Goal: Information Seeking & Learning: Learn about a topic

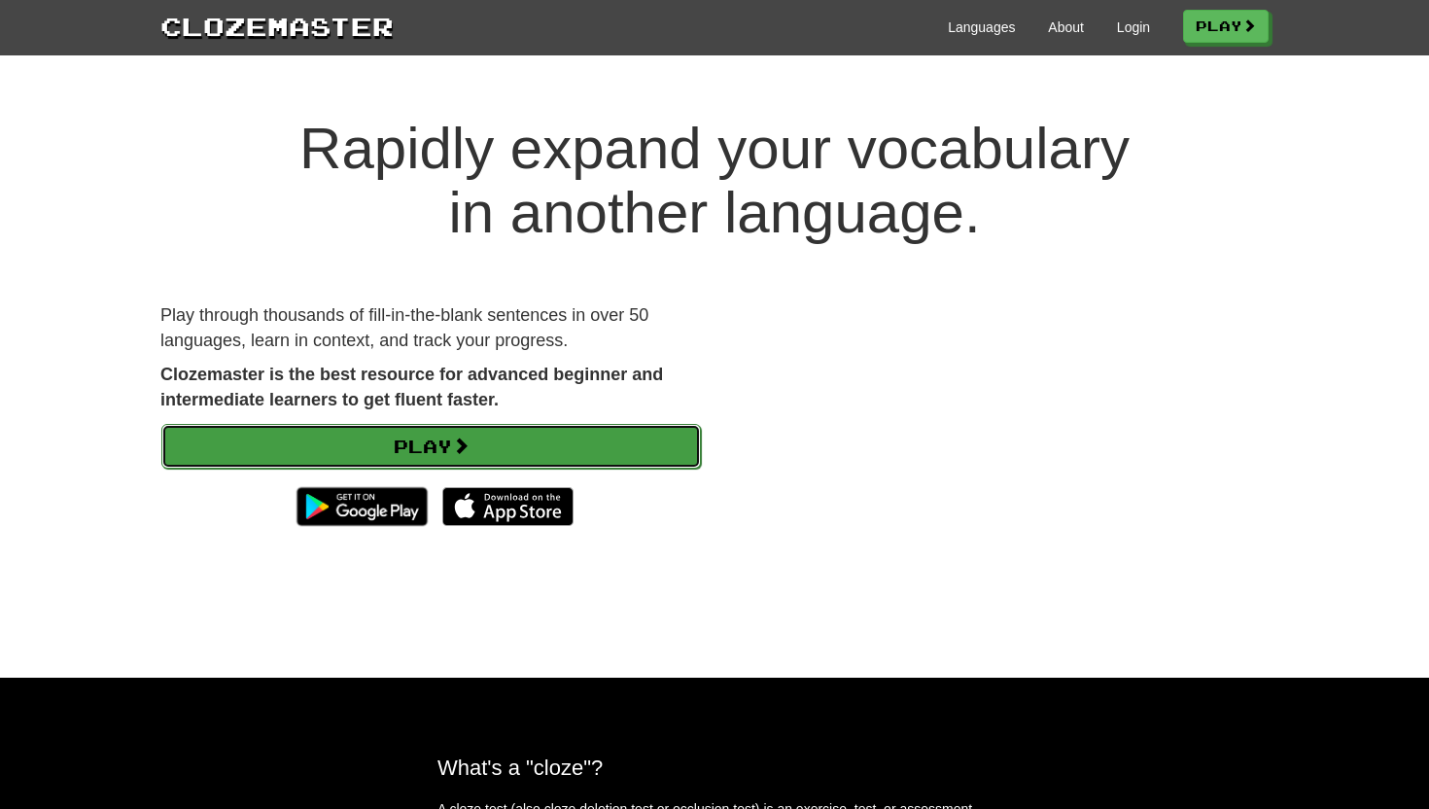
click at [499, 439] on link "Play" at bounding box center [430, 446] width 539 height 45
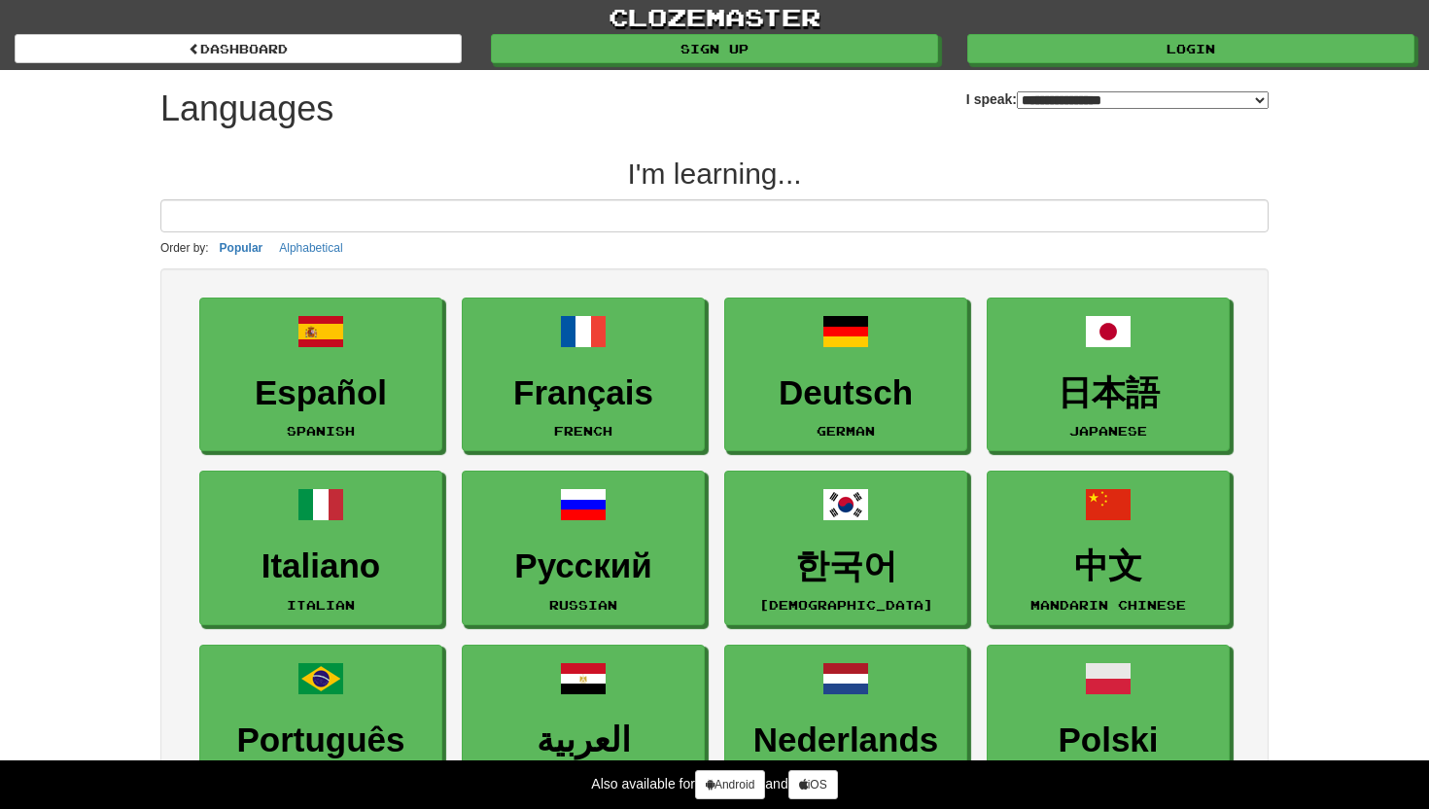
select select "*******"
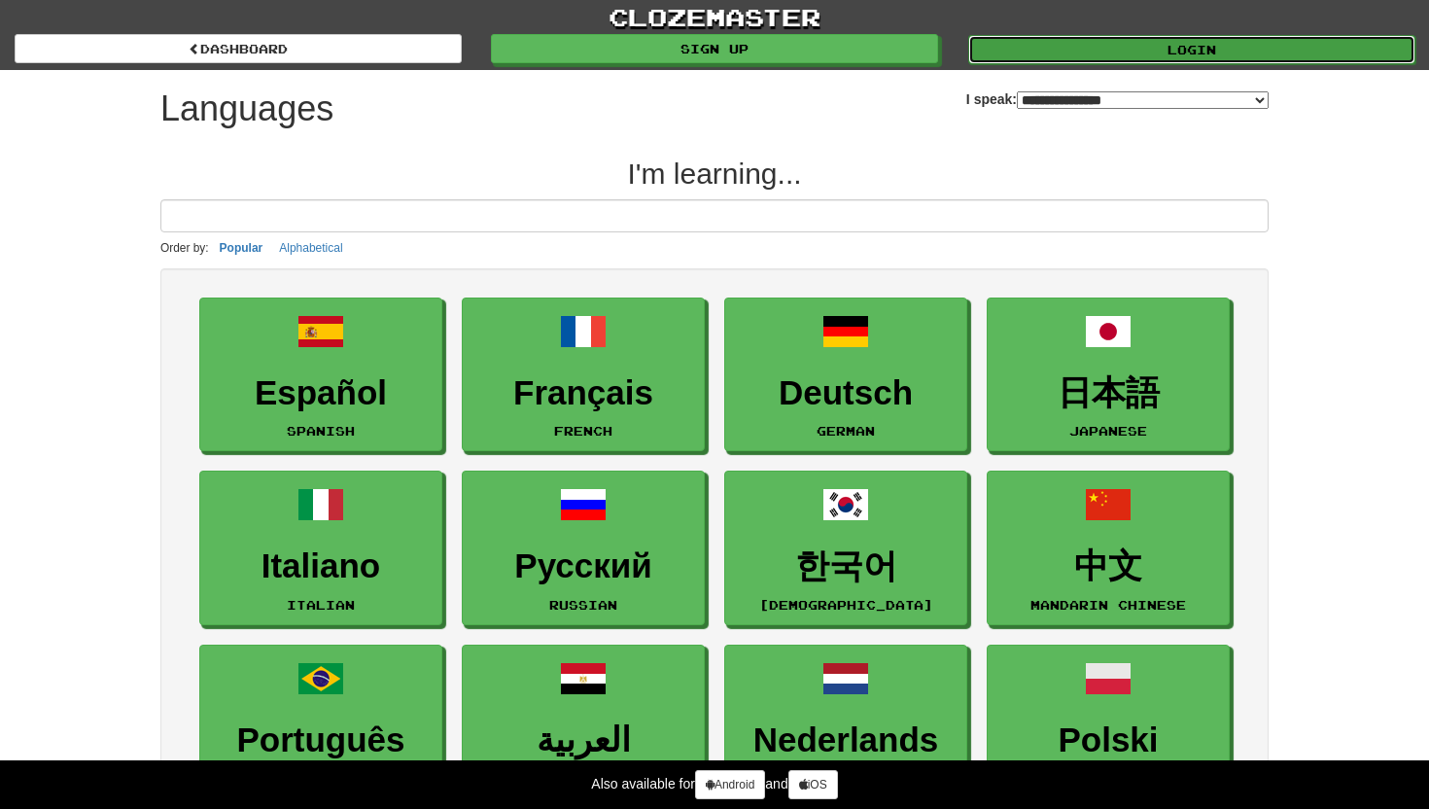
click at [989, 57] on link "Login" at bounding box center [1191, 49] width 447 height 29
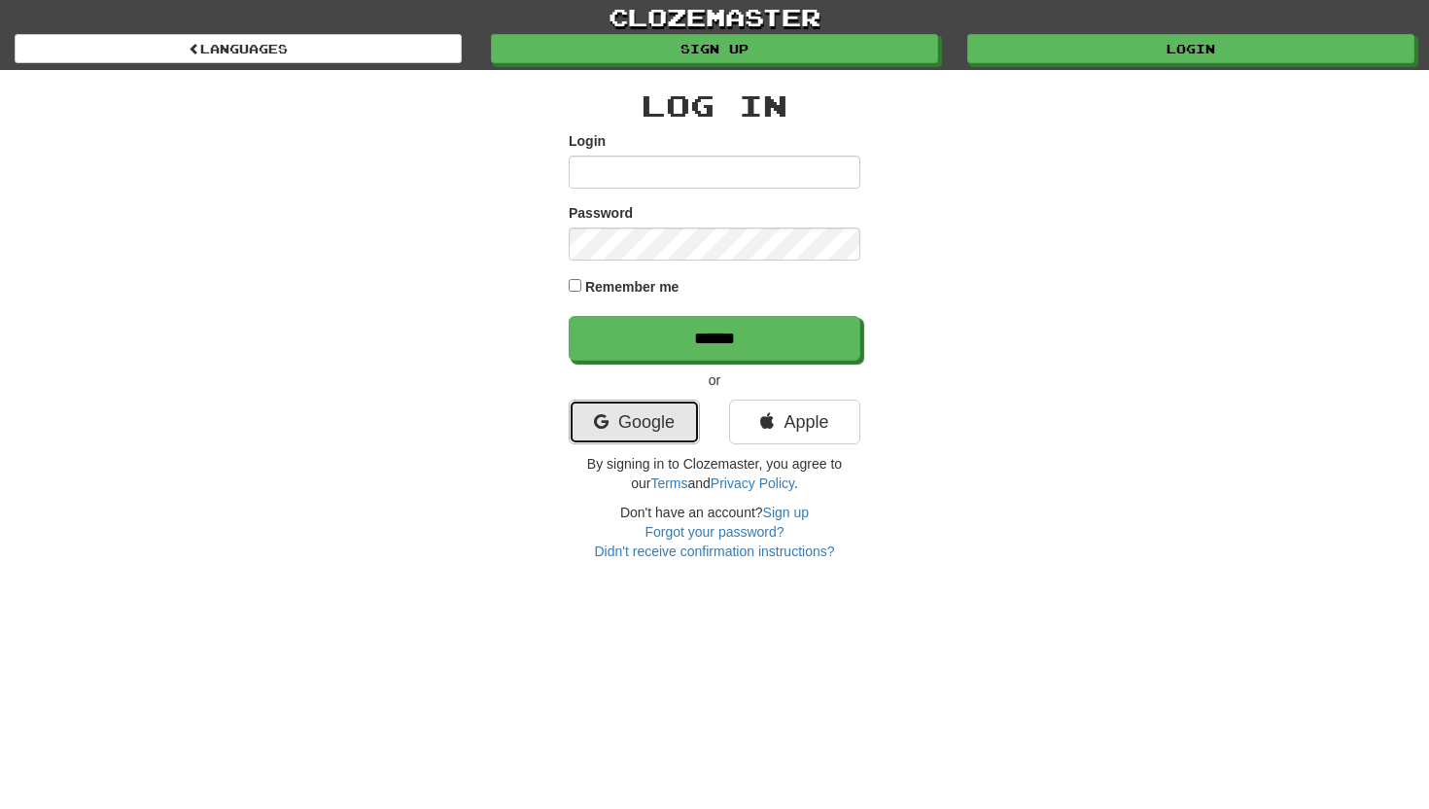
click at [647, 431] on link "Google" at bounding box center [634, 421] width 131 height 45
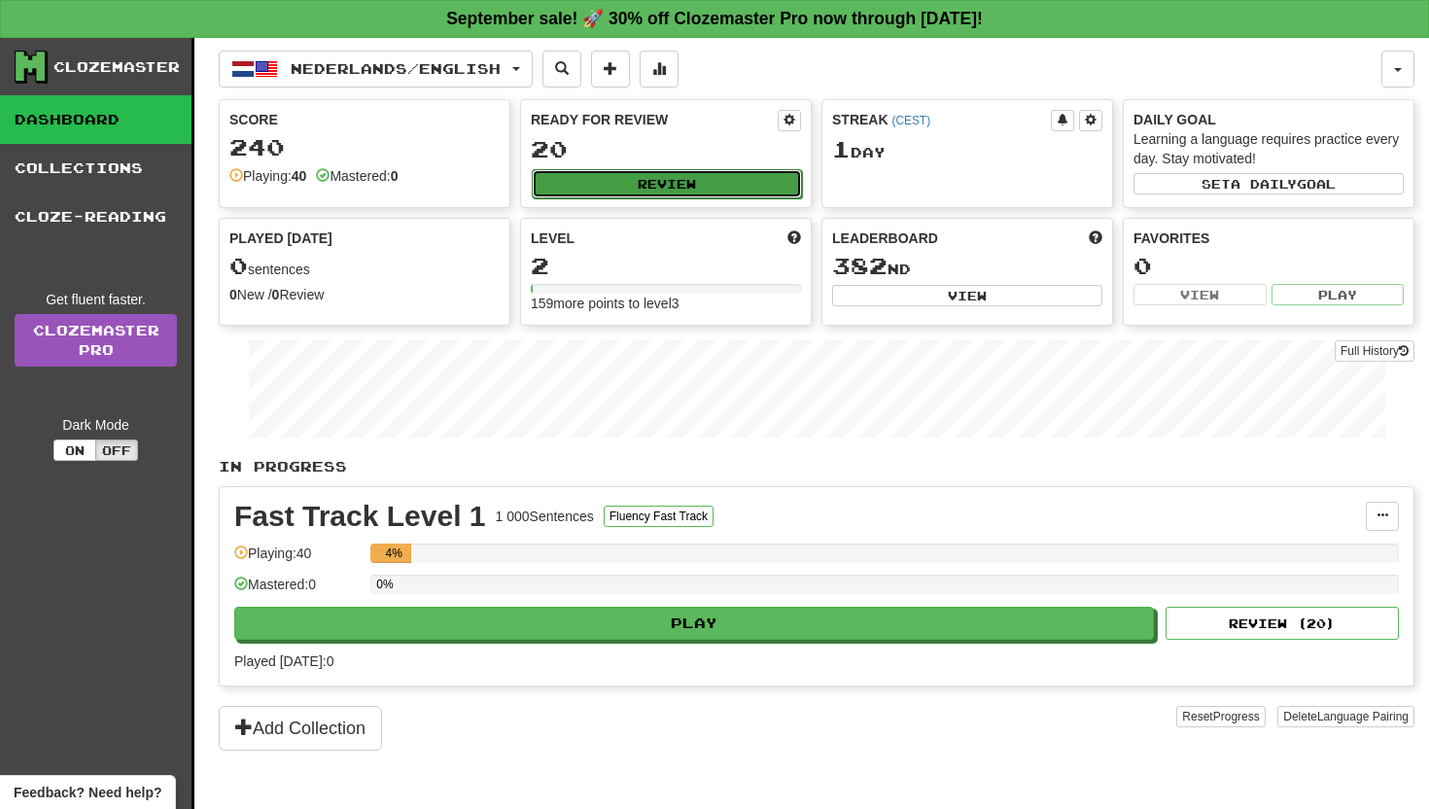
click at [721, 189] on button "Review" at bounding box center [667, 183] width 270 height 29
select select "**"
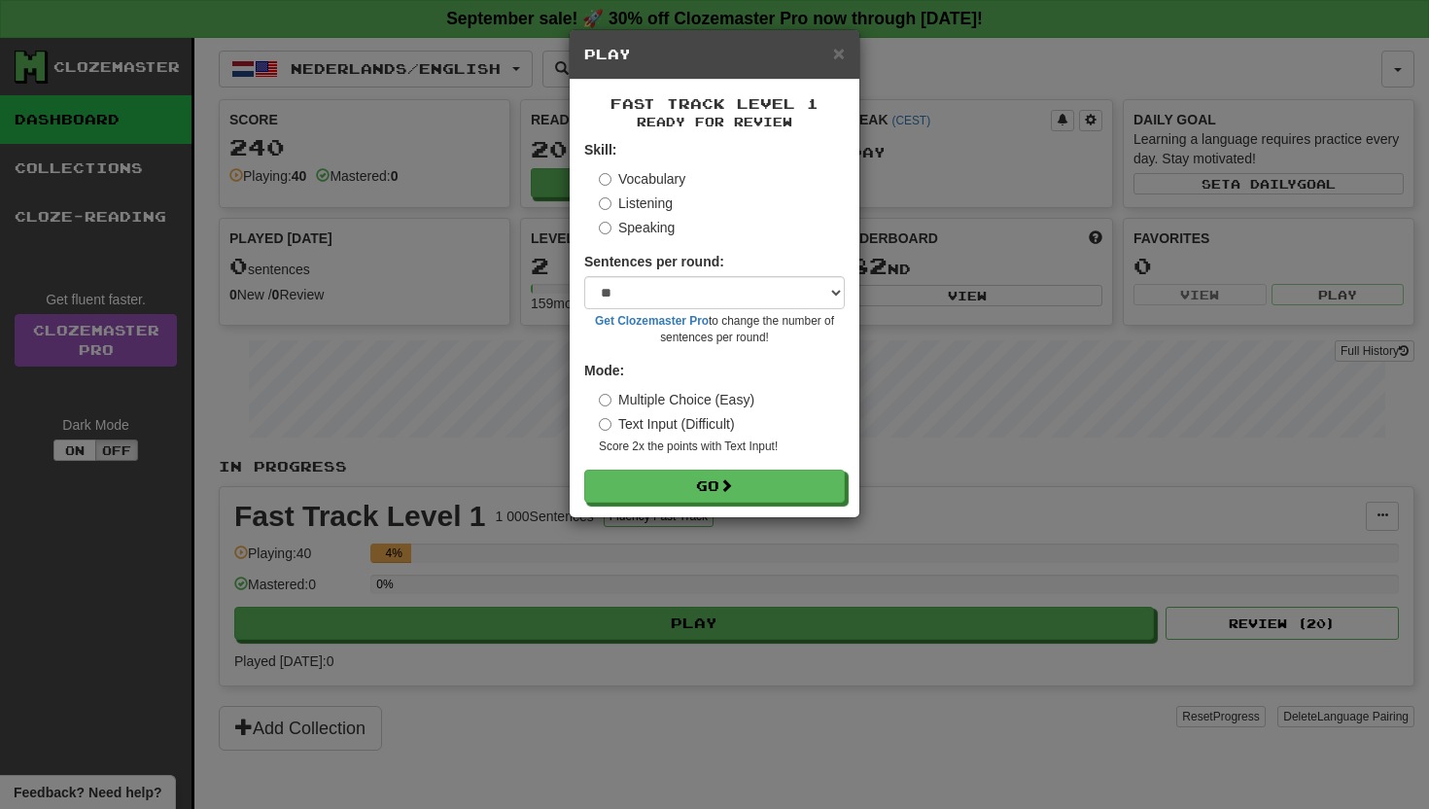
click at [843, 65] on div "× Play" at bounding box center [715, 55] width 290 height 50
click at [840, 61] on span "×" at bounding box center [839, 53] width 12 height 22
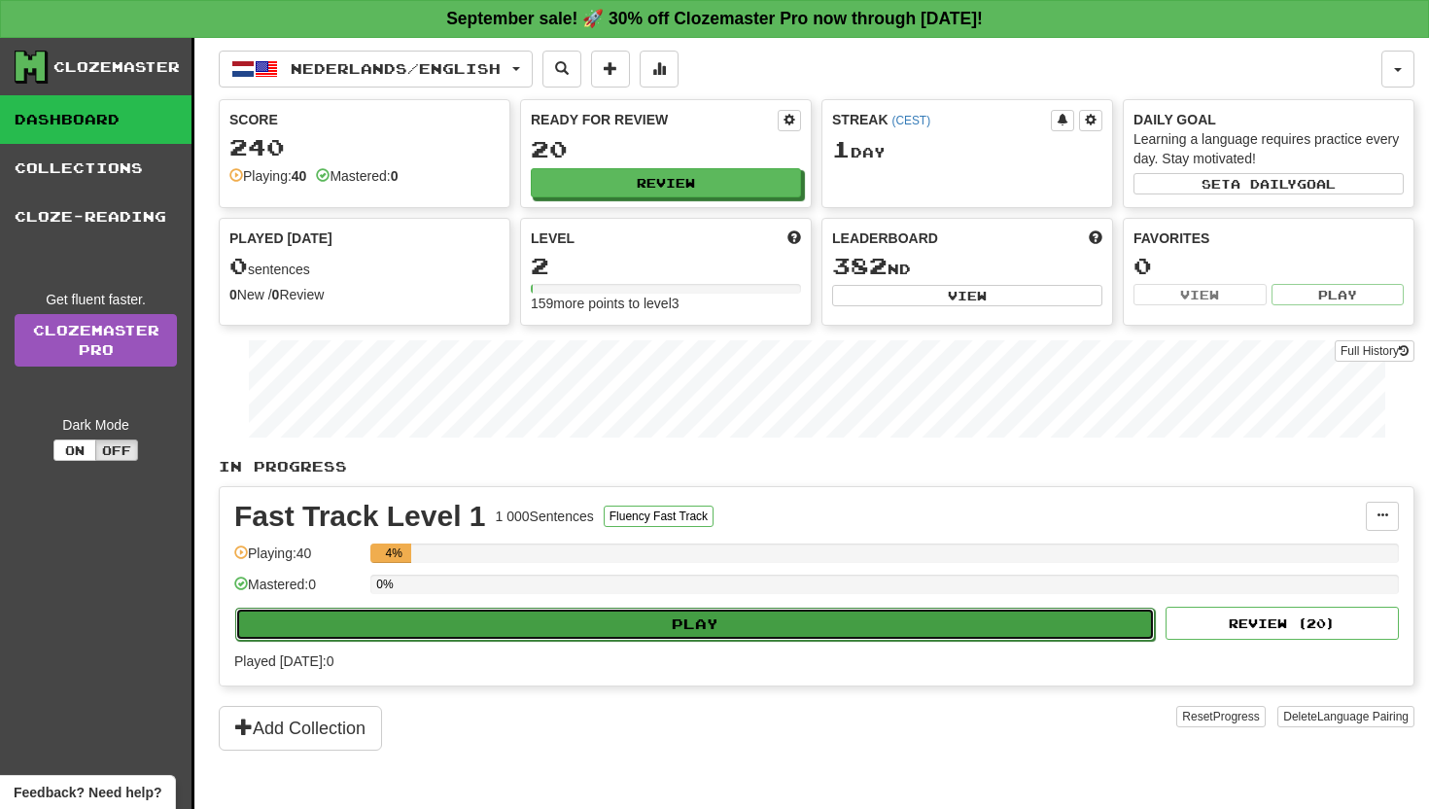
click at [572, 631] on button "Play" at bounding box center [694, 623] width 919 height 33
select select "**"
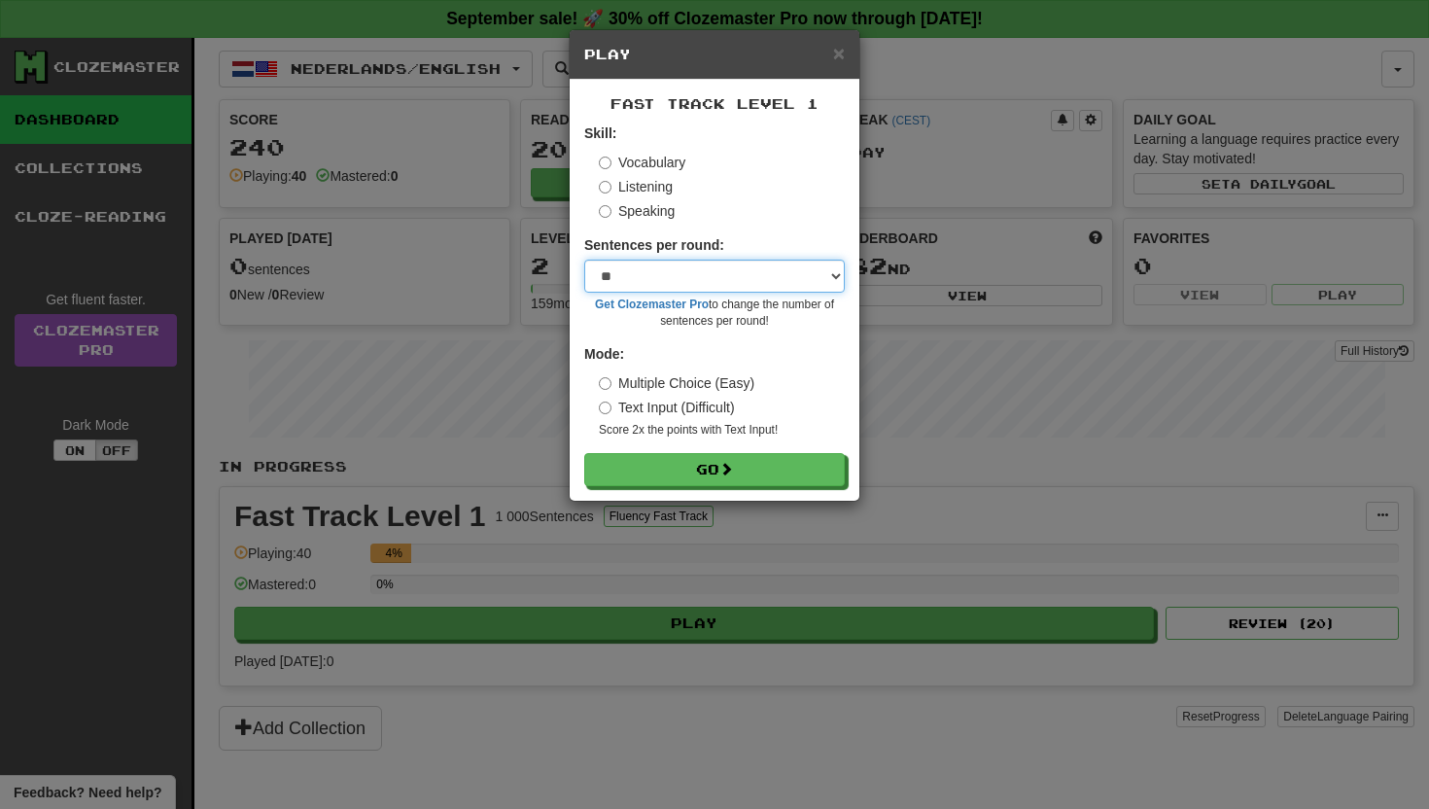
click at [750, 284] on select "* ** ** ** ** ** *** ********" at bounding box center [714, 275] width 260 height 33
click at [584, 259] on select "* ** ** ** ** ** *** ********" at bounding box center [714, 275] width 260 height 33
click at [649, 270] on select "* ** ** ** ** ** *** ********" at bounding box center [714, 275] width 260 height 33
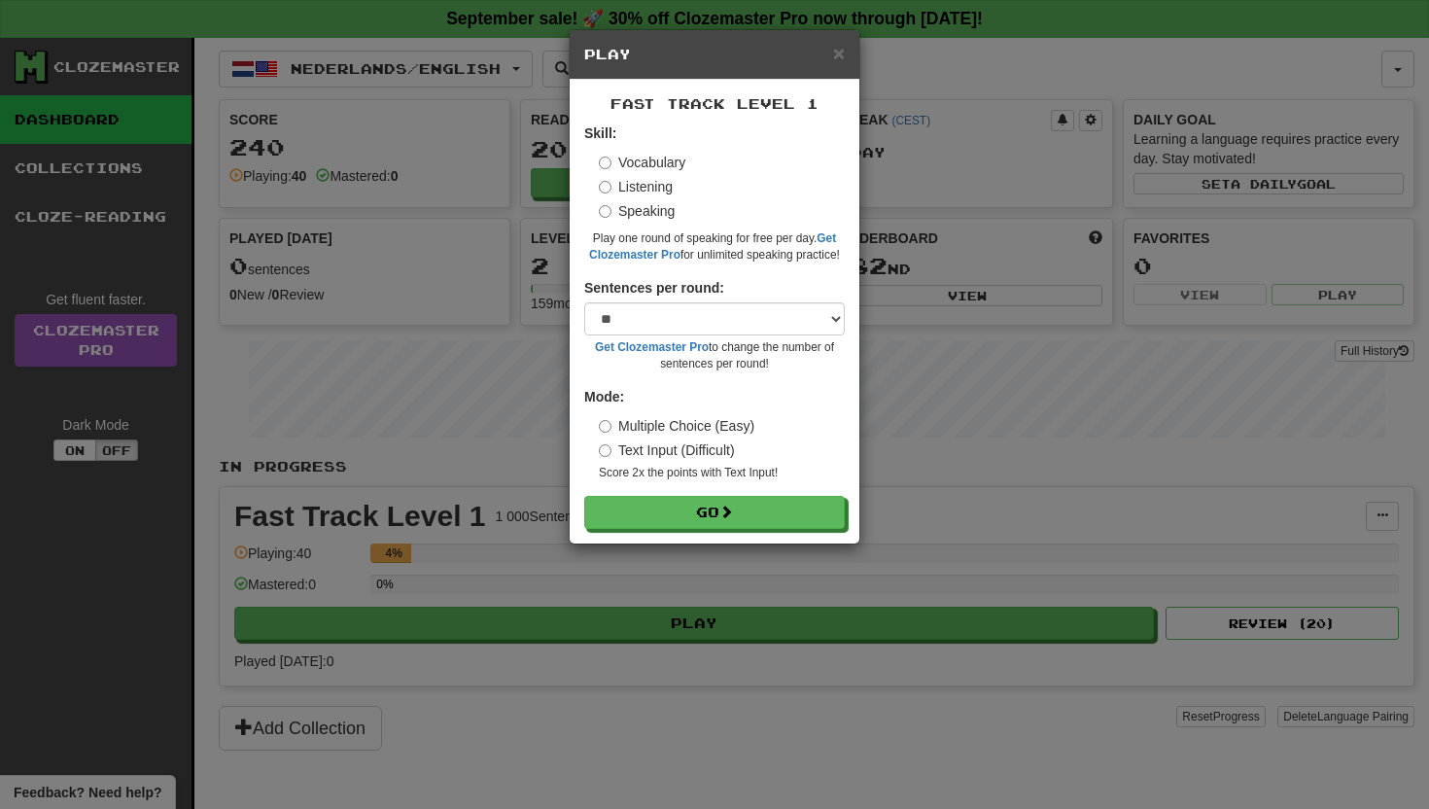
click at [614, 188] on label "Listening" at bounding box center [636, 186] width 74 height 19
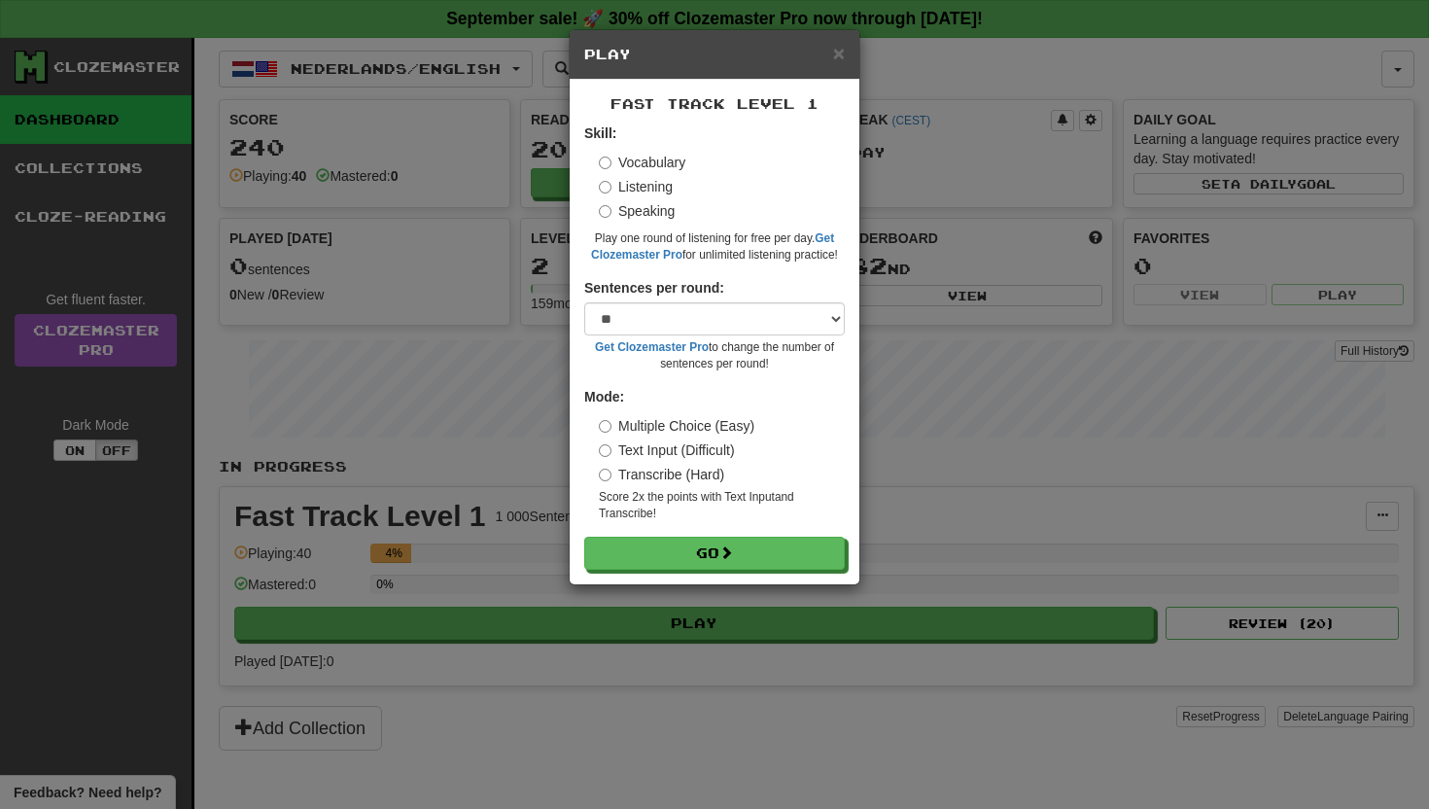
click at [619, 168] on label "Vocabulary" at bounding box center [642, 162] width 86 height 19
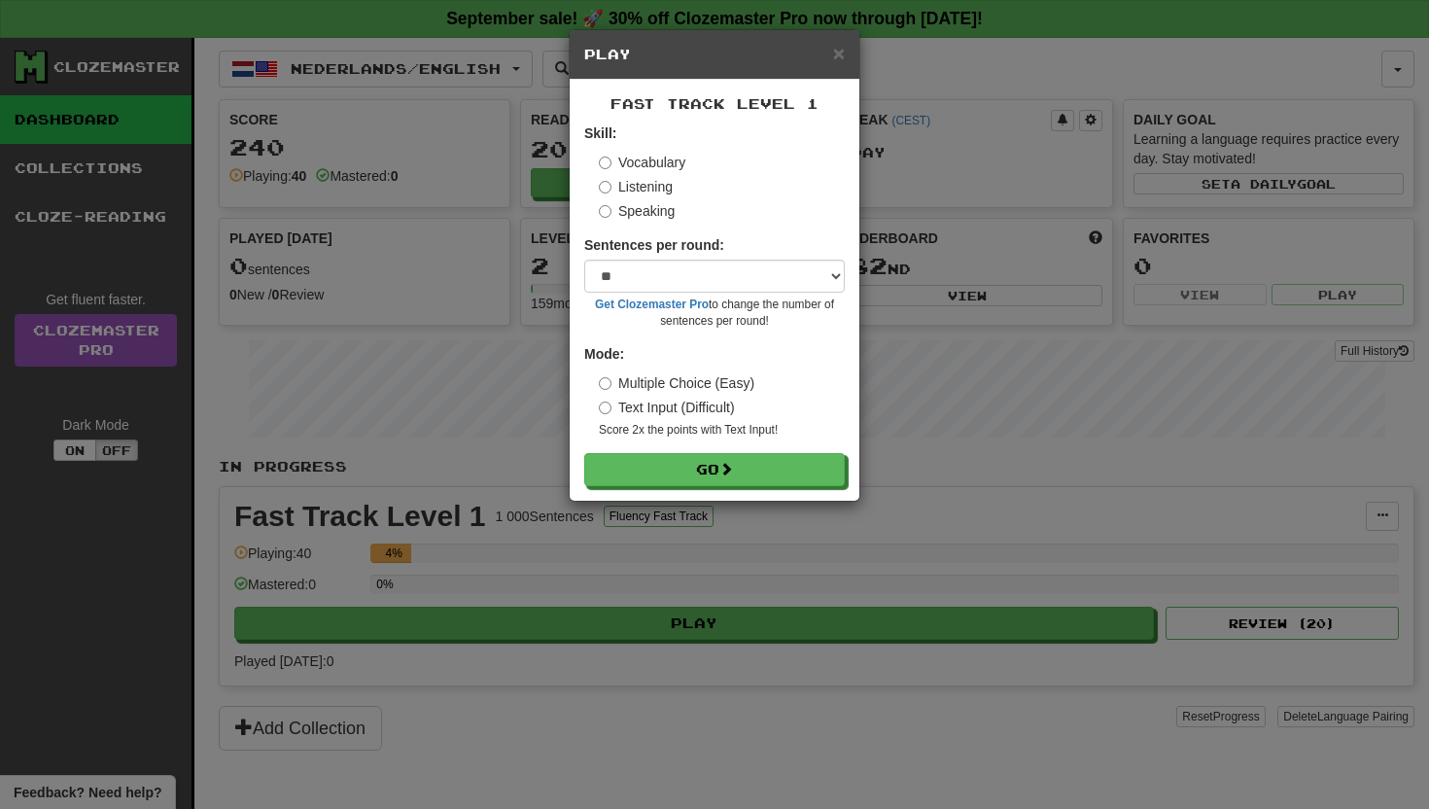
click at [621, 186] on label "Listening" at bounding box center [636, 186] width 74 height 19
click at [646, 477] on button "Go" at bounding box center [715, 470] width 260 height 33
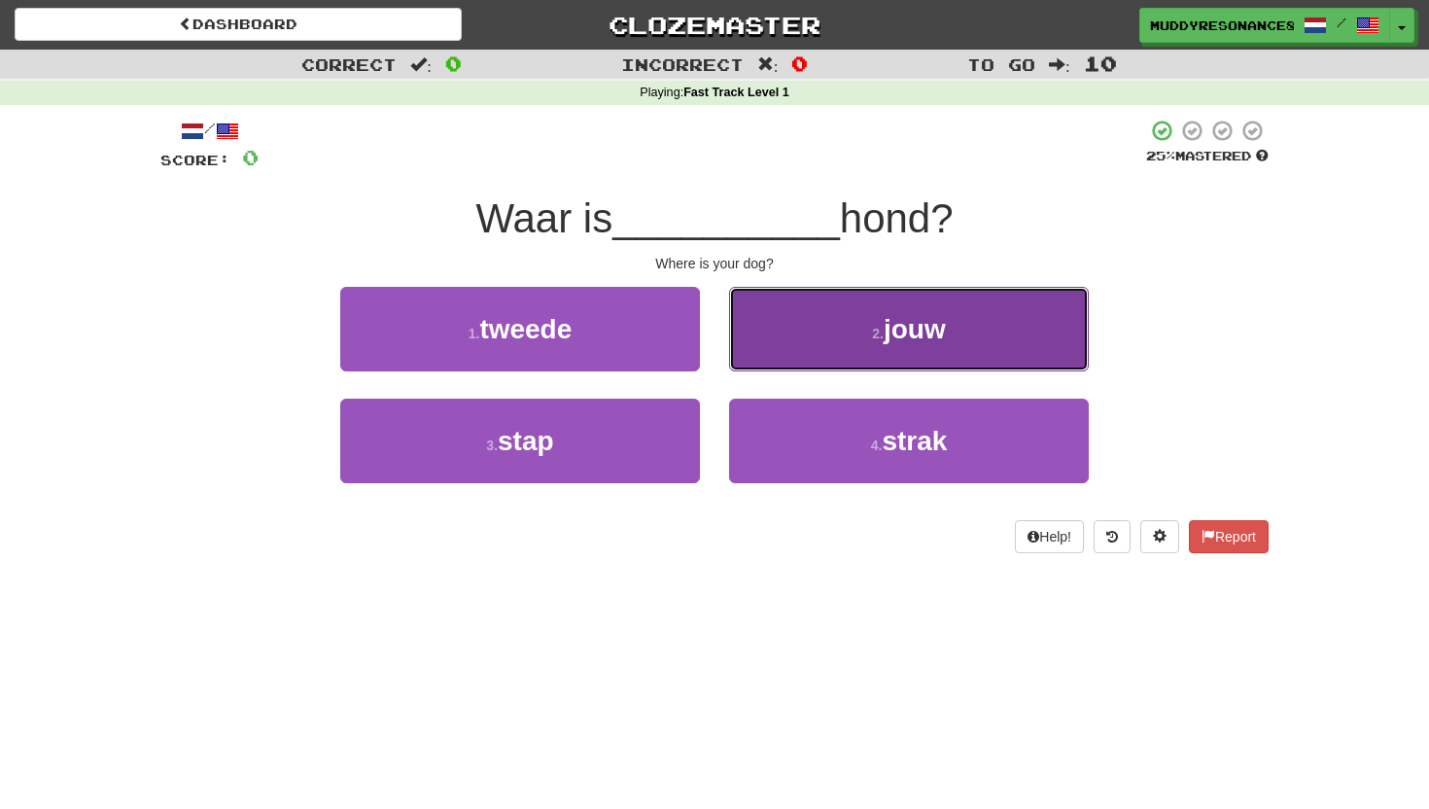
click at [825, 349] on button "2 . jouw" at bounding box center [909, 329] width 360 height 85
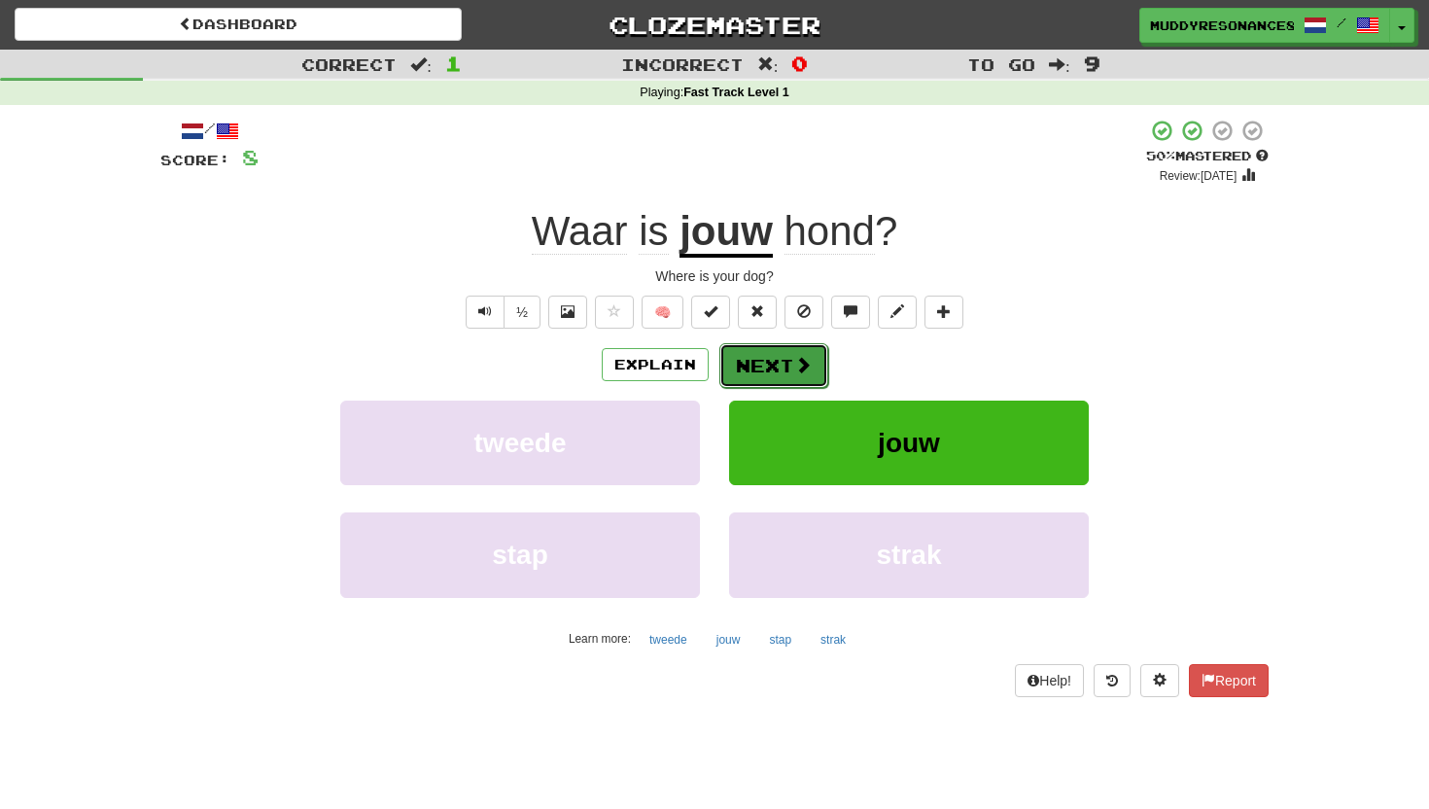
click at [767, 361] on button "Next" at bounding box center [773, 365] width 109 height 45
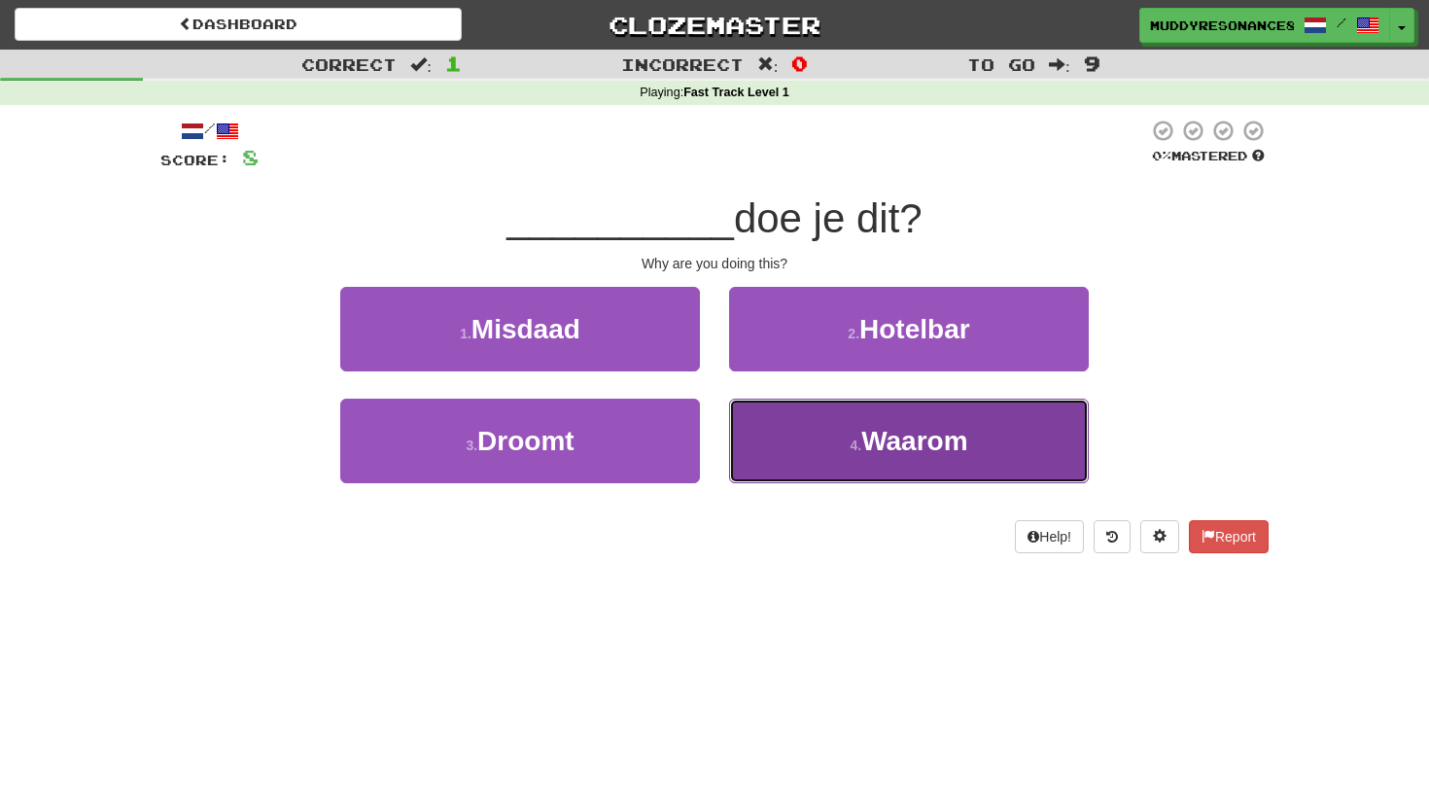
click at [868, 456] on span "Waarom" at bounding box center [914, 441] width 106 height 30
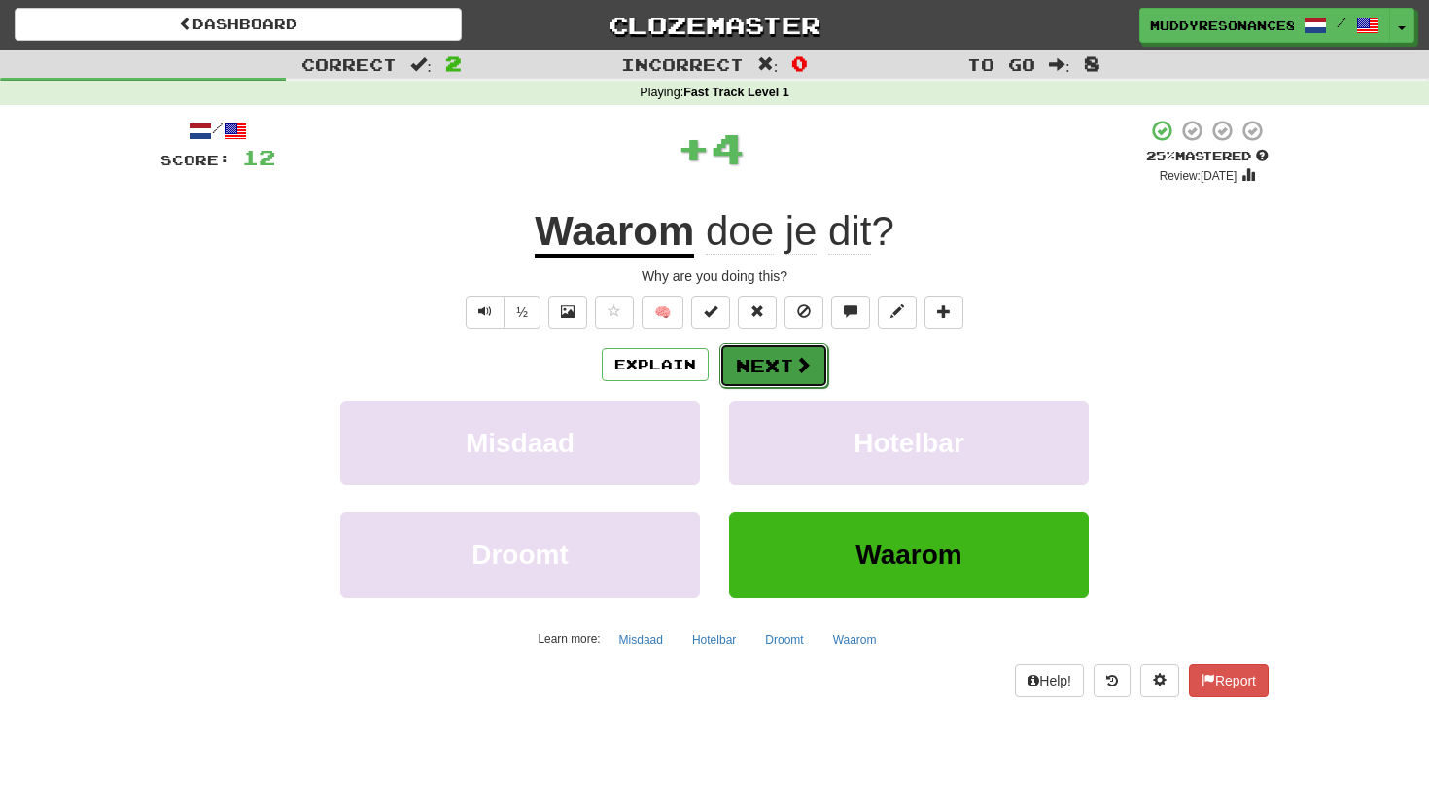
click at [744, 361] on button "Next" at bounding box center [773, 365] width 109 height 45
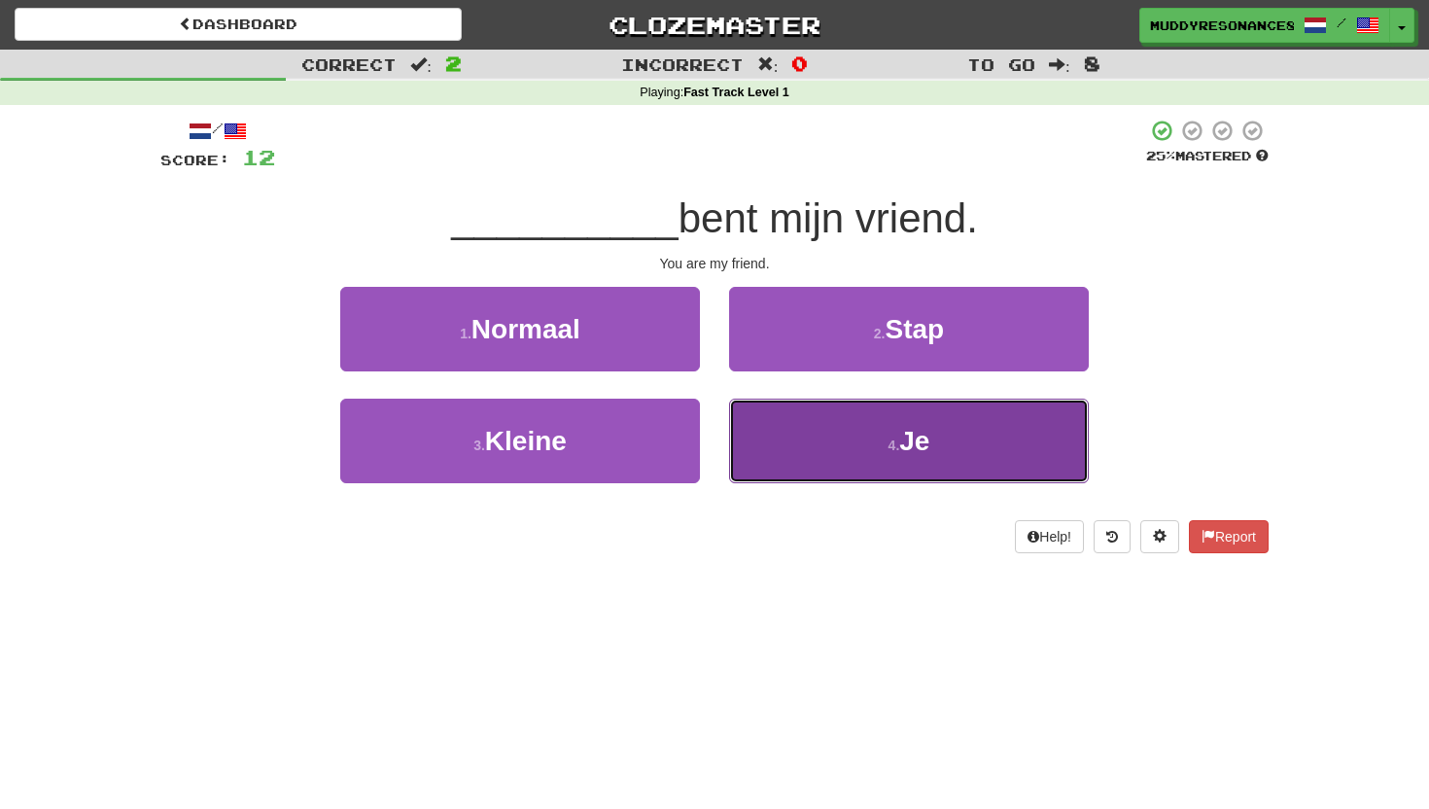
click at [787, 460] on button "4 . Je" at bounding box center [909, 440] width 360 height 85
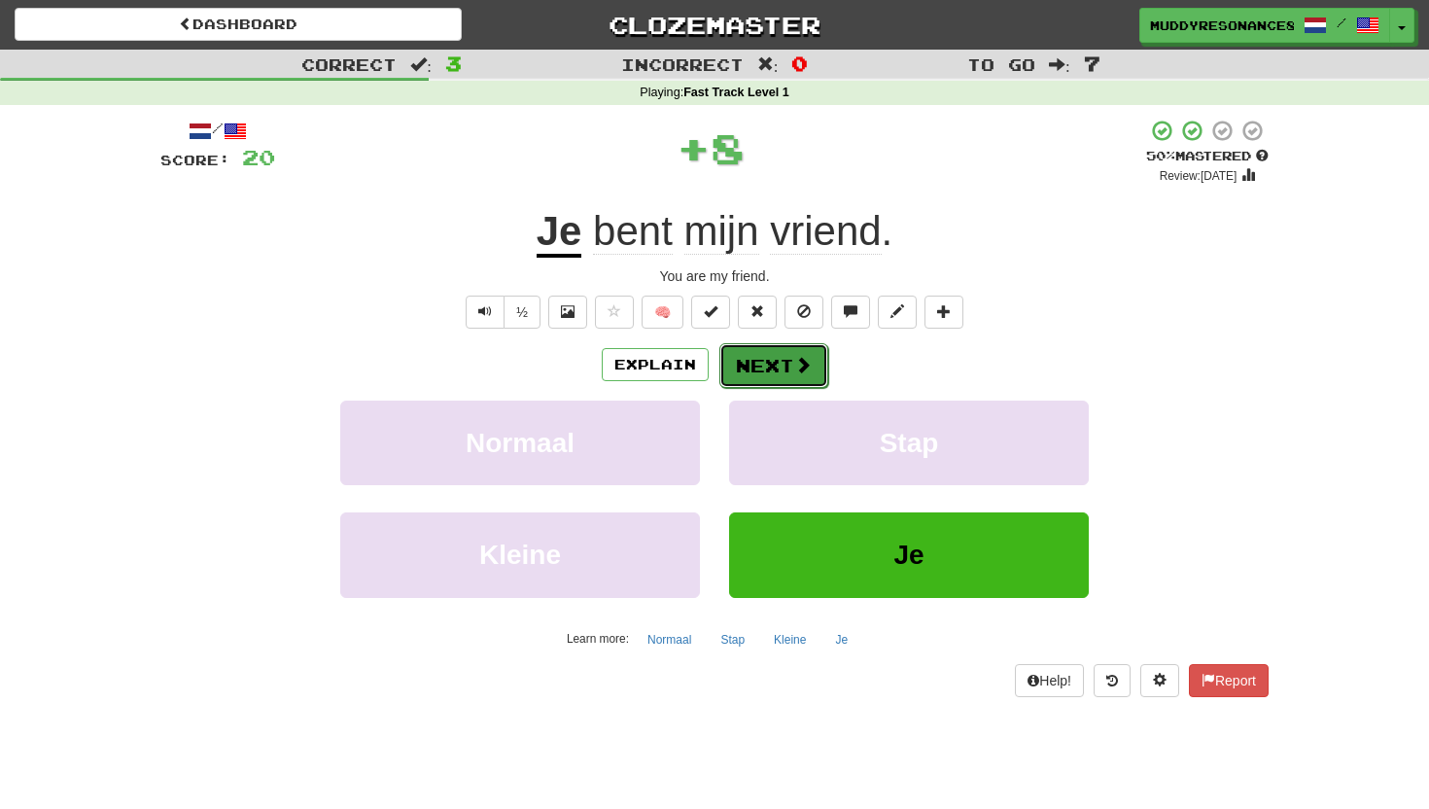
click at [781, 352] on button "Next" at bounding box center [773, 365] width 109 height 45
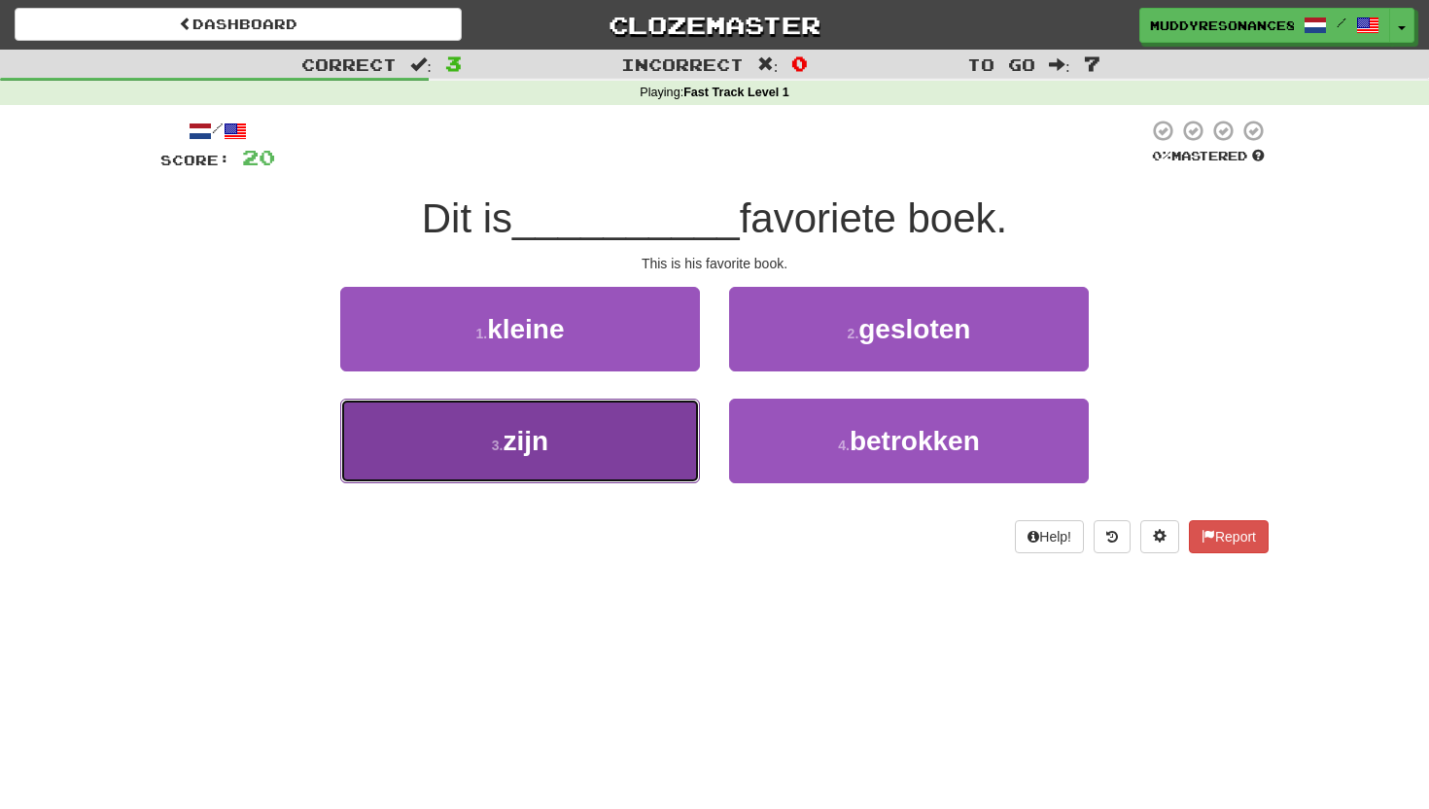
click at [559, 444] on button "3 . zijn" at bounding box center [520, 440] width 360 height 85
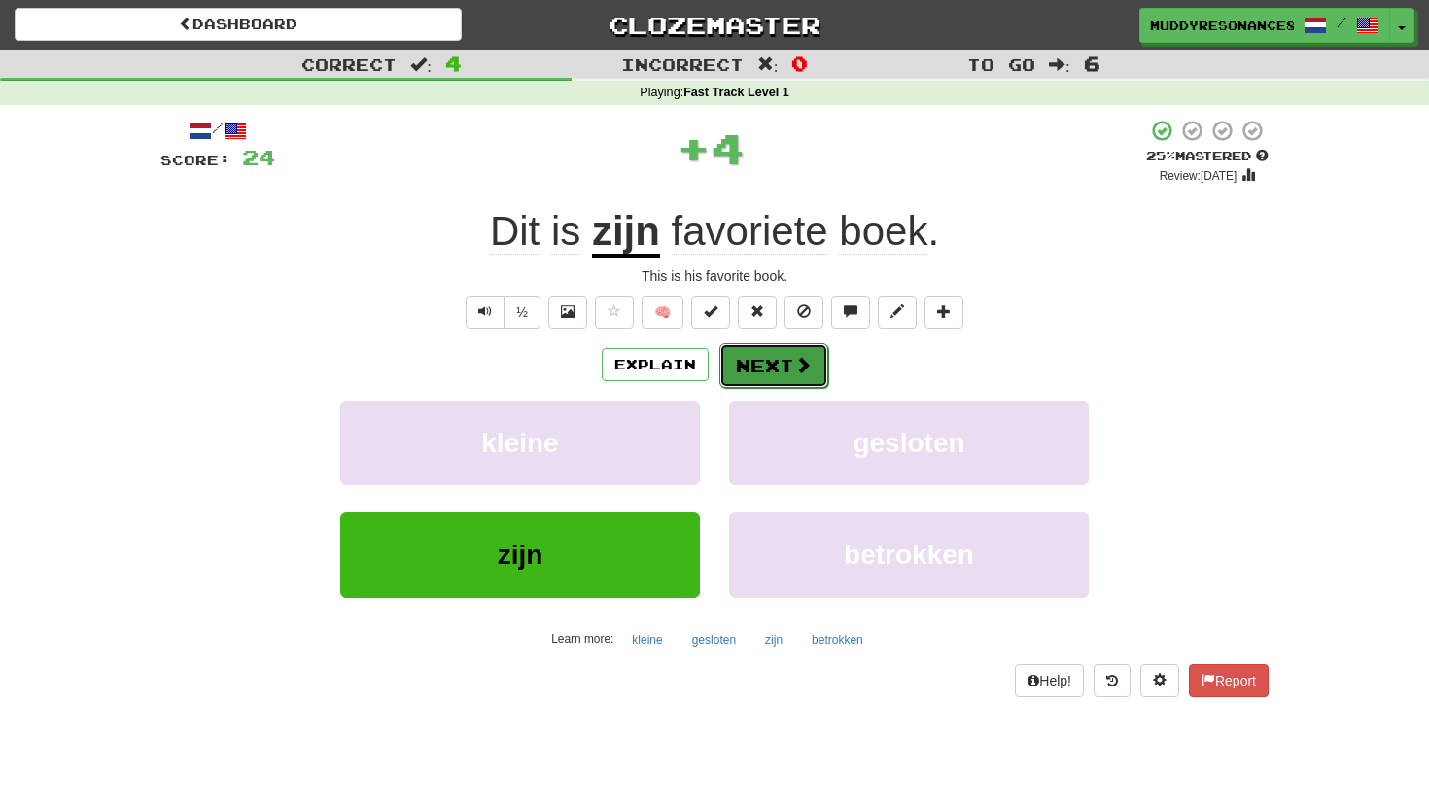
click at [768, 363] on button "Next" at bounding box center [773, 365] width 109 height 45
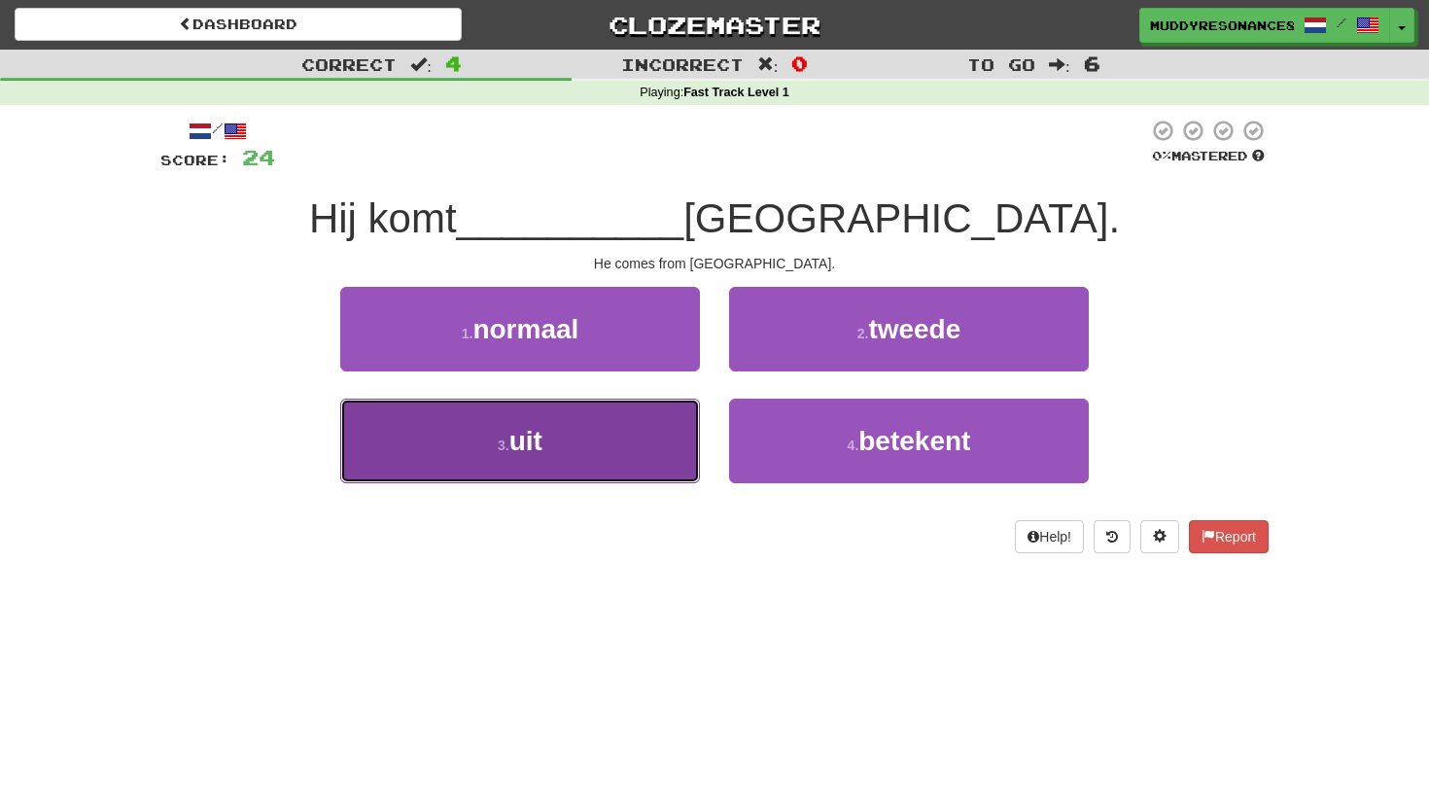
click at [562, 476] on button "3 . uit" at bounding box center [520, 440] width 360 height 85
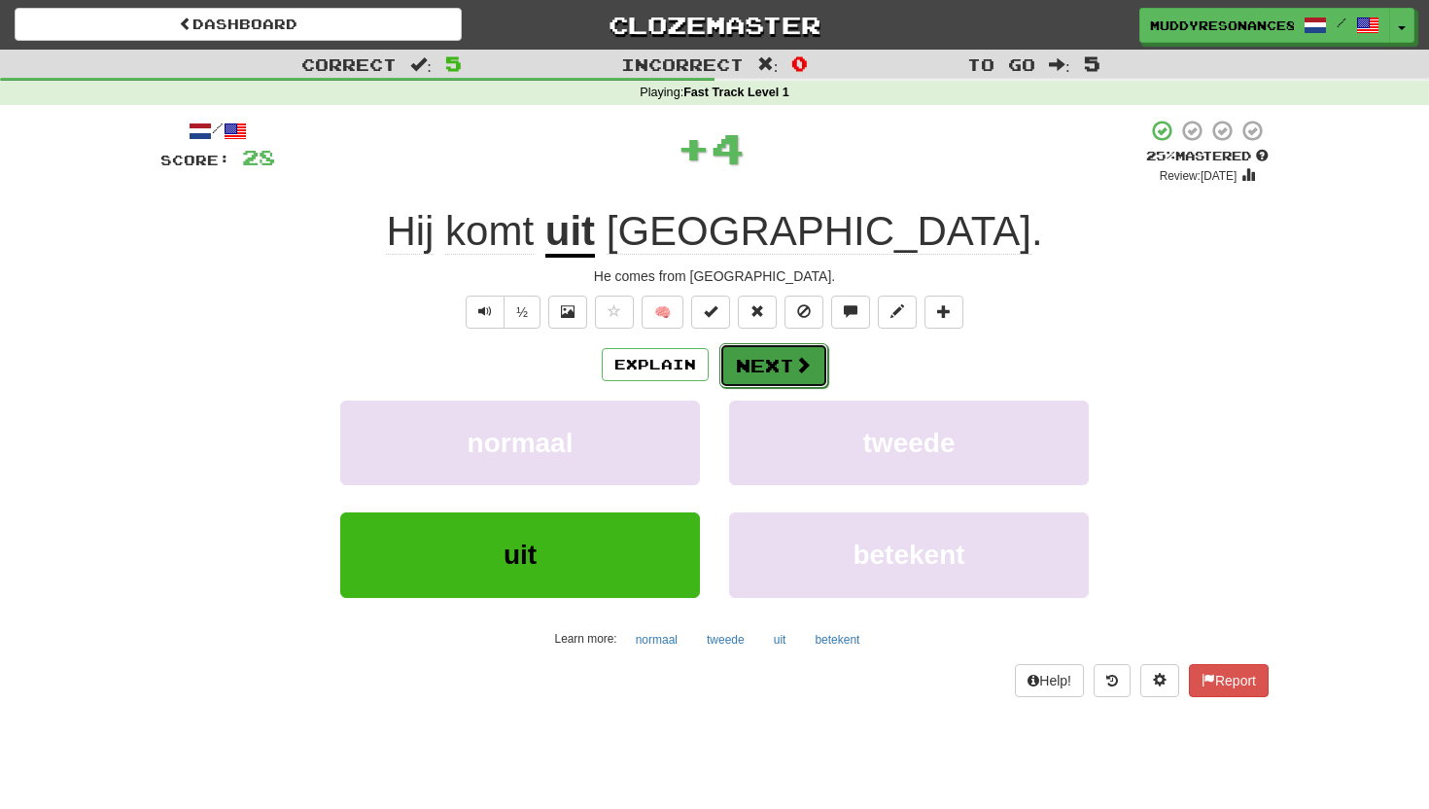
click at [799, 381] on button "Next" at bounding box center [773, 365] width 109 height 45
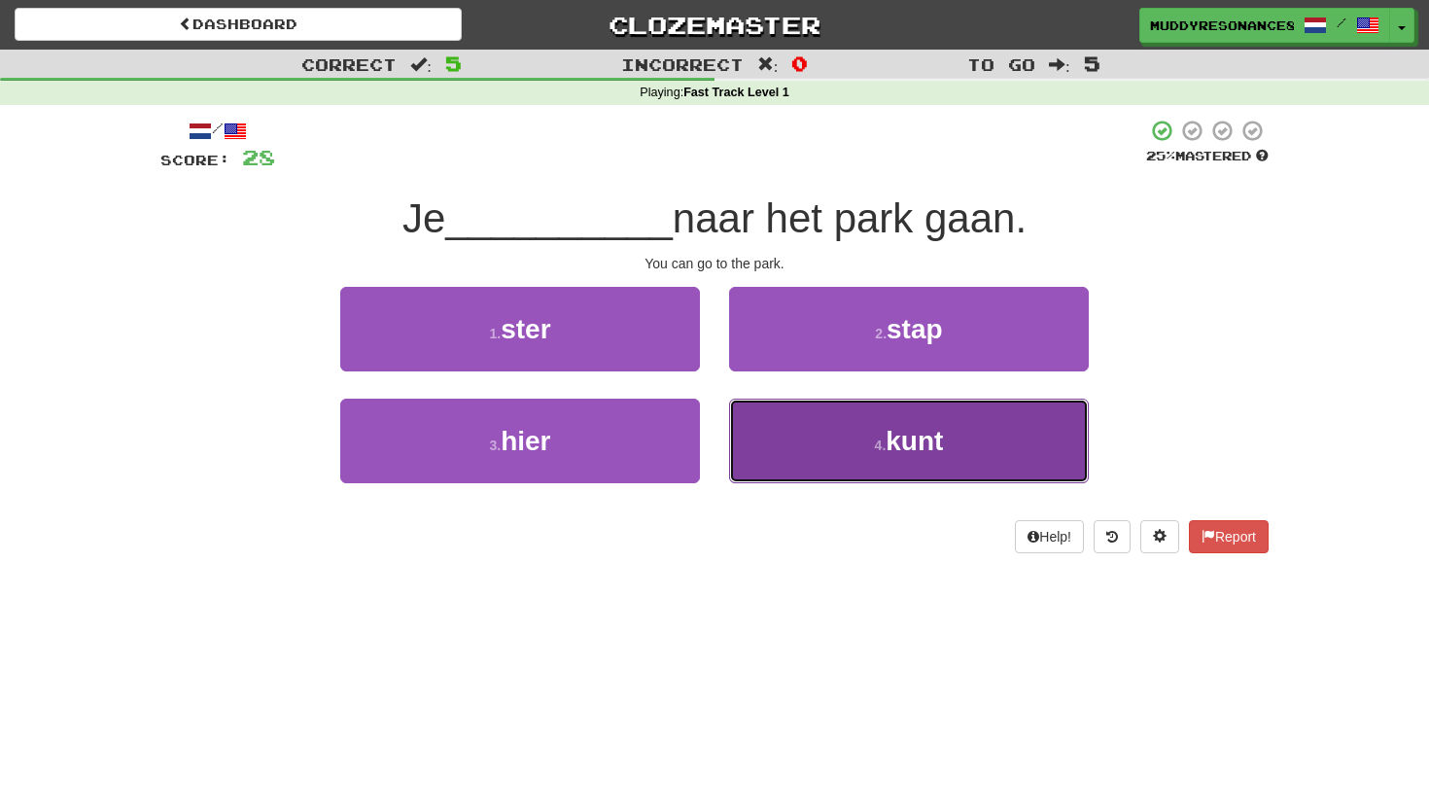
click at [822, 440] on button "4 . kunt" at bounding box center [909, 440] width 360 height 85
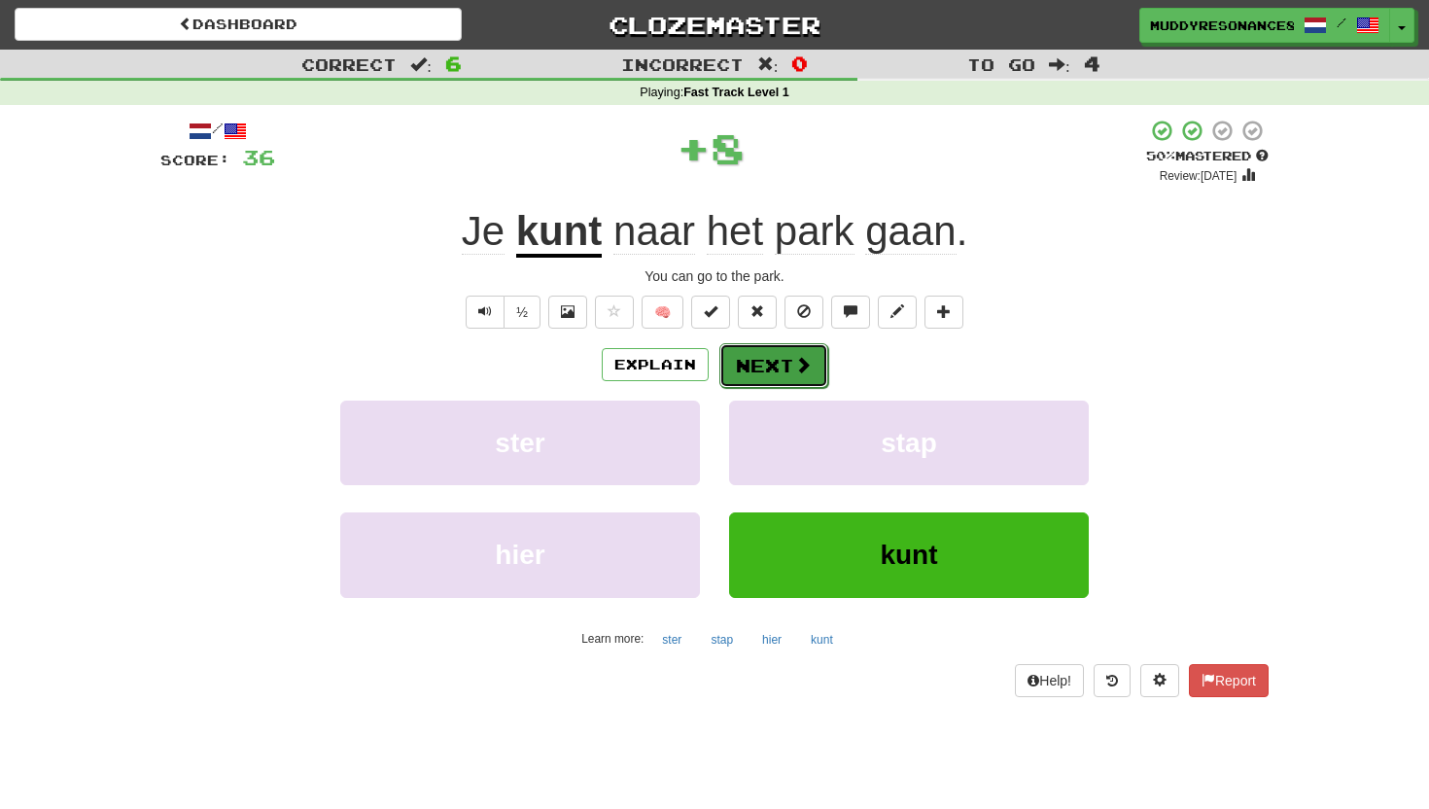
click at [771, 356] on button "Next" at bounding box center [773, 365] width 109 height 45
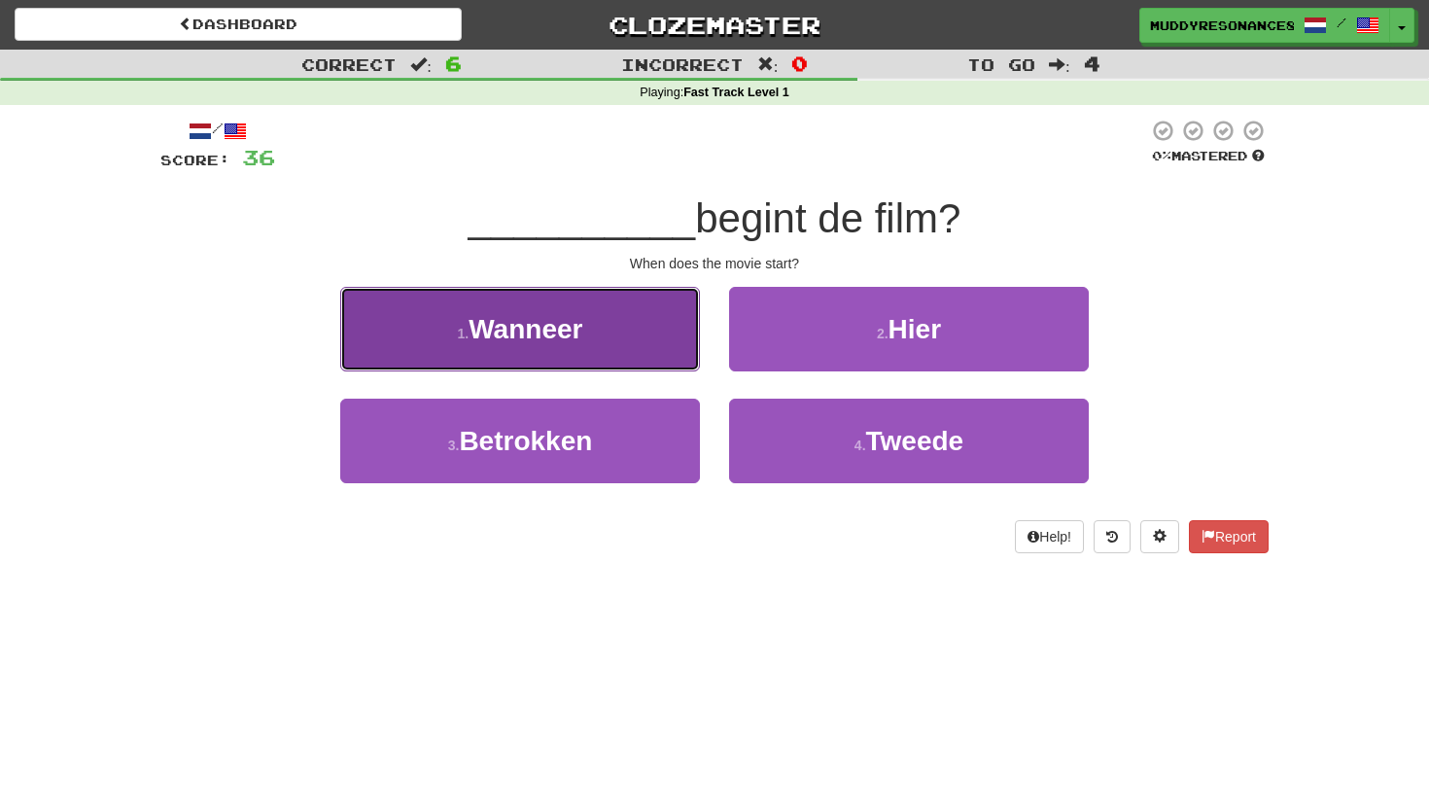
click at [569, 342] on span "Wanneer" at bounding box center [525, 329] width 114 height 30
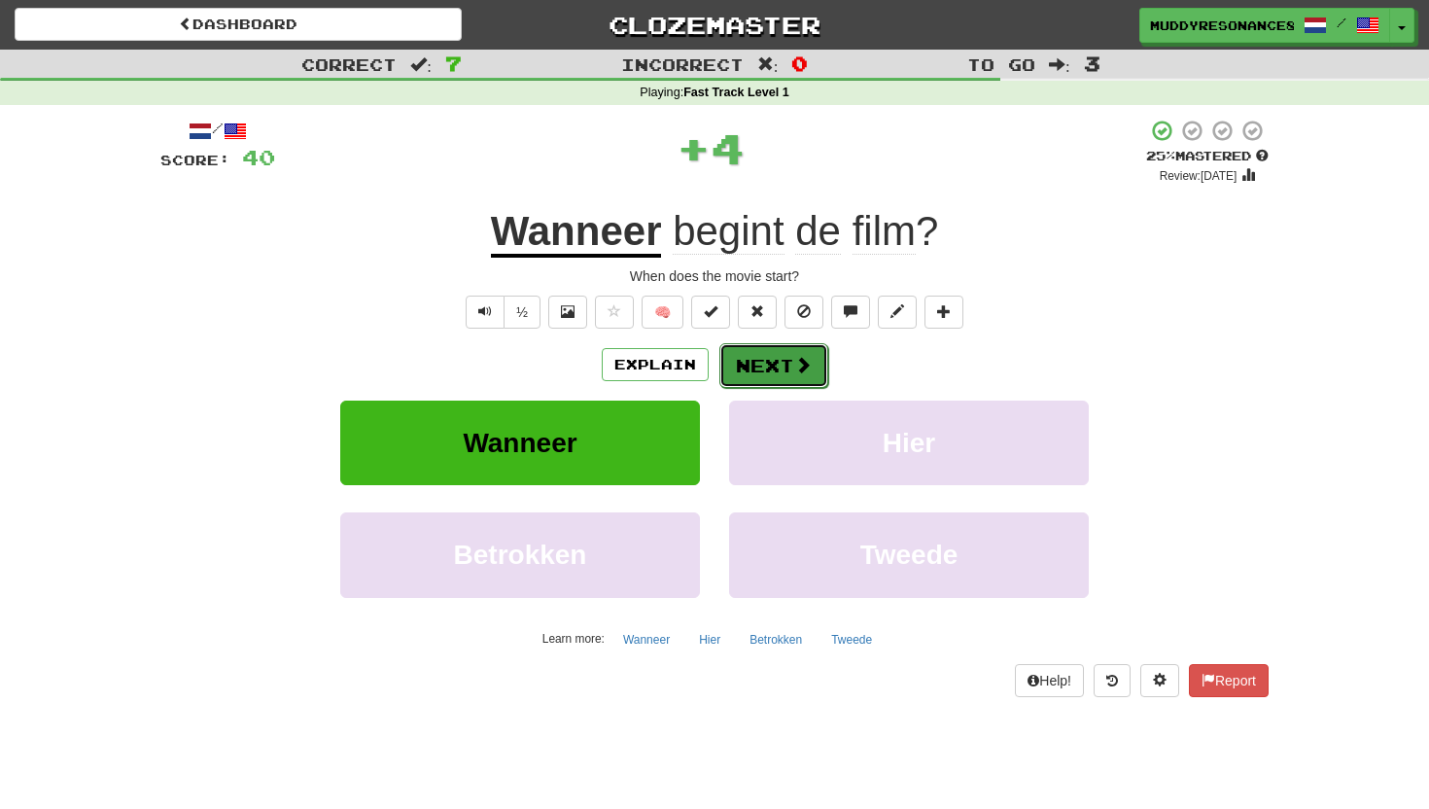
click at [784, 365] on button "Next" at bounding box center [773, 365] width 109 height 45
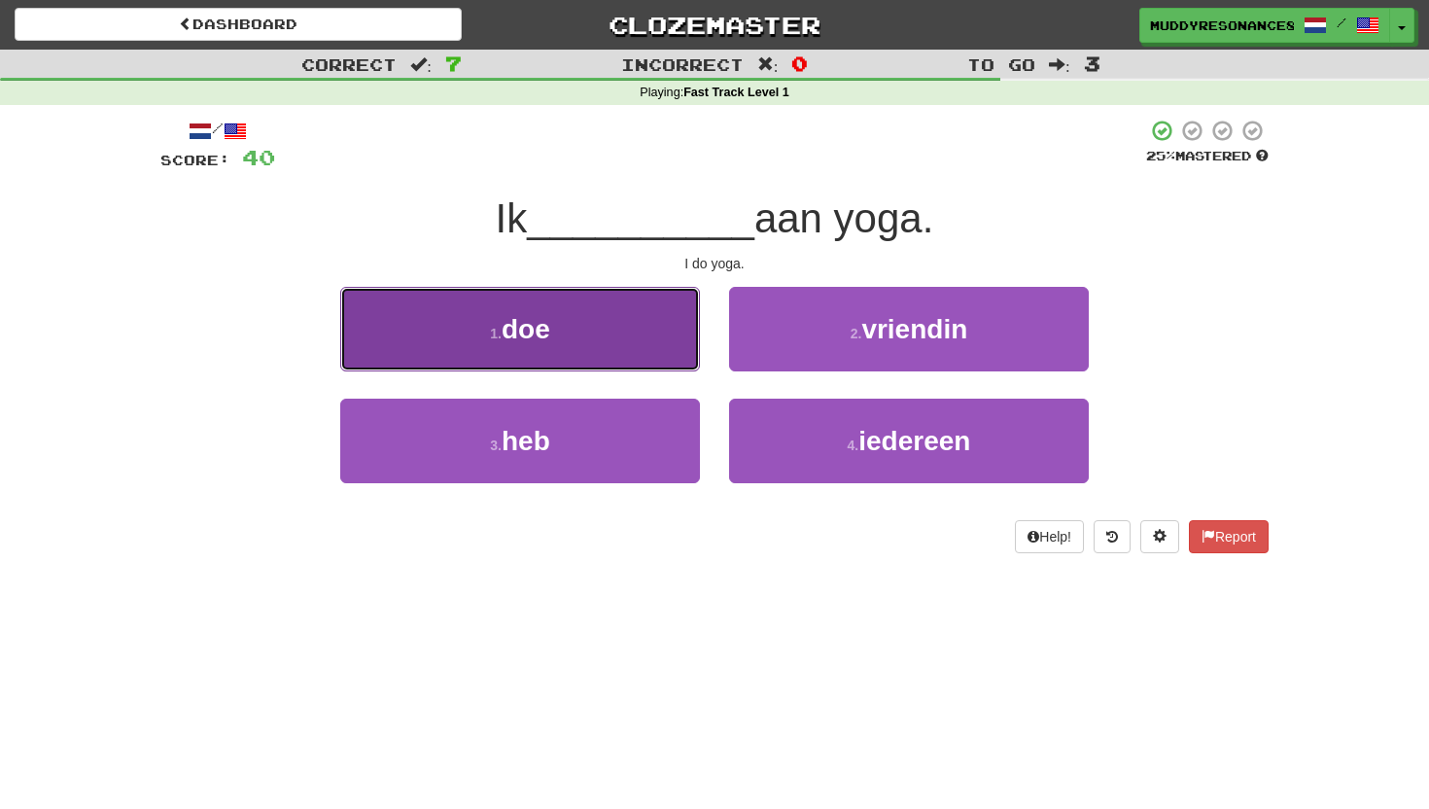
click at [635, 335] on button "1 . doe" at bounding box center [520, 329] width 360 height 85
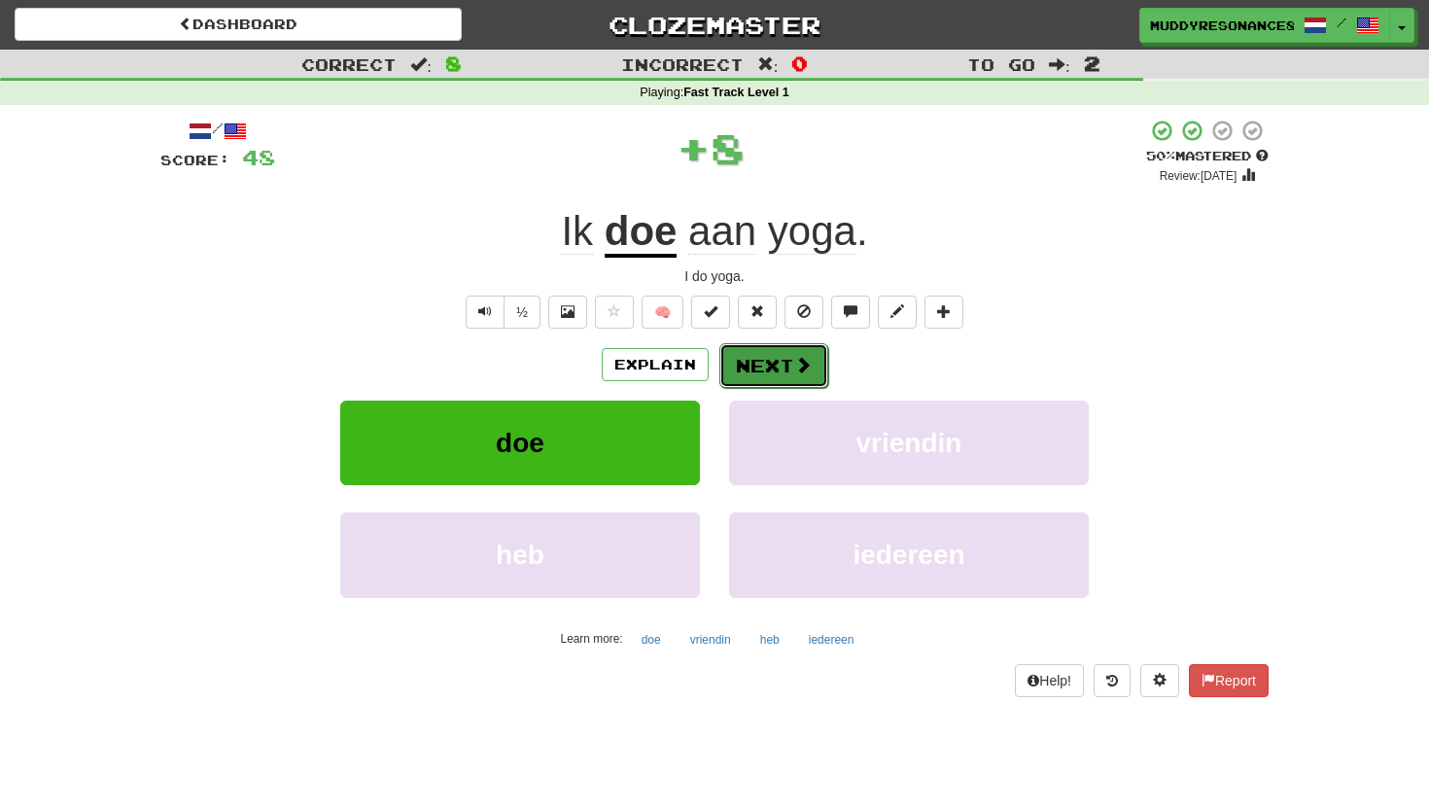
click at [784, 372] on button "Next" at bounding box center [773, 365] width 109 height 45
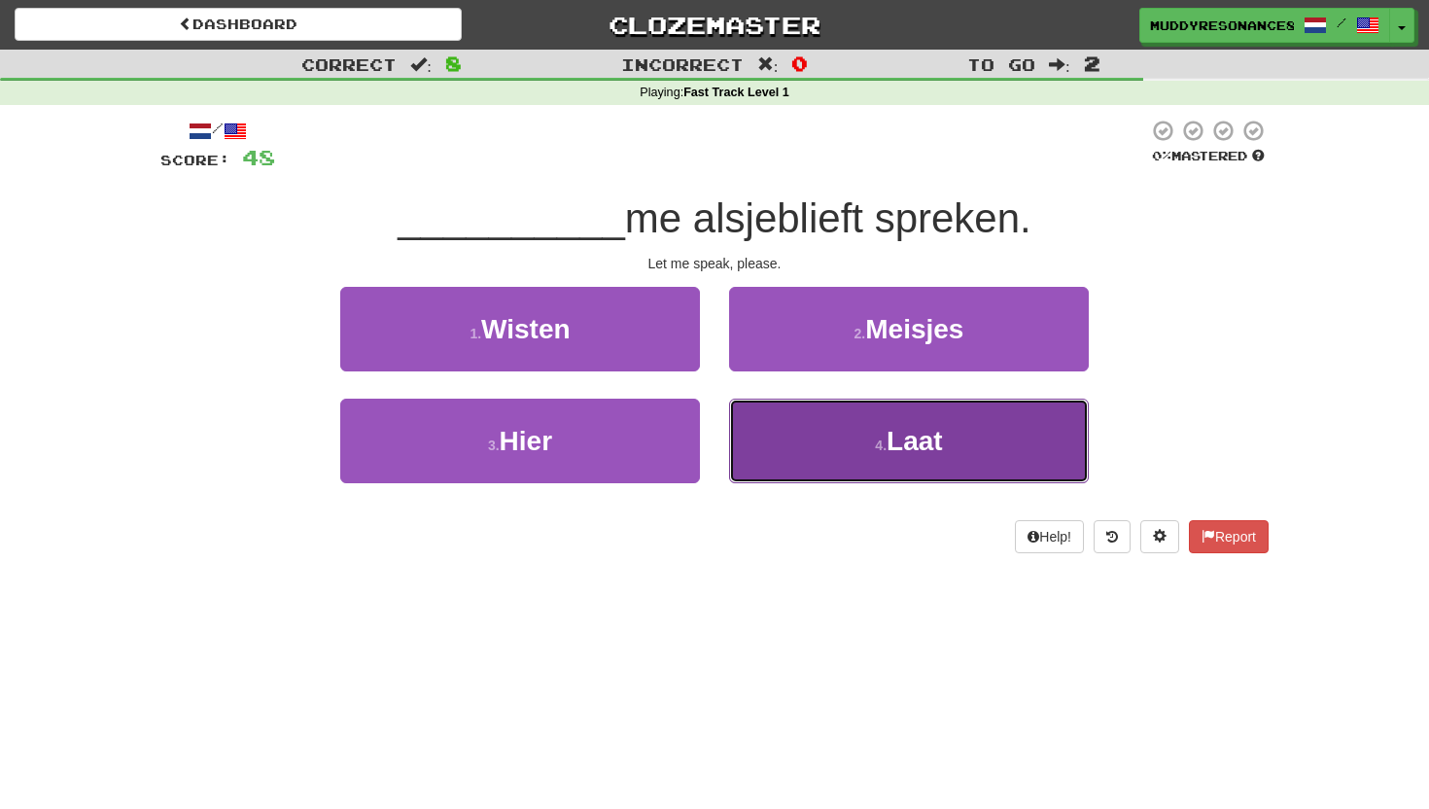
click at [810, 425] on button "4 . Laat" at bounding box center [909, 440] width 360 height 85
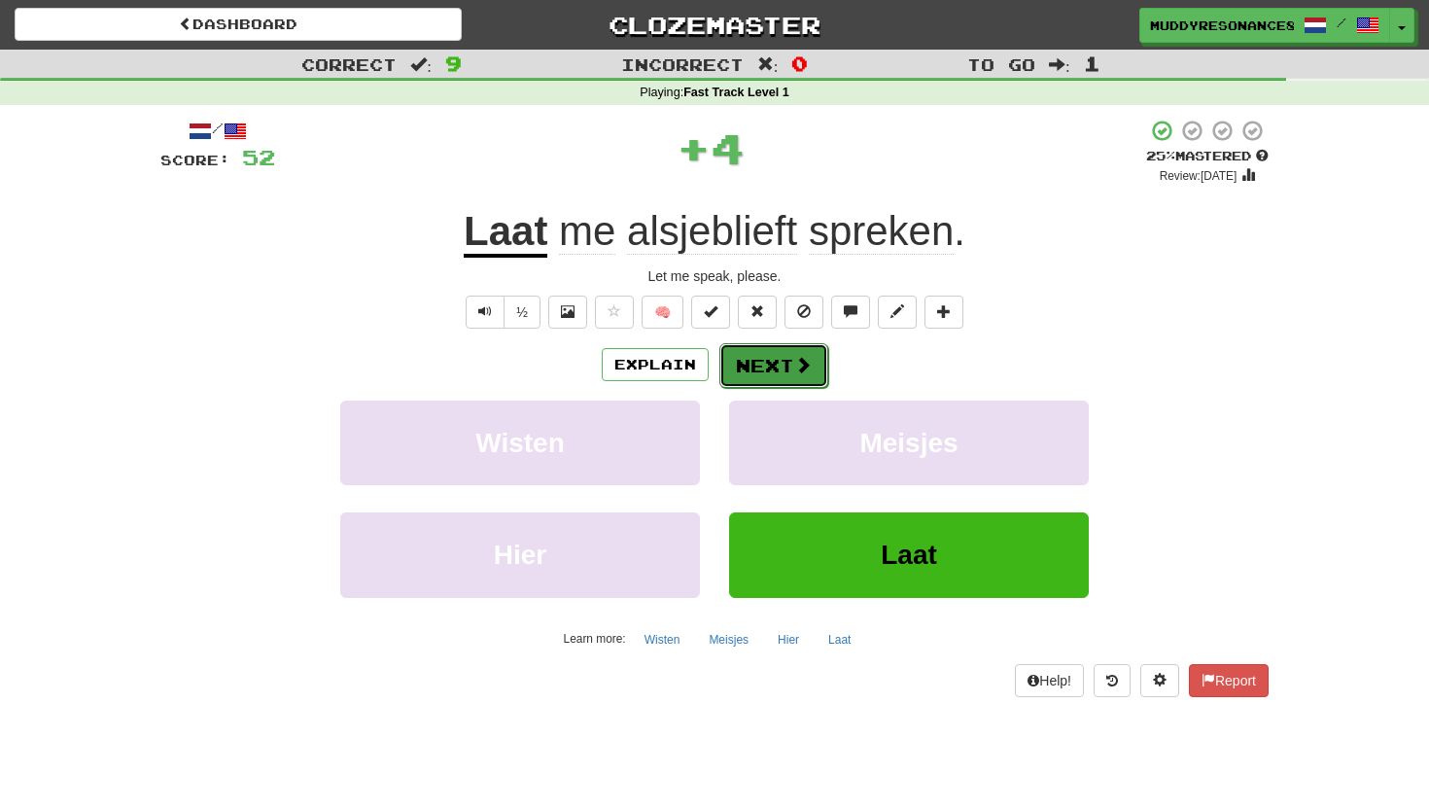
click at [762, 363] on button "Next" at bounding box center [773, 365] width 109 height 45
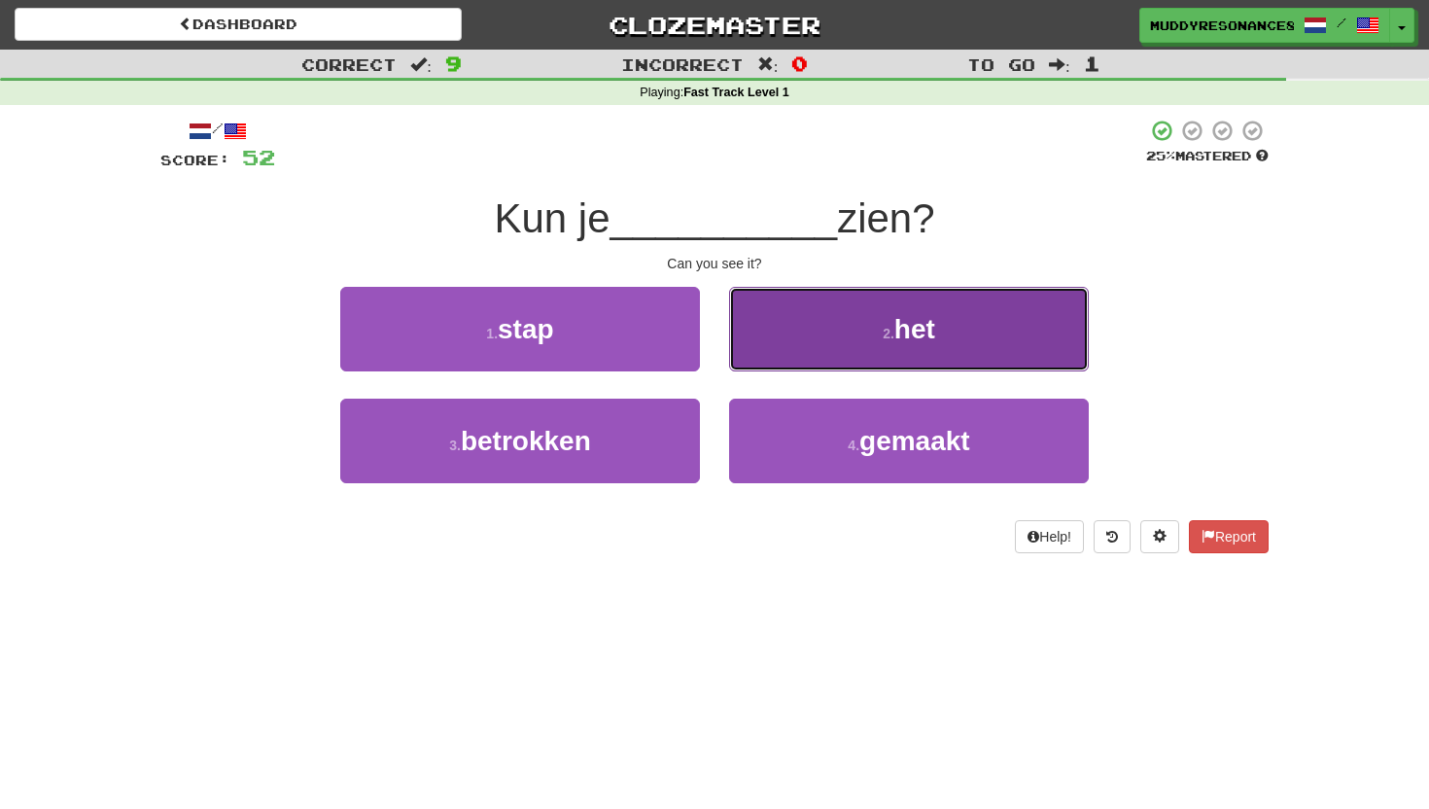
click at [855, 333] on button "2 . het" at bounding box center [909, 329] width 360 height 85
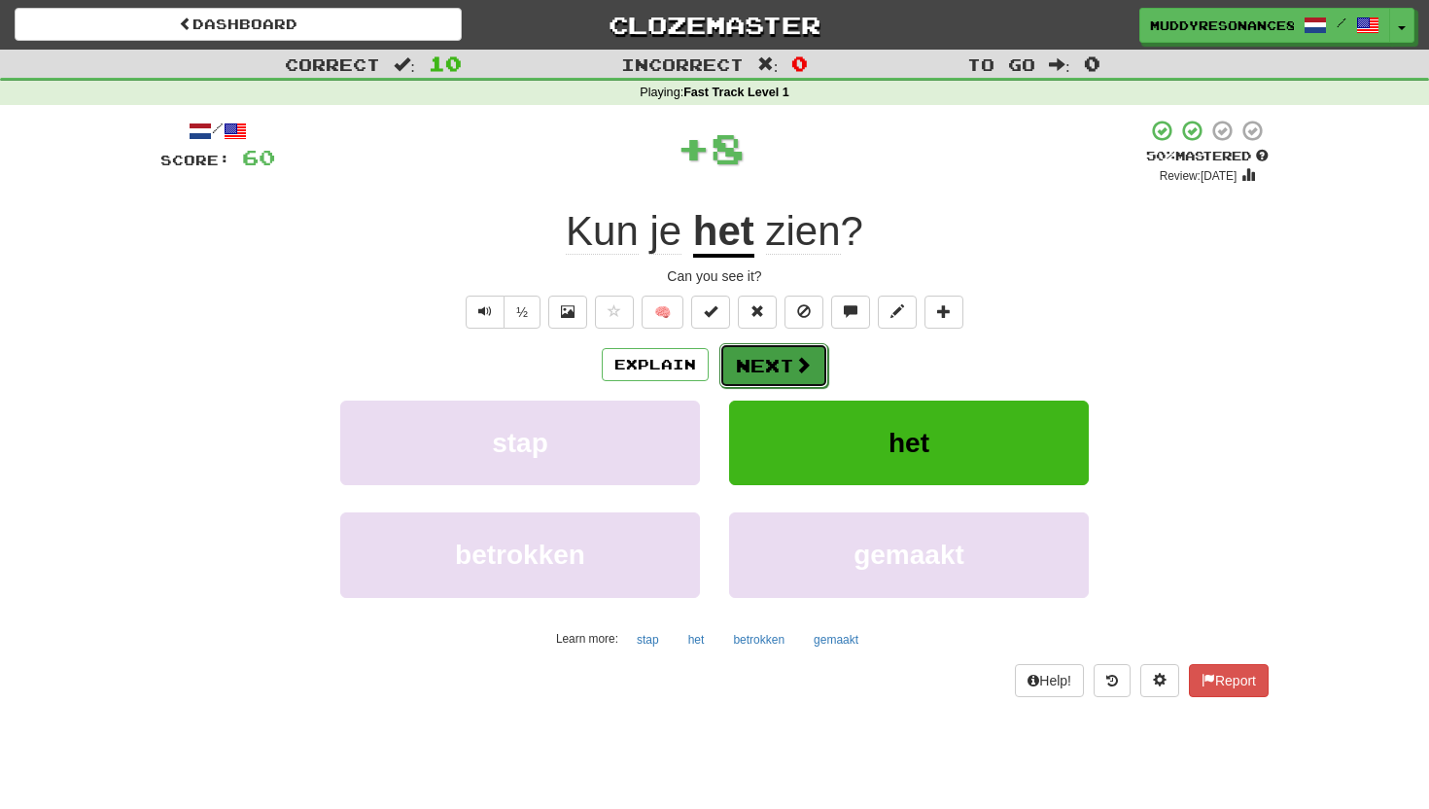
click at [804, 349] on button "Next" at bounding box center [773, 365] width 109 height 45
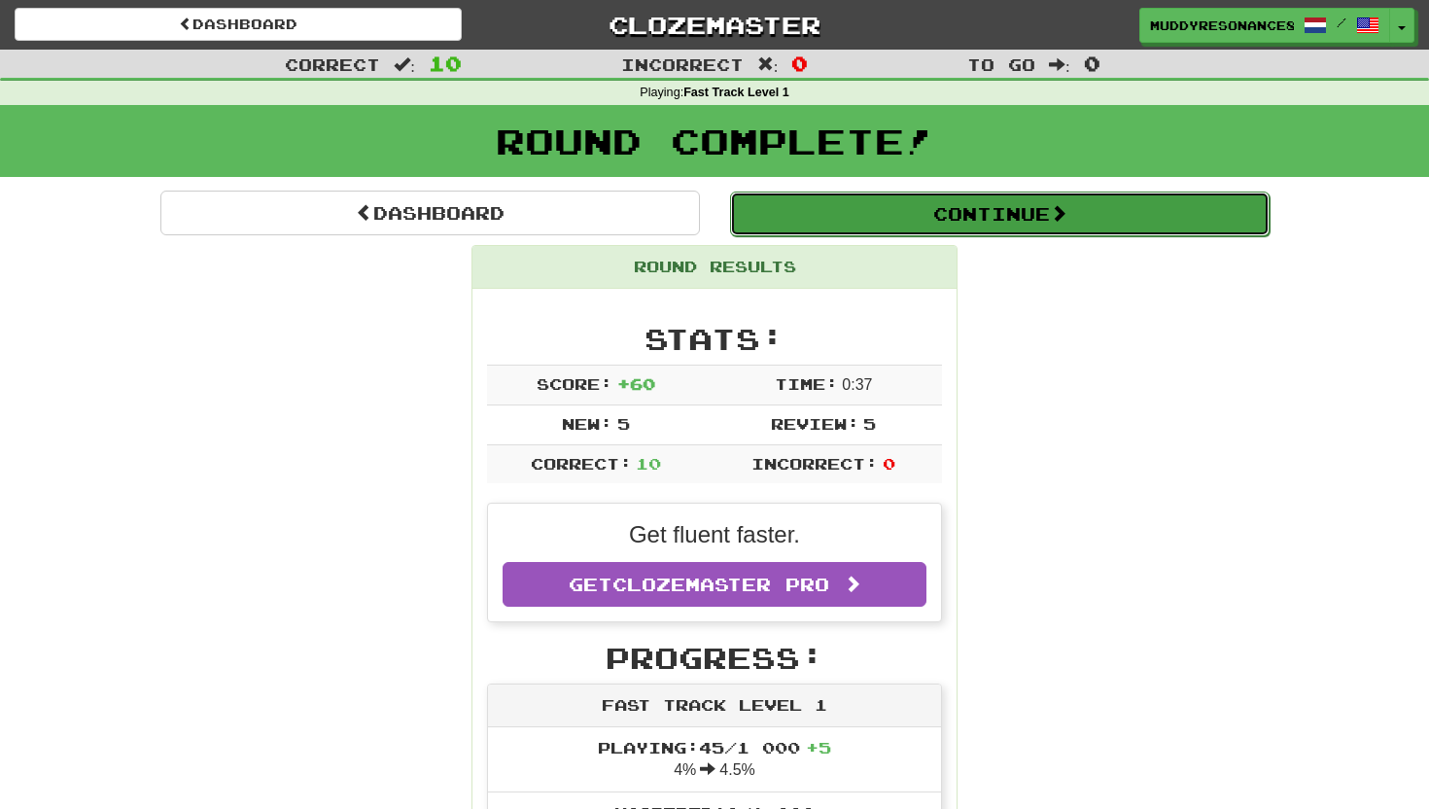
click at [903, 225] on button "Continue" at bounding box center [999, 213] width 539 height 45
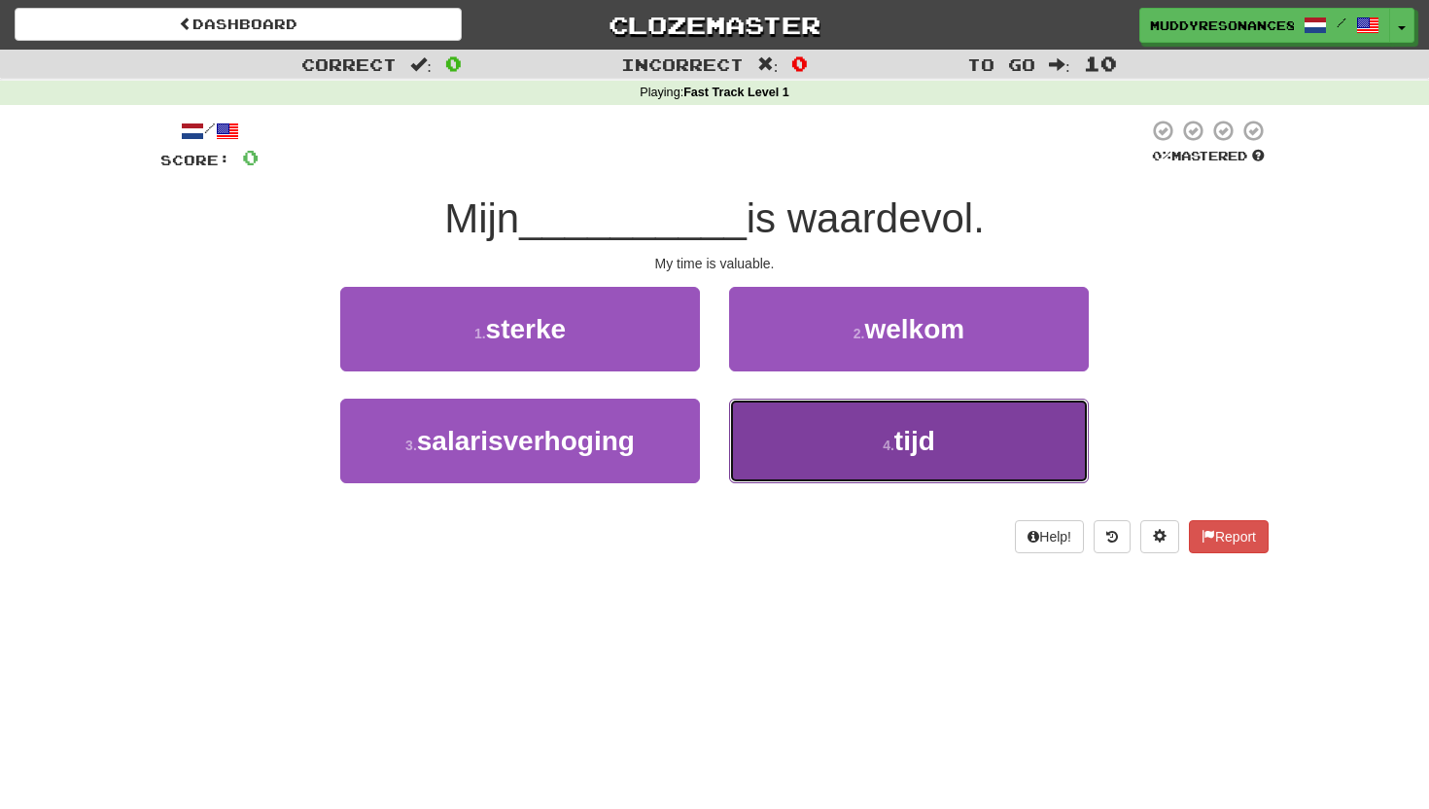
click at [856, 452] on button "4 . tijd" at bounding box center [909, 440] width 360 height 85
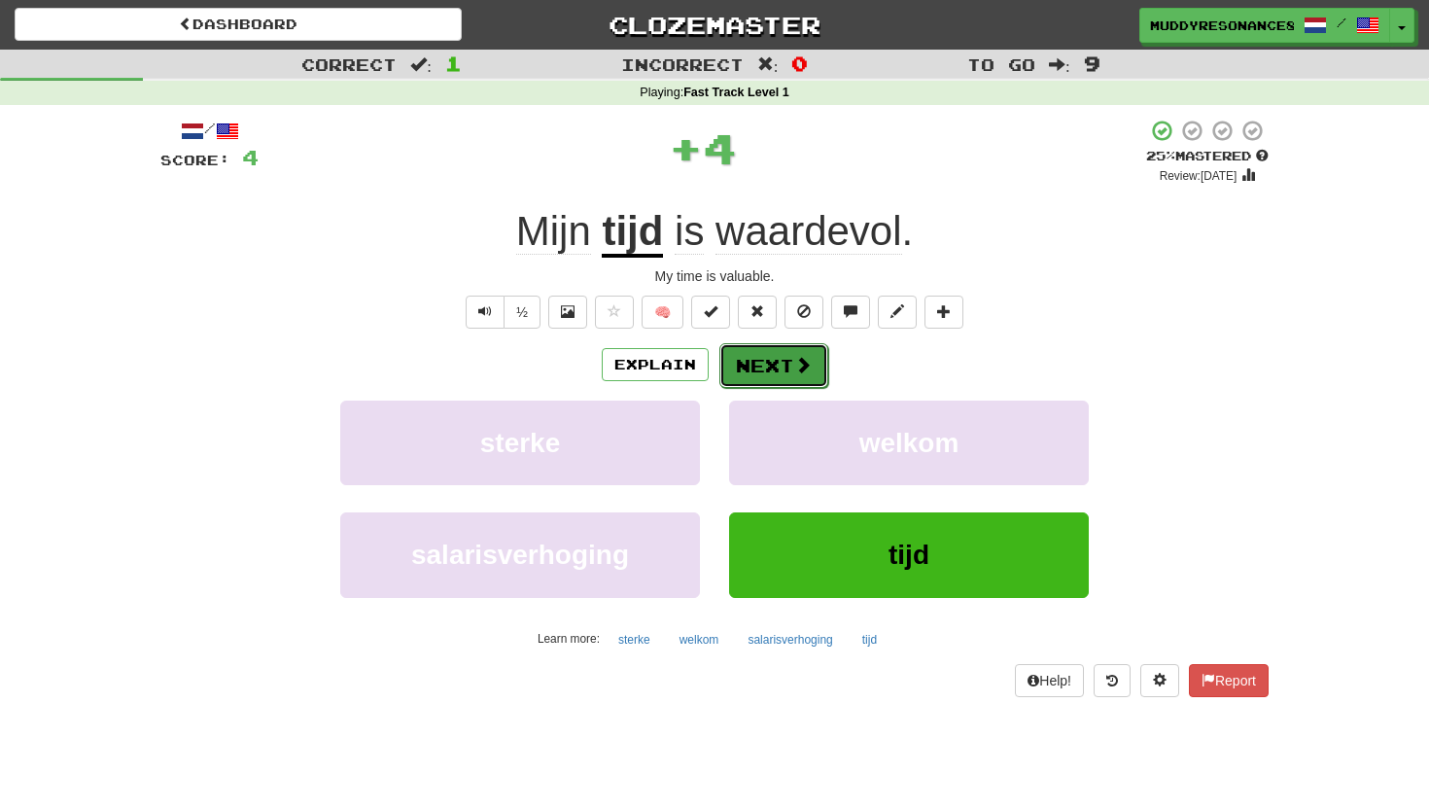
click at [778, 355] on button "Next" at bounding box center [773, 365] width 109 height 45
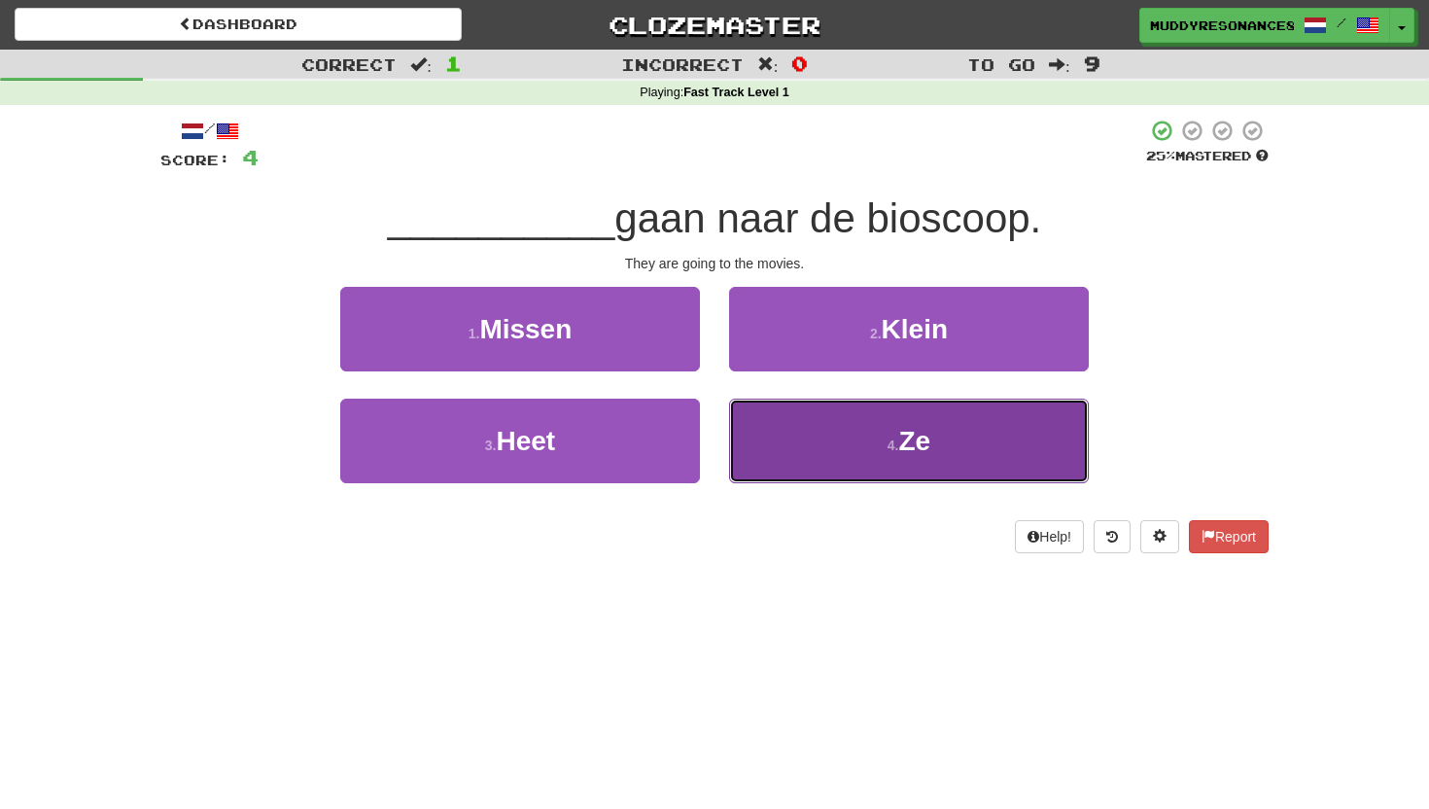
click at [863, 457] on button "4 . Ze" at bounding box center [909, 440] width 360 height 85
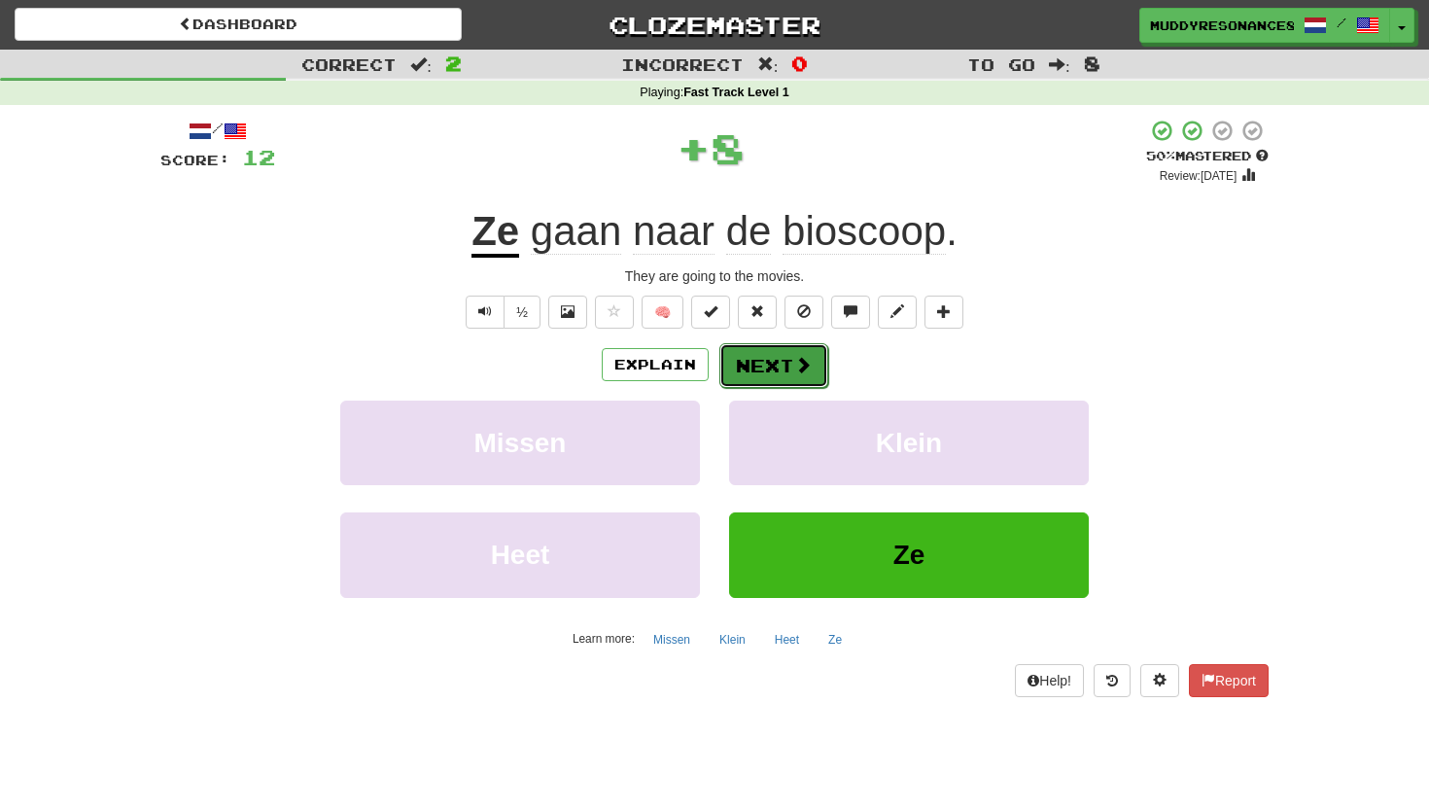
click at [780, 360] on button "Next" at bounding box center [773, 365] width 109 height 45
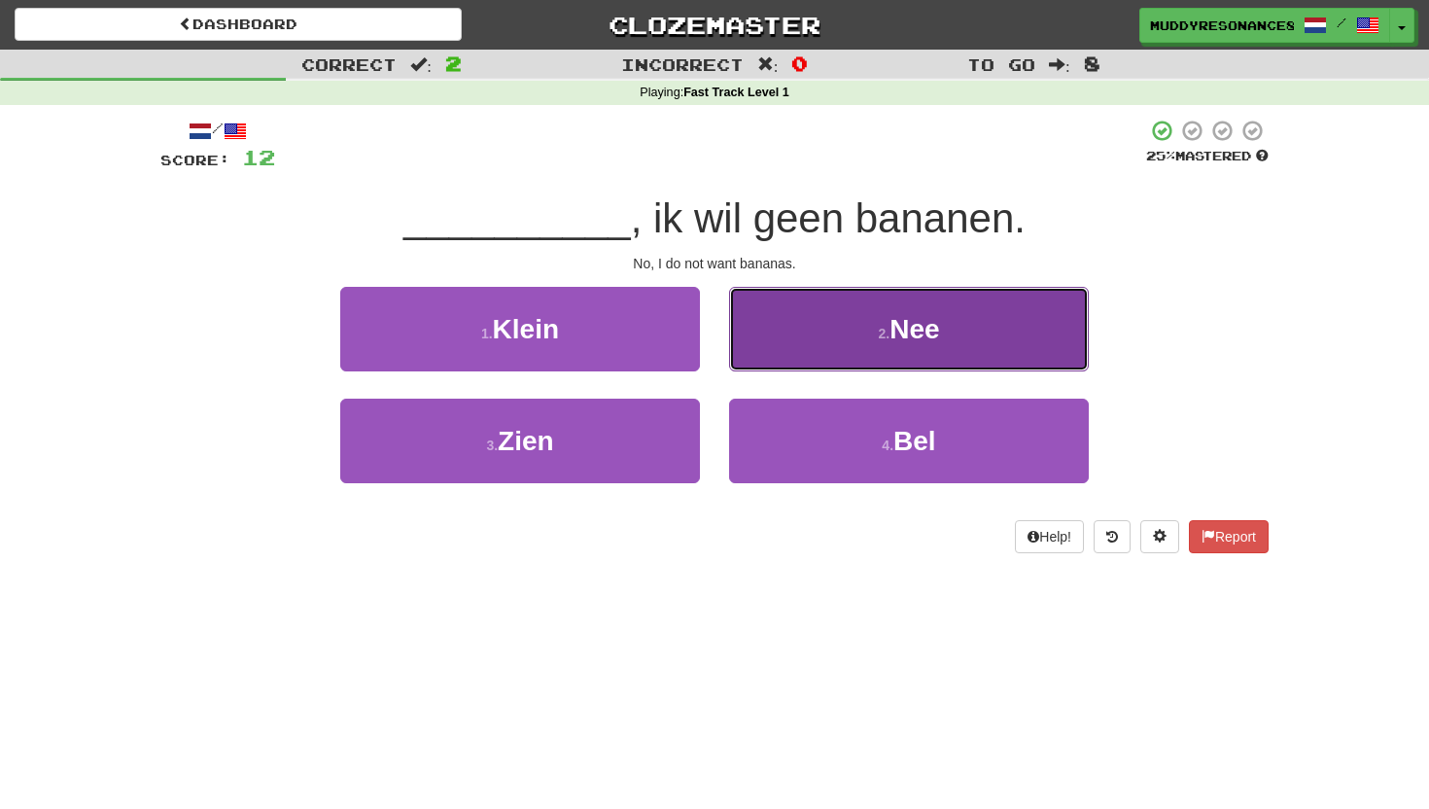
click at [869, 317] on button "2 . Nee" at bounding box center [909, 329] width 360 height 85
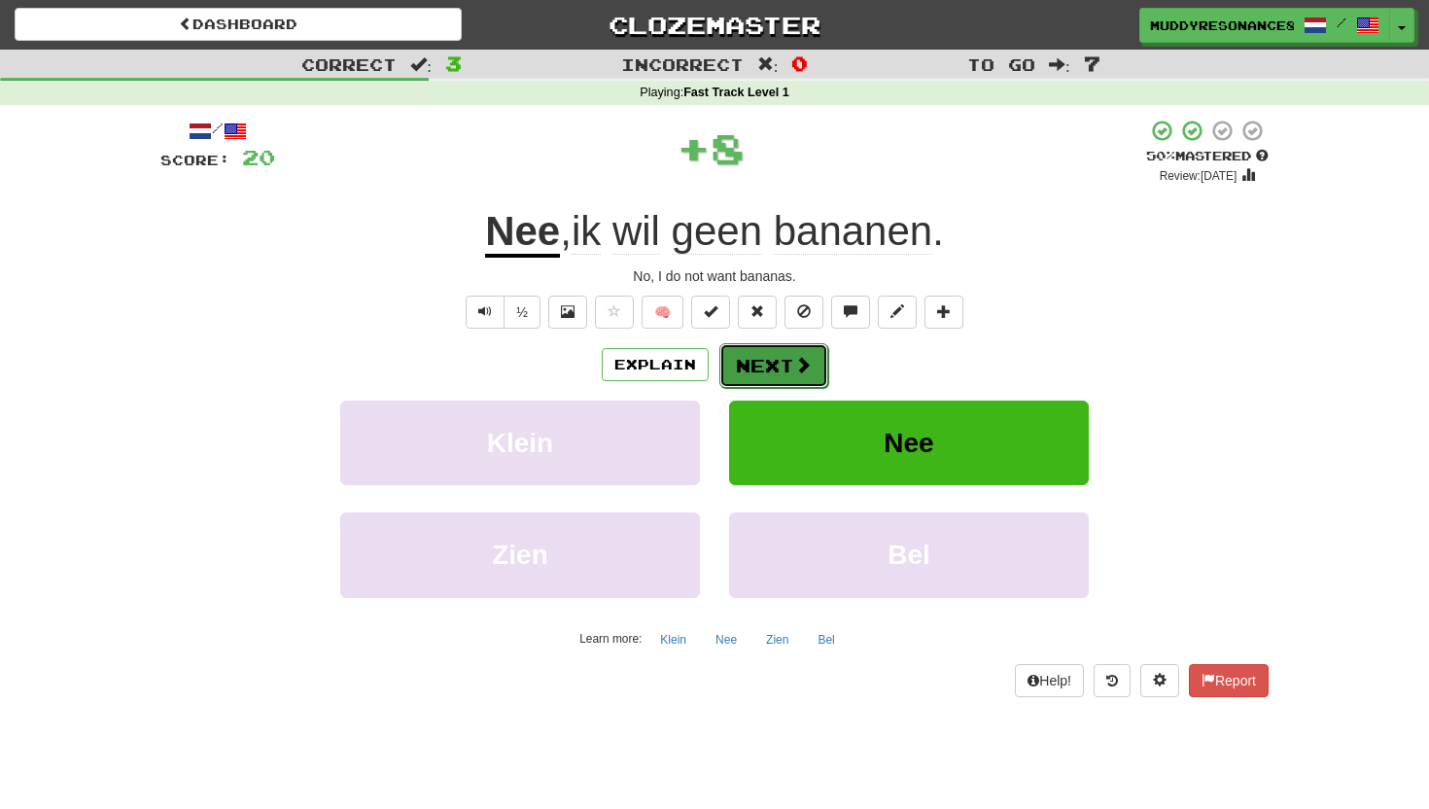
click at [782, 355] on button "Next" at bounding box center [773, 365] width 109 height 45
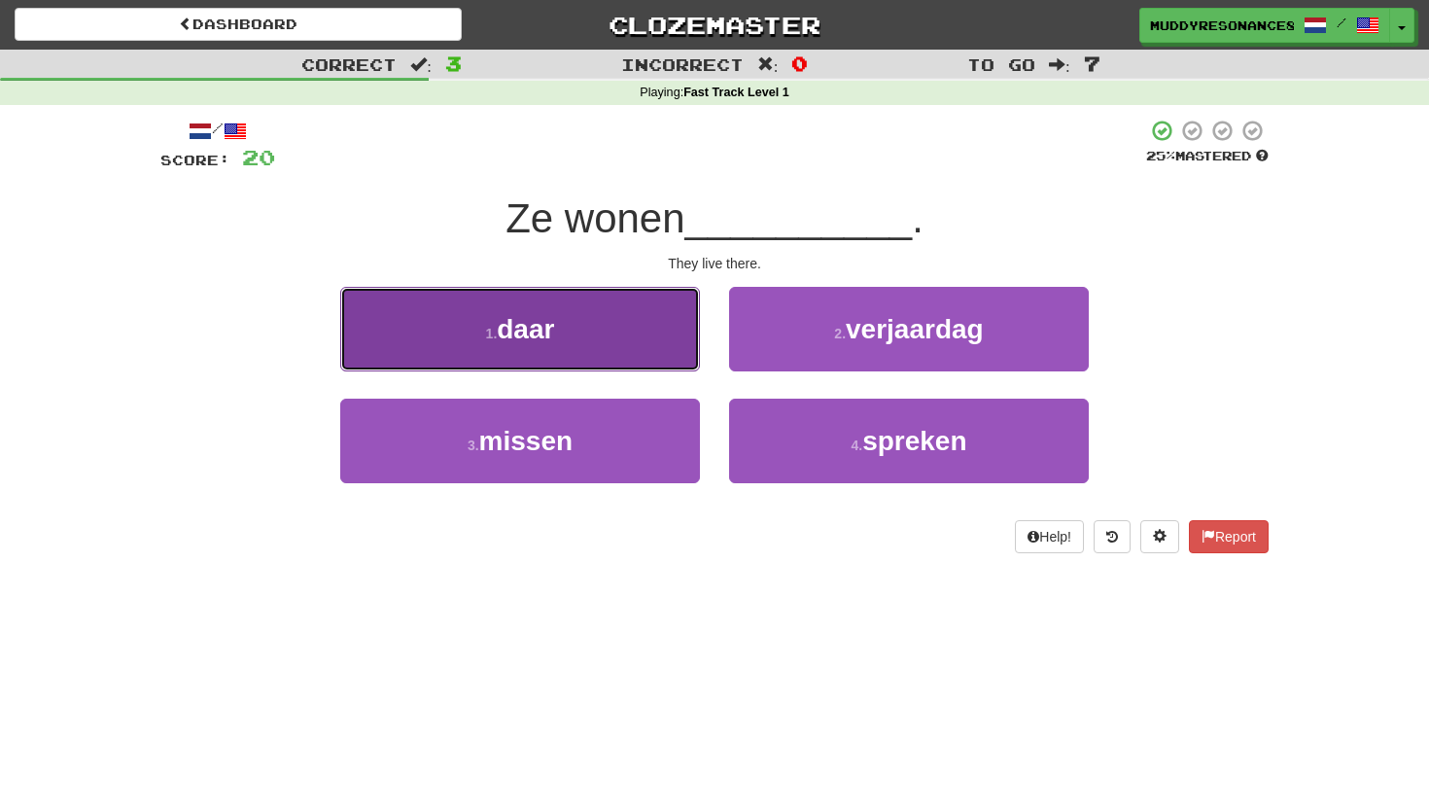
click at [546, 350] on button "1 . daar" at bounding box center [520, 329] width 360 height 85
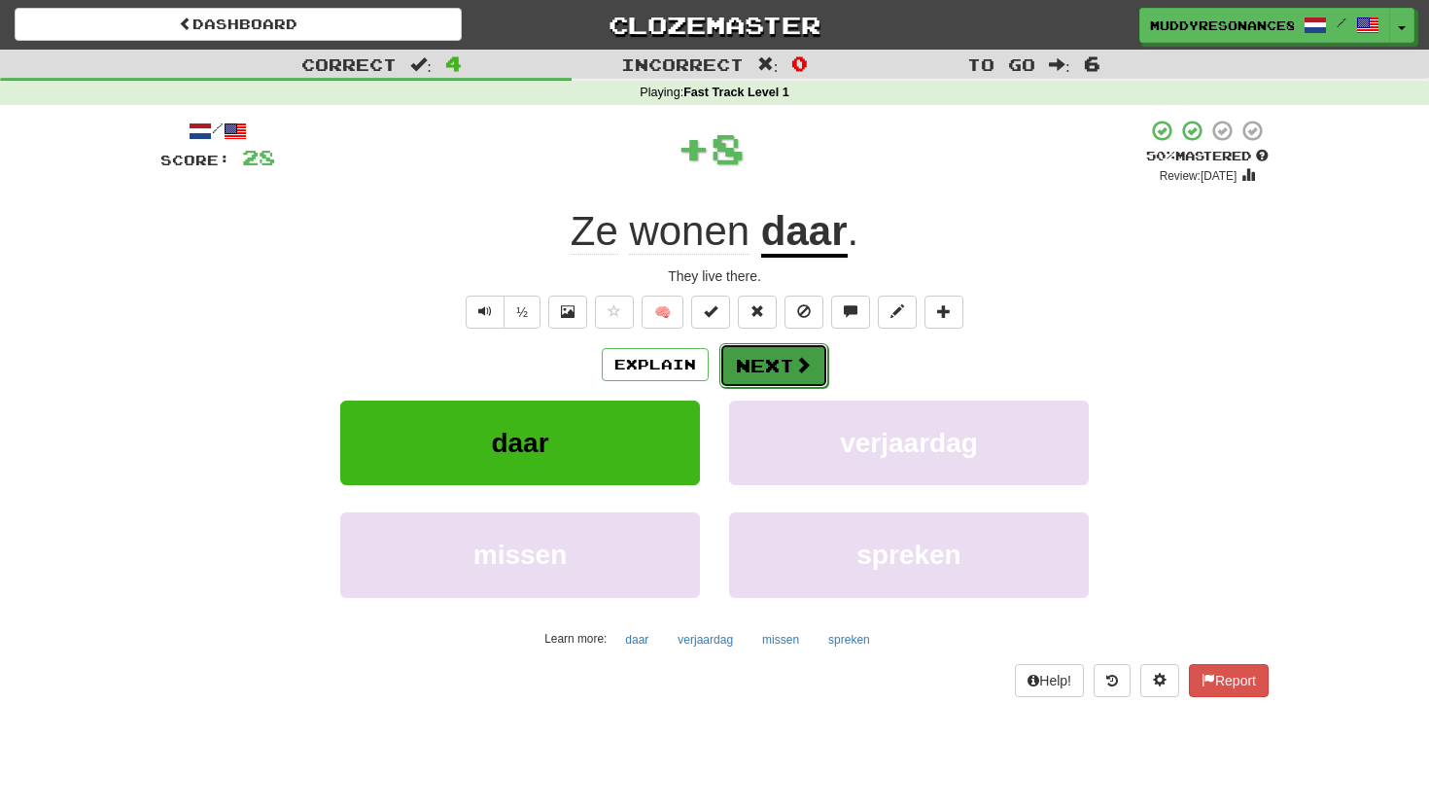
click at [786, 368] on button "Next" at bounding box center [773, 365] width 109 height 45
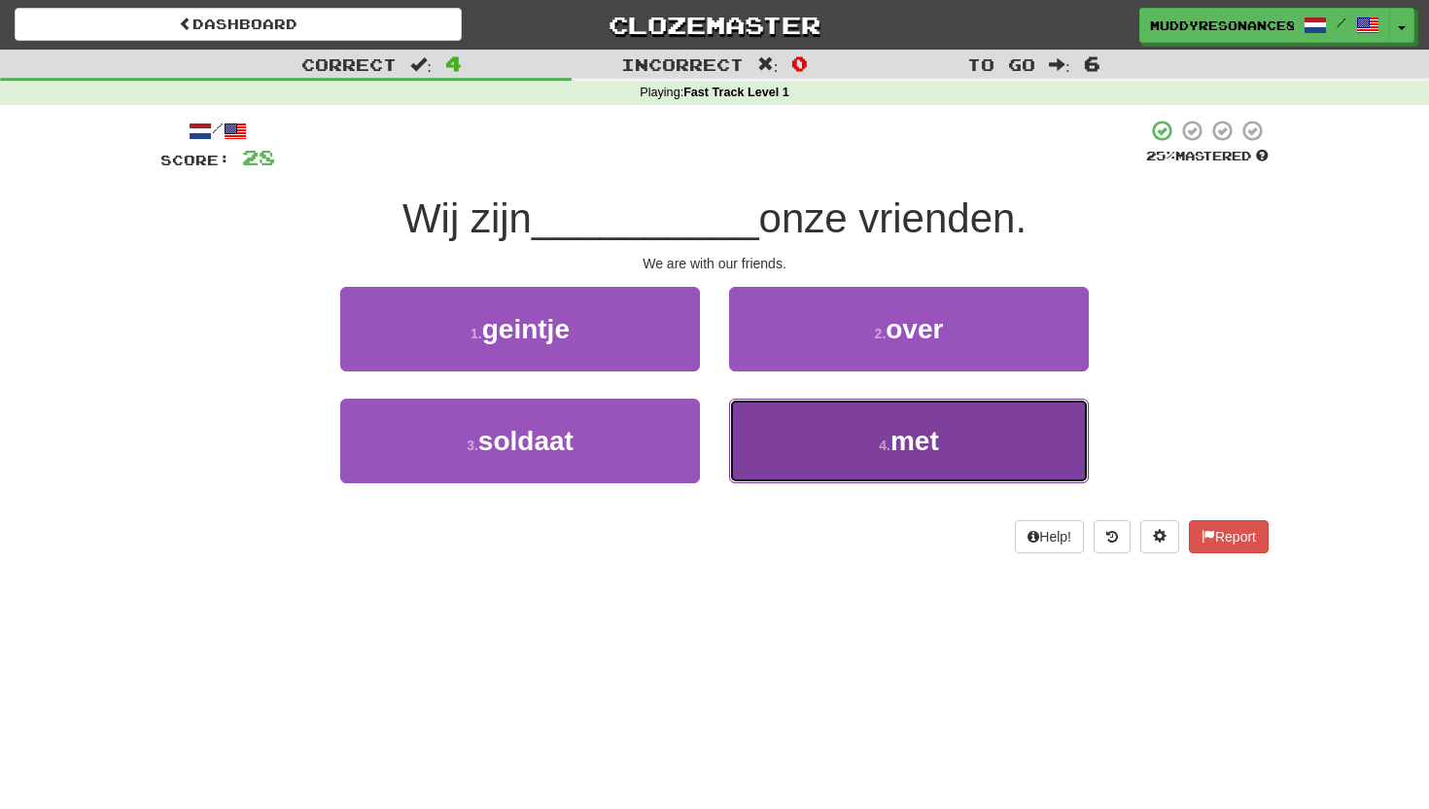
click at [804, 437] on button "4 . met" at bounding box center [909, 440] width 360 height 85
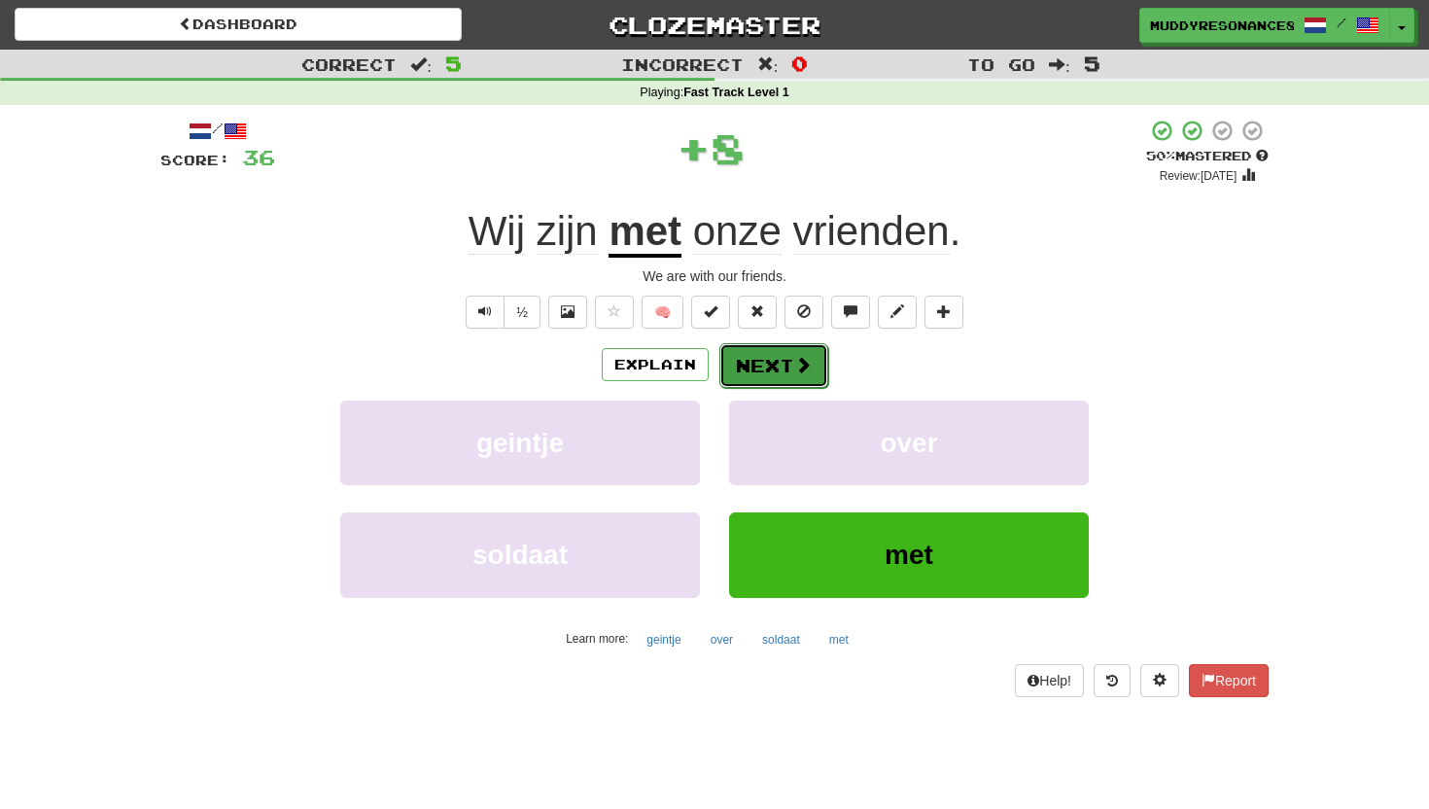
click at [737, 362] on button "Next" at bounding box center [773, 365] width 109 height 45
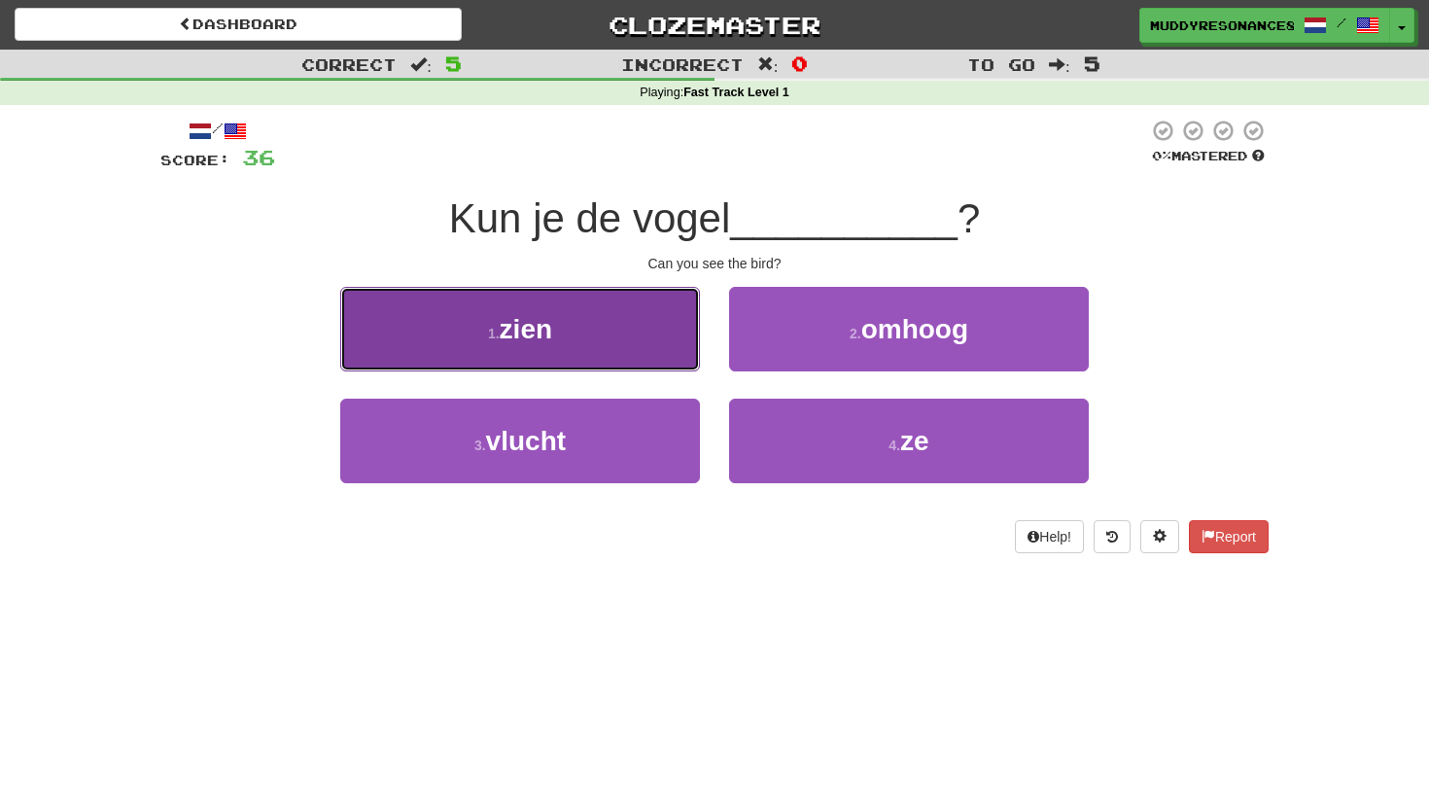
click at [688, 361] on button "1 . zien" at bounding box center [520, 329] width 360 height 85
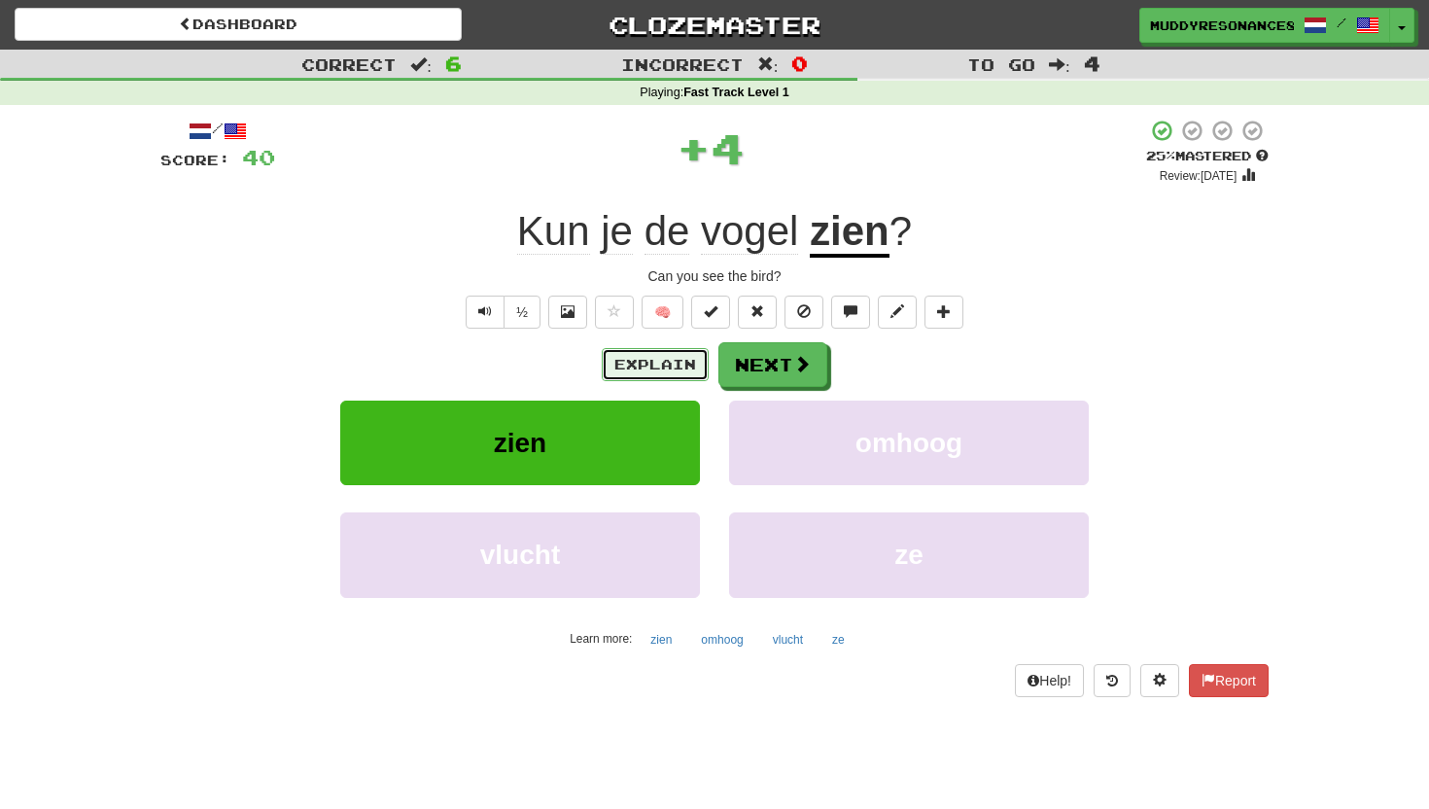
click at [670, 371] on button "Explain" at bounding box center [655, 364] width 107 height 33
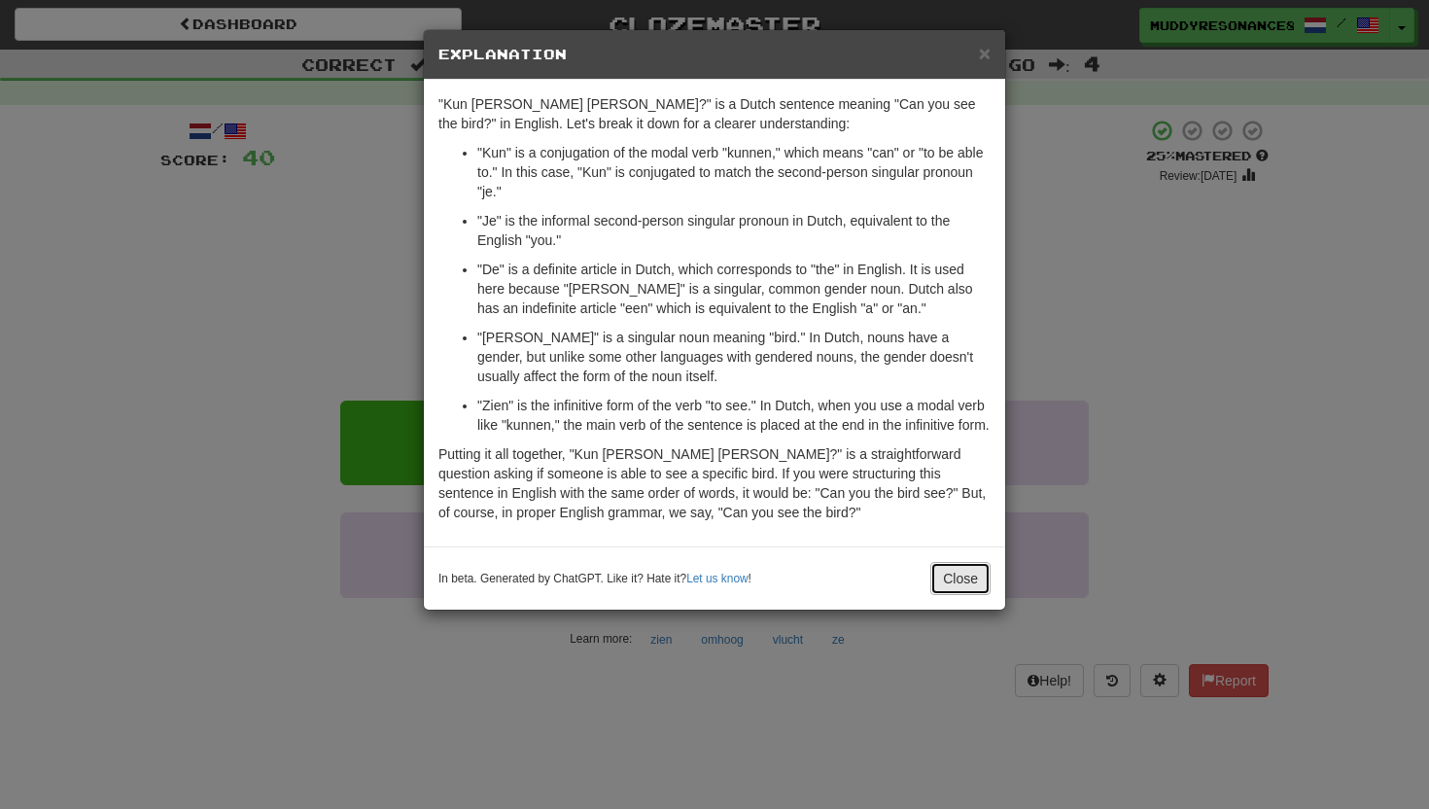
click at [947, 594] on button "Close" at bounding box center [960, 578] width 60 height 33
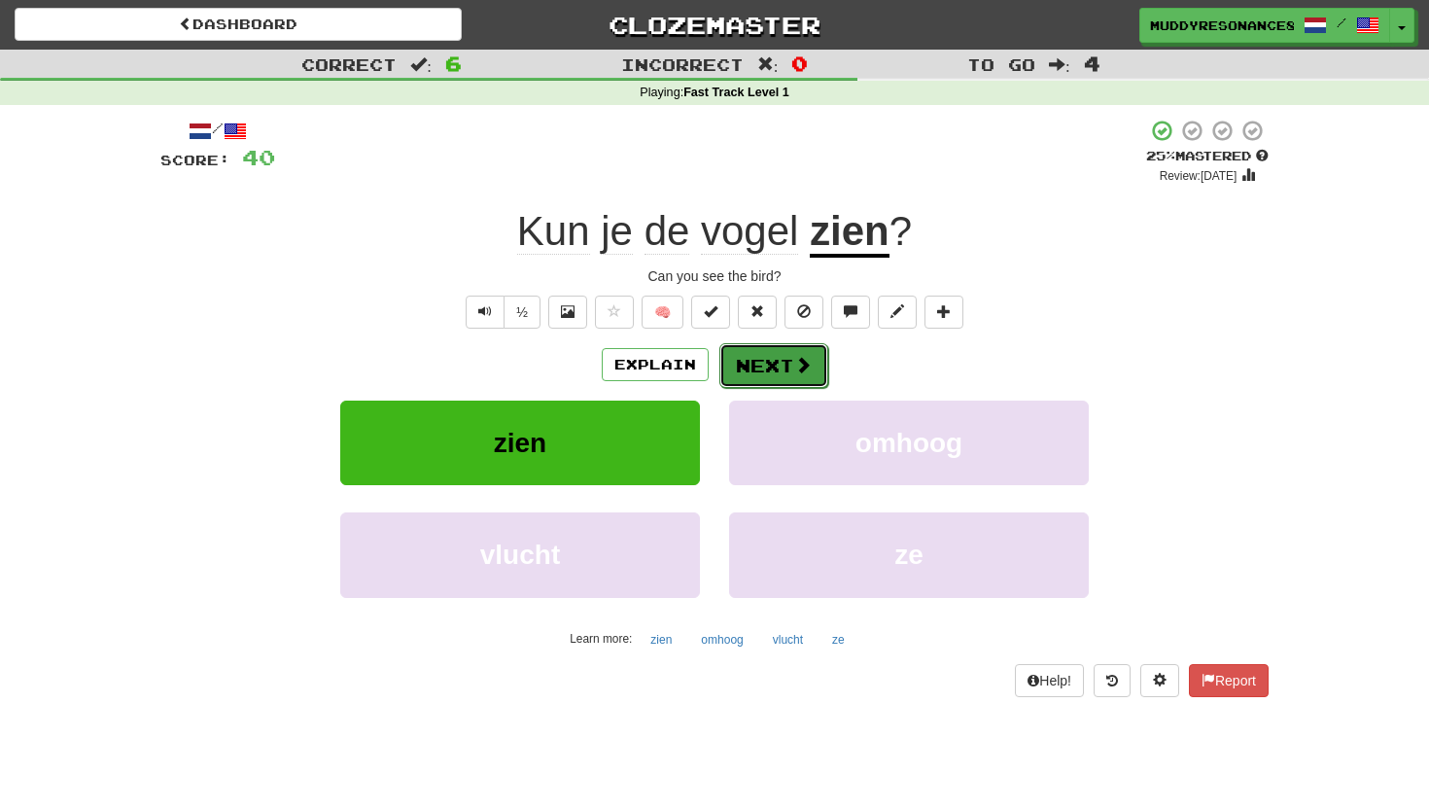
click at [769, 364] on button "Next" at bounding box center [773, 365] width 109 height 45
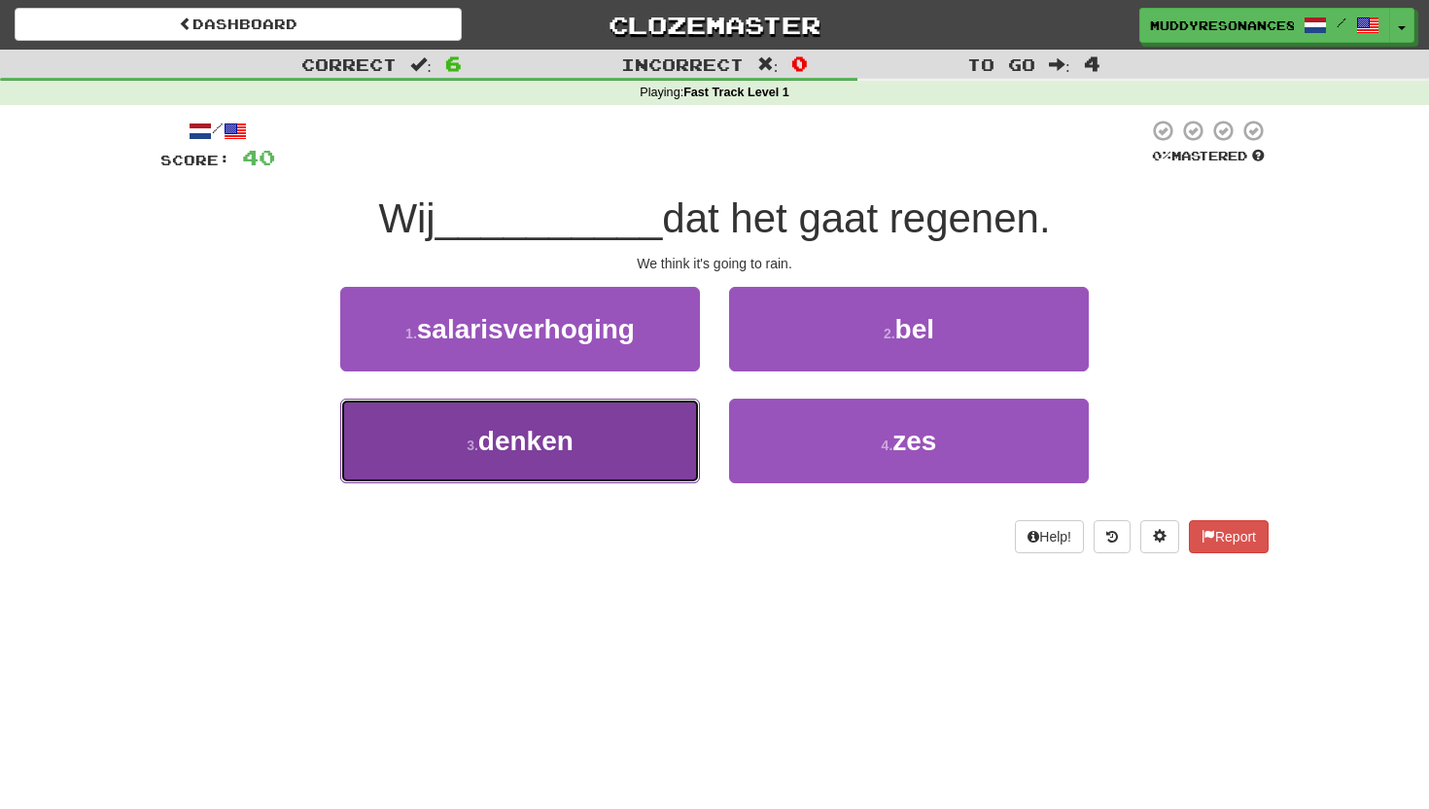
click at [550, 479] on button "3 . denken" at bounding box center [520, 440] width 360 height 85
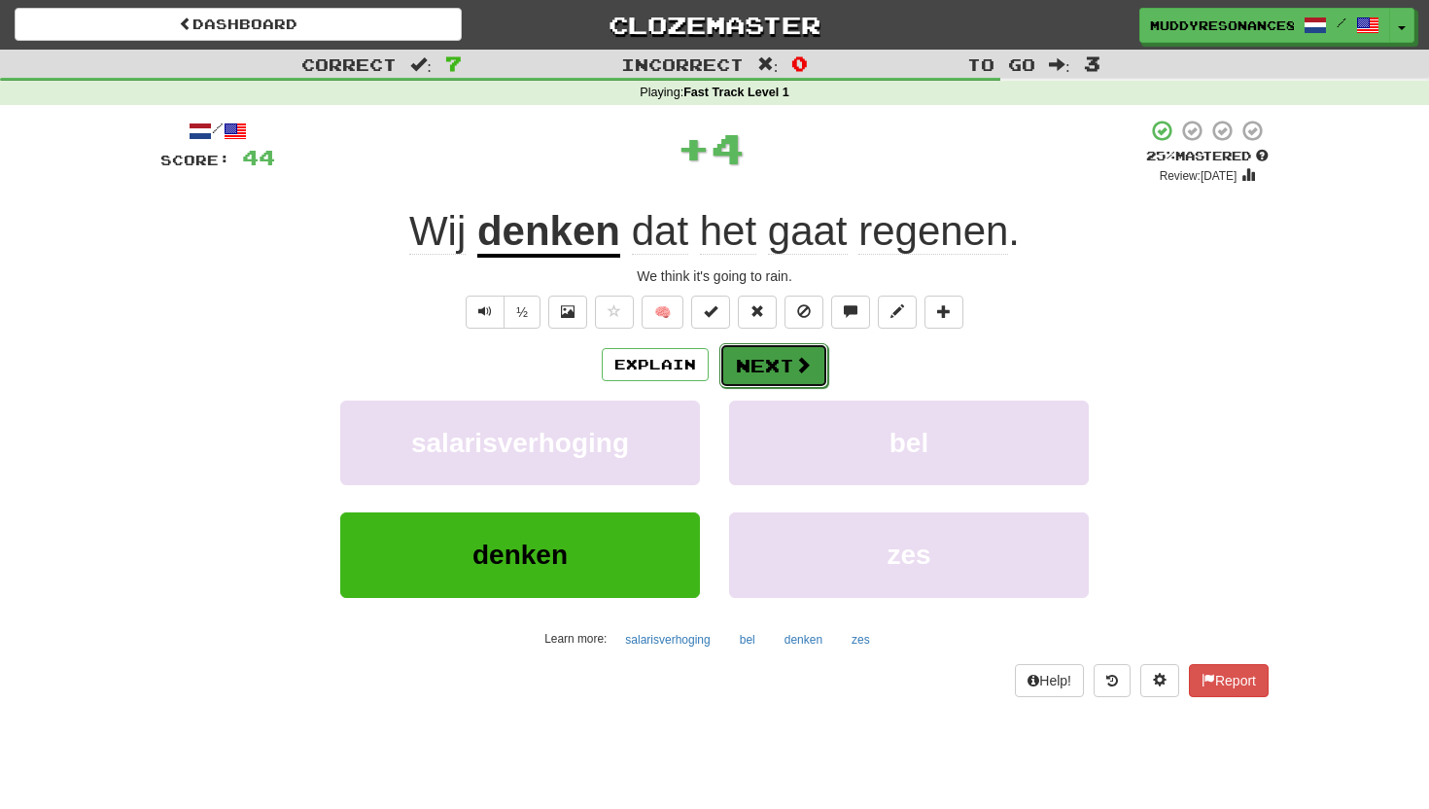
click at [780, 372] on button "Next" at bounding box center [773, 365] width 109 height 45
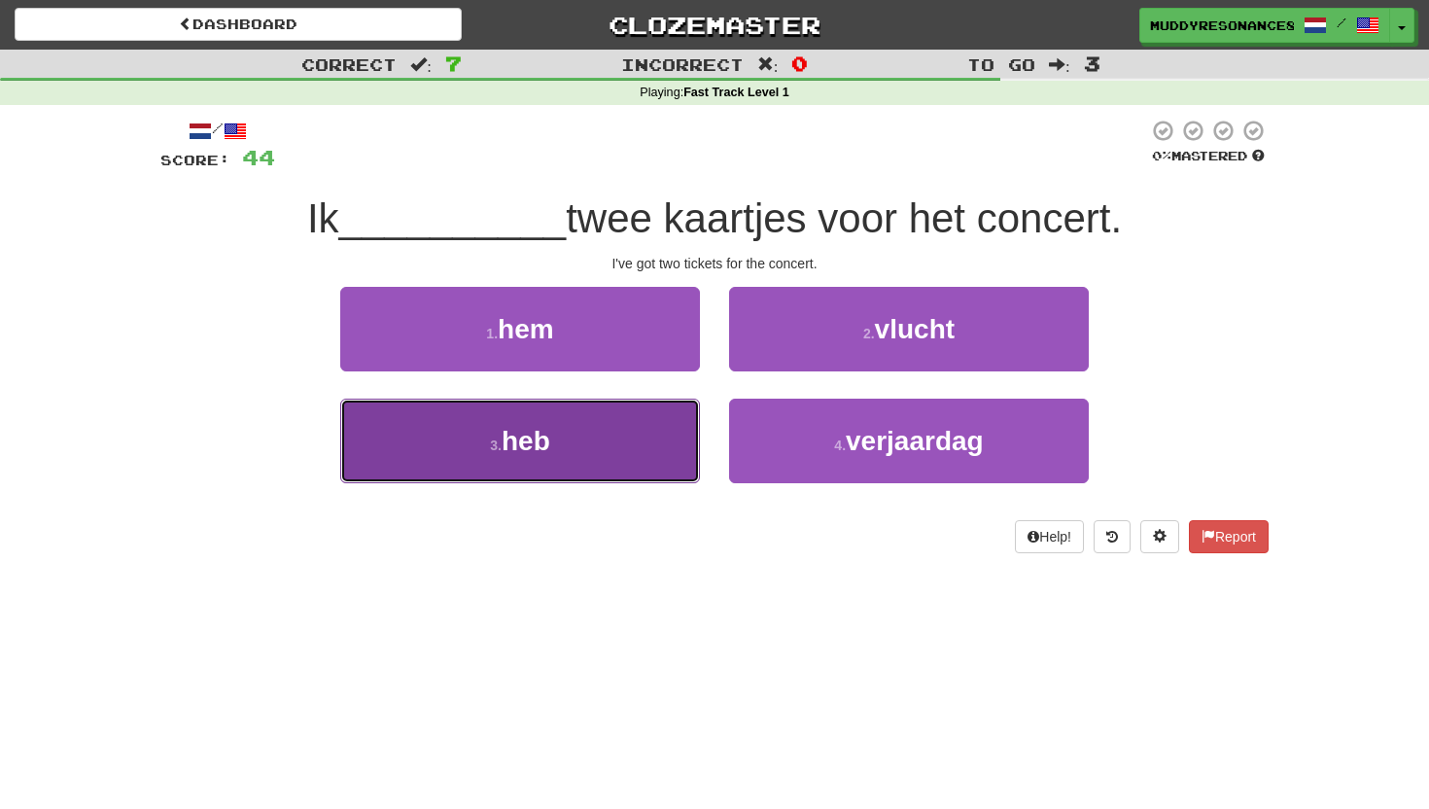
click at [648, 450] on button "3 . heb" at bounding box center [520, 440] width 360 height 85
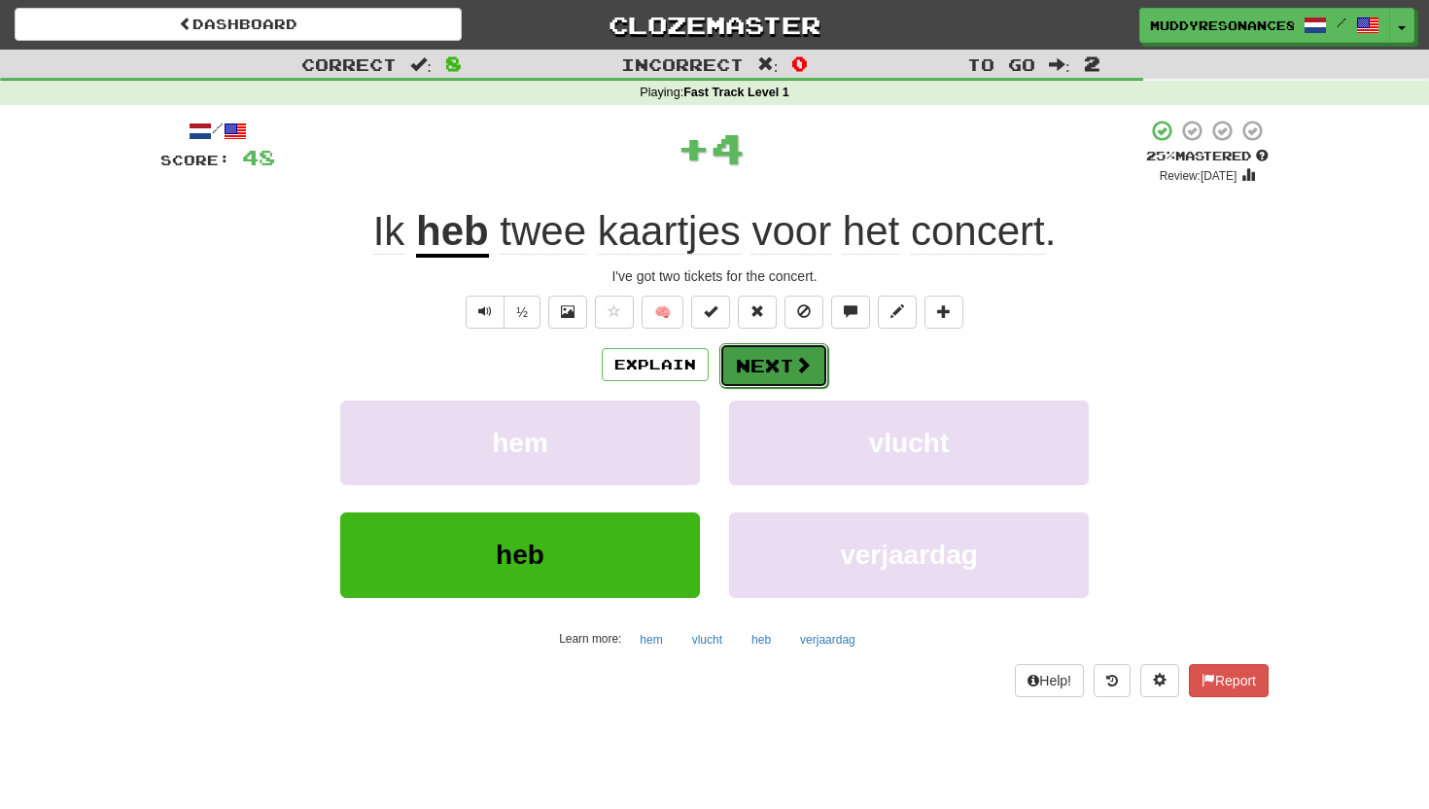
click at [797, 368] on span at bounding box center [802, 364] width 17 height 17
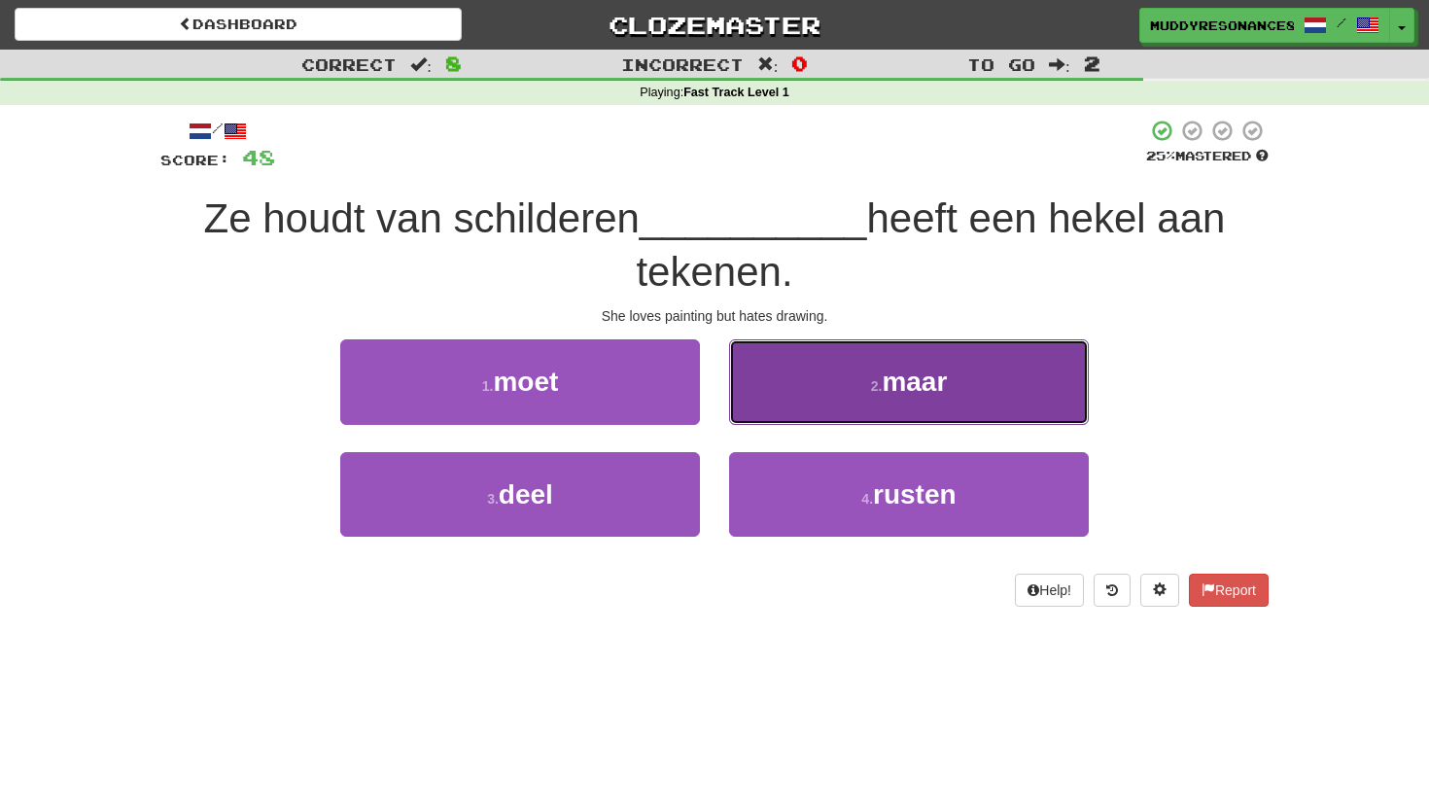
click at [820, 384] on button "2 . maar" at bounding box center [909, 381] width 360 height 85
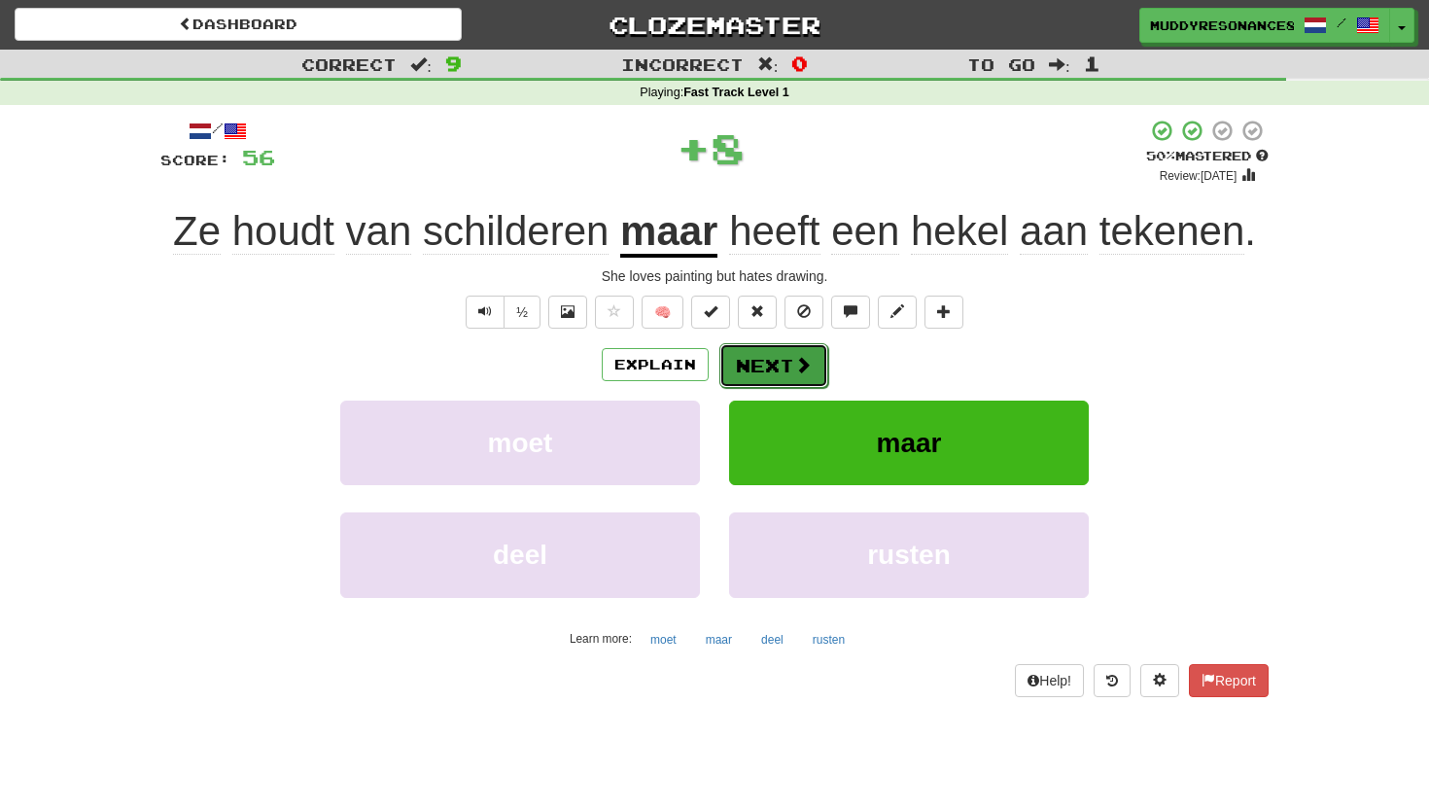
click at [819, 381] on button "Next" at bounding box center [773, 365] width 109 height 45
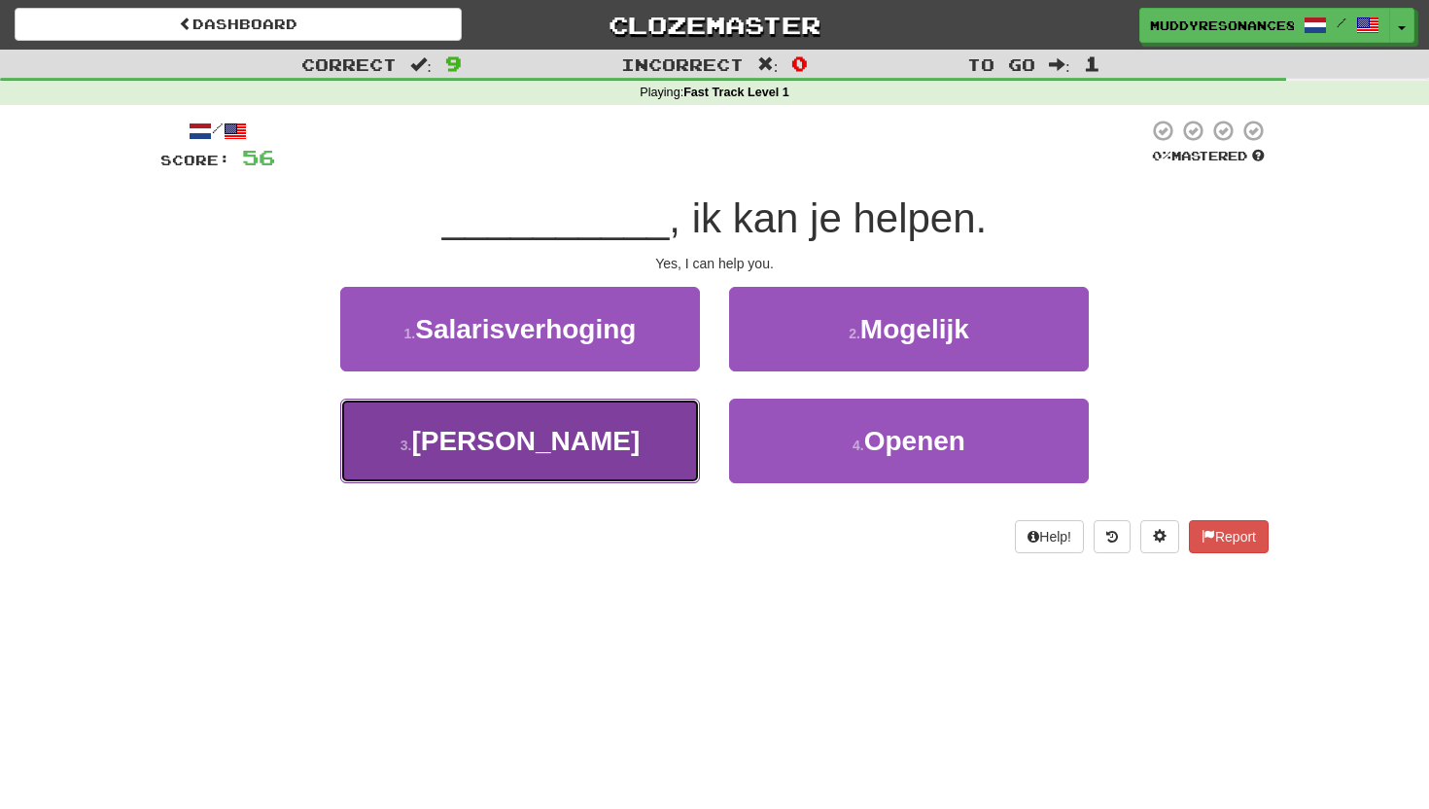
click at [662, 438] on button "3 . Ja" at bounding box center [520, 440] width 360 height 85
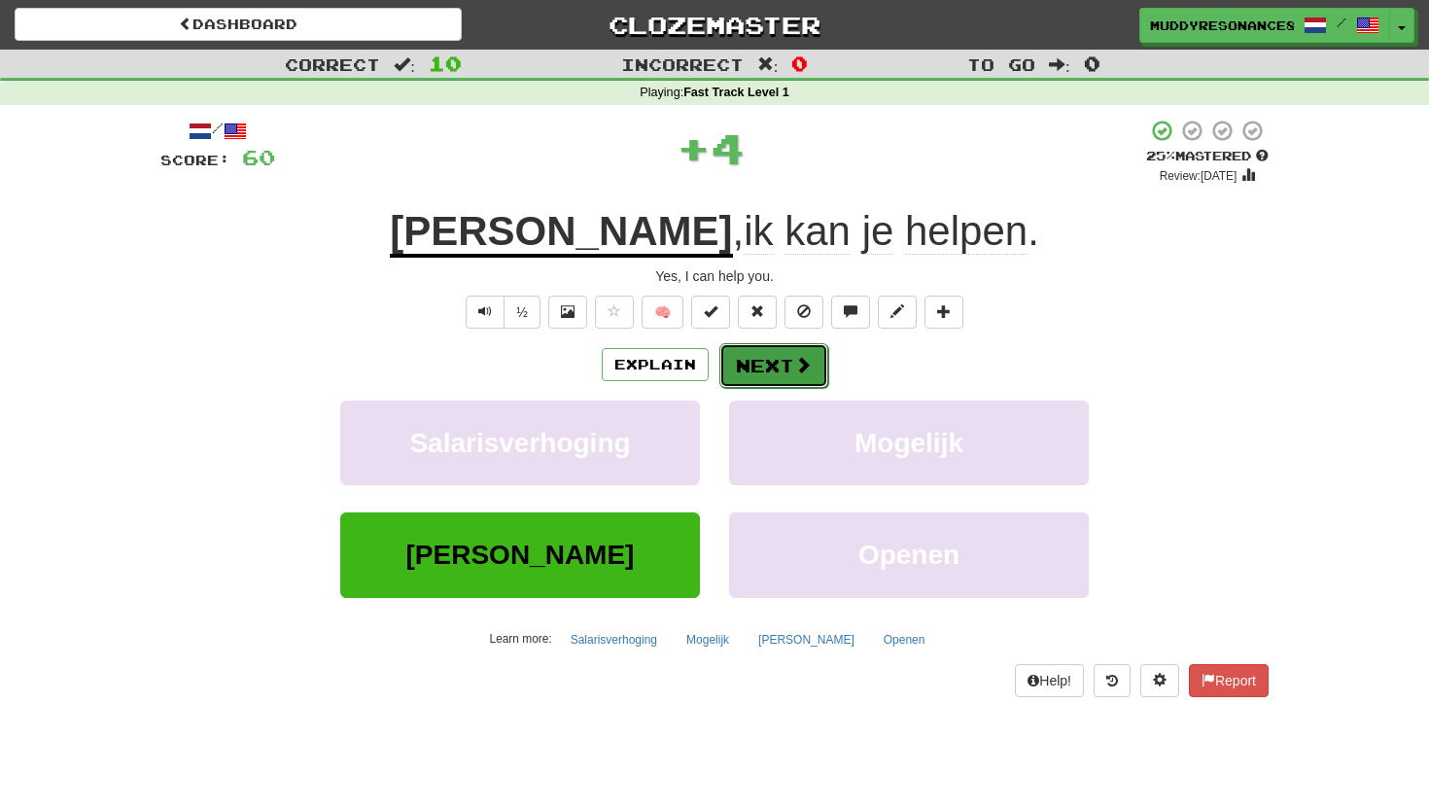
click at [786, 382] on button "Next" at bounding box center [773, 365] width 109 height 45
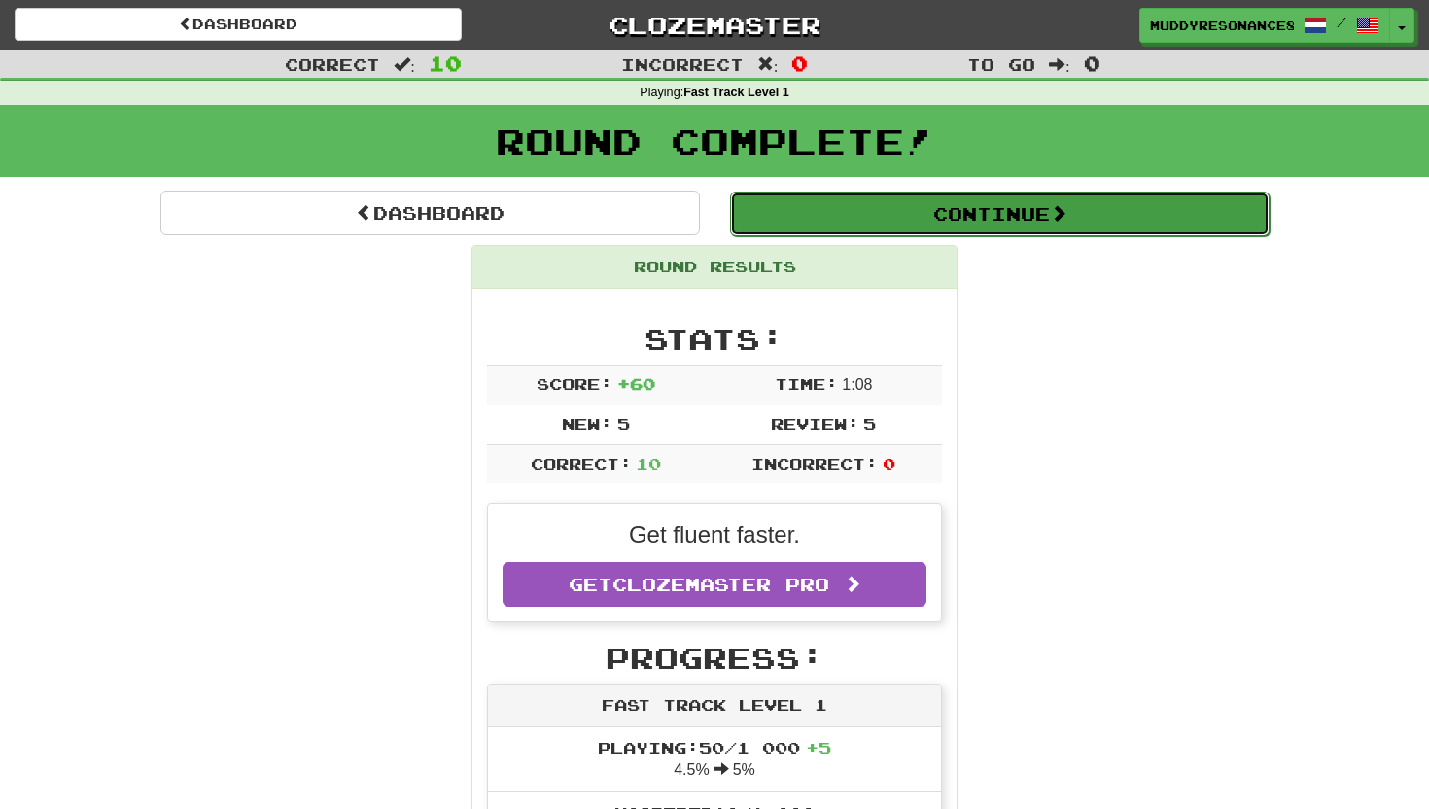
click at [833, 207] on button "Continue" at bounding box center [999, 213] width 539 height 45
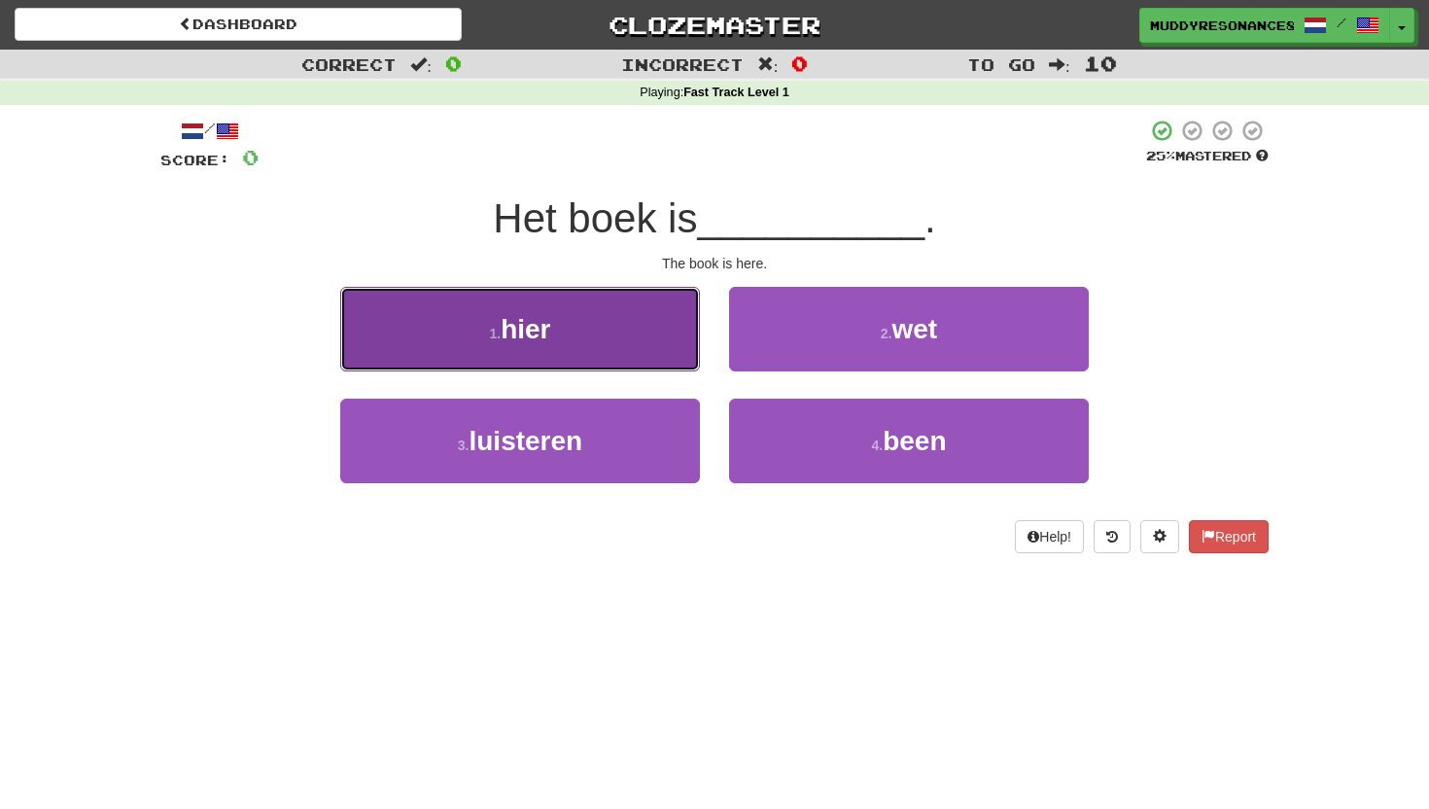
click at [627, 328] on button "1 . hier" at bounding box center [520, 329] width 360 height 85
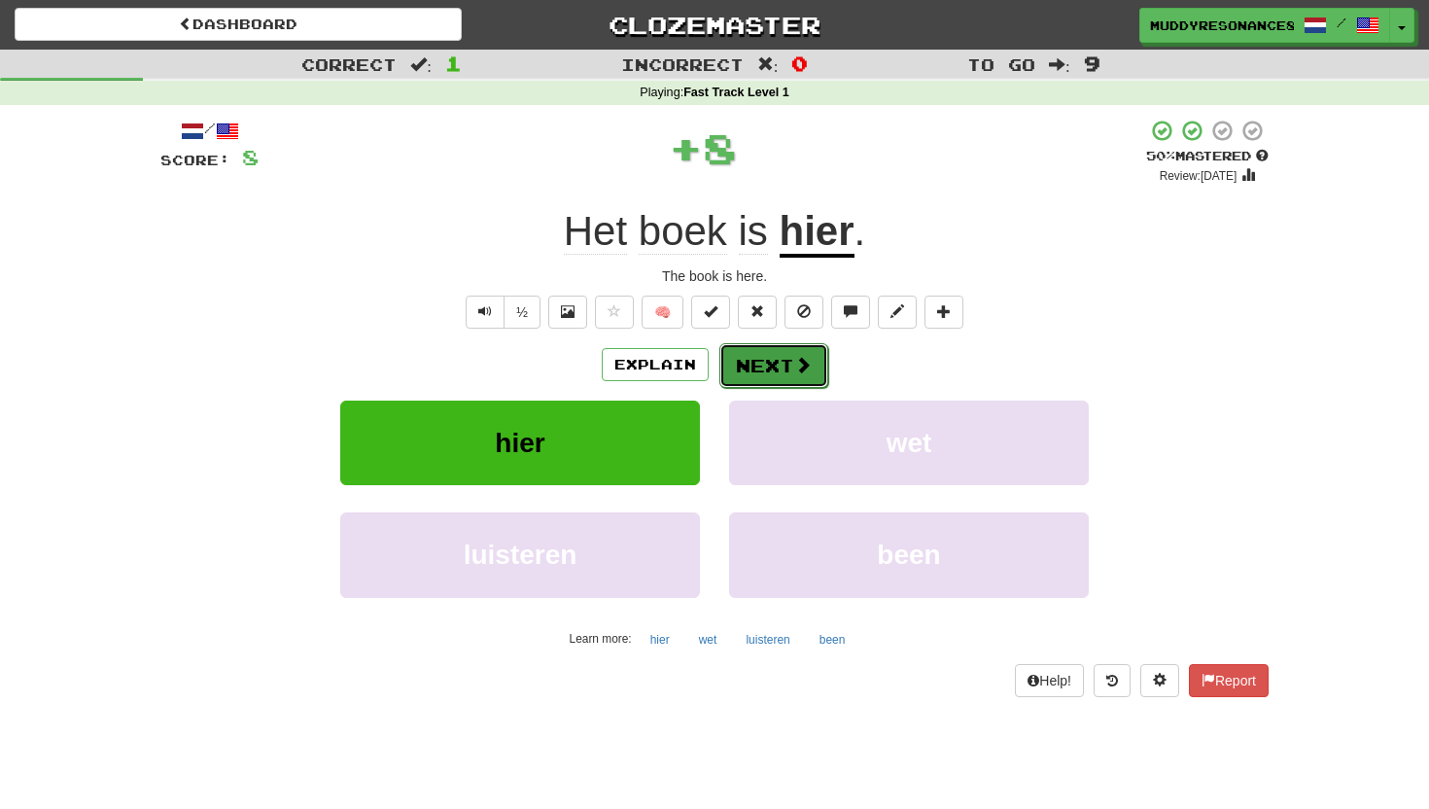
click at [794, 370] on span at bounding box center [802, 364] width 17 height 17
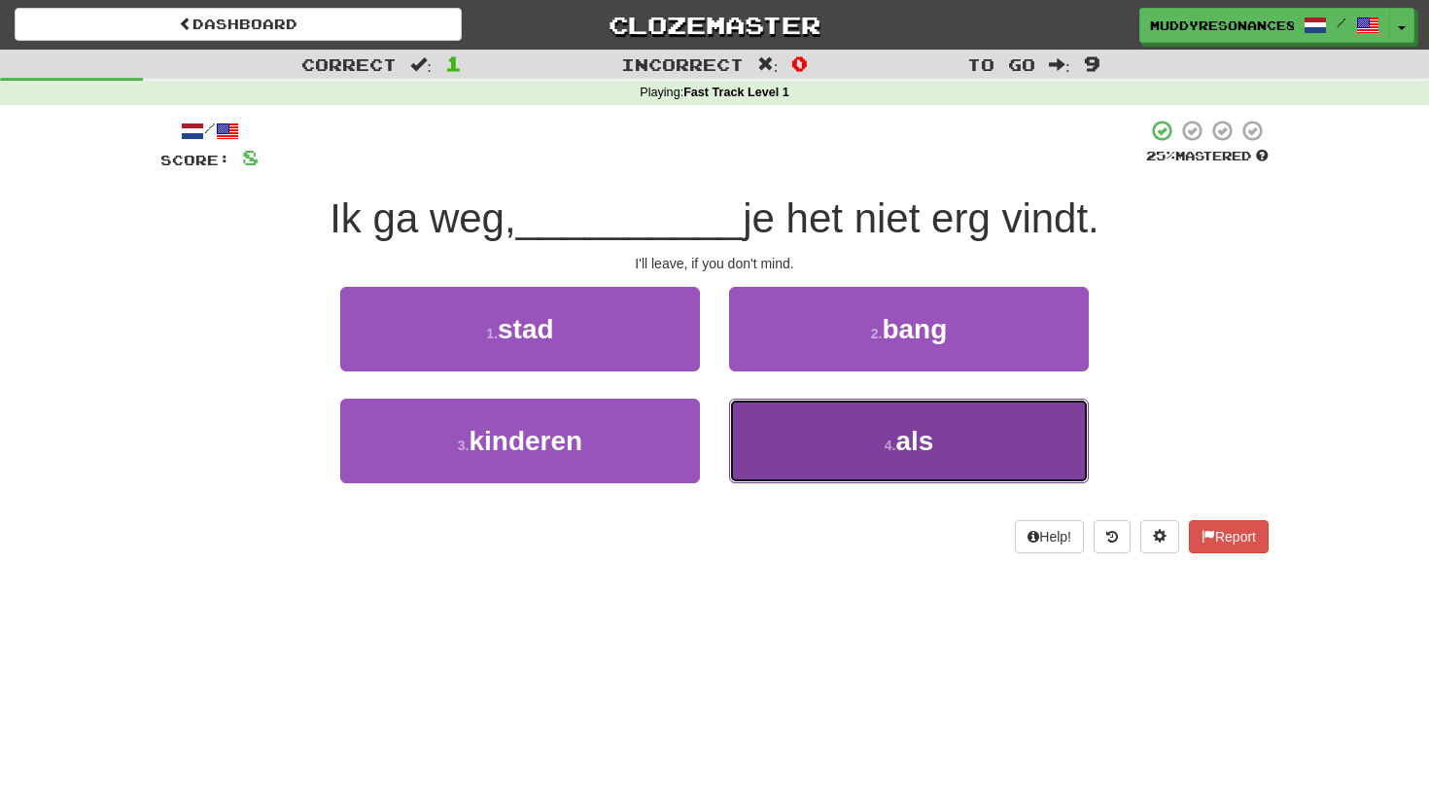
click at [797, 446] on button "4 . als" at bounding box center [909, 440] width 360 height 85
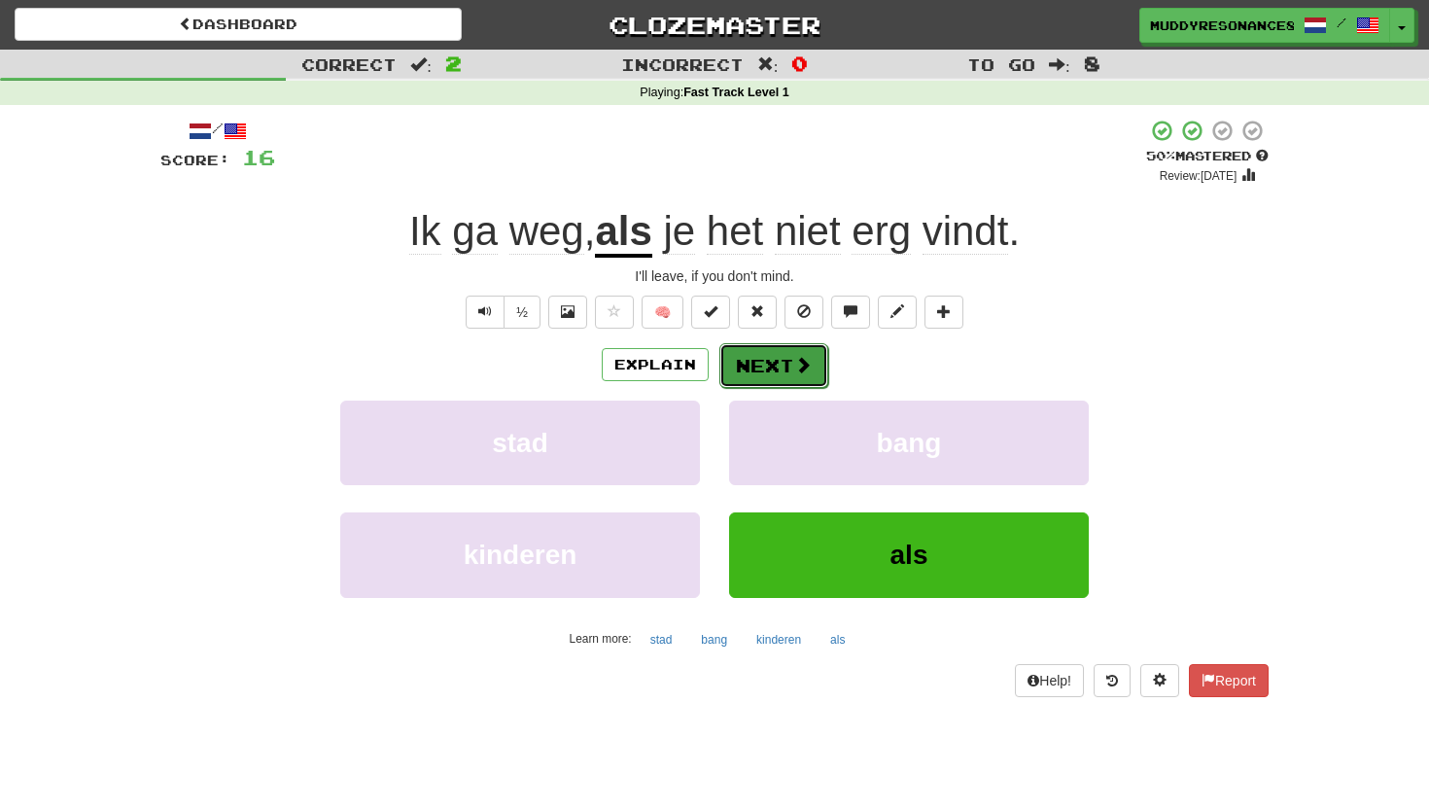
click at [746, 370] on button "Next" at bounding box center [773, 365] width 109 height 45
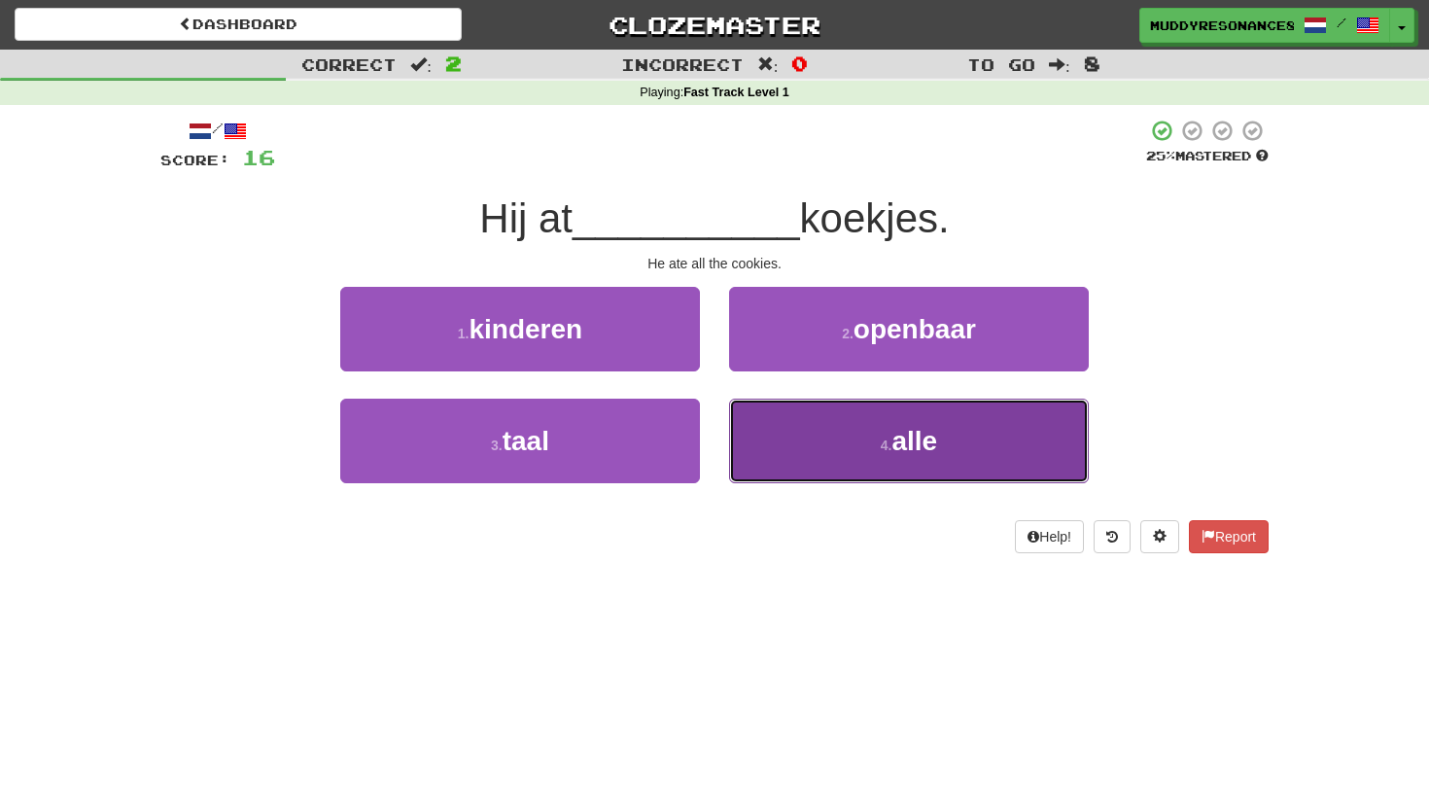
click at [825, 461] on button "4 . alle" at bounding box center [909, 440] width 360 height 85
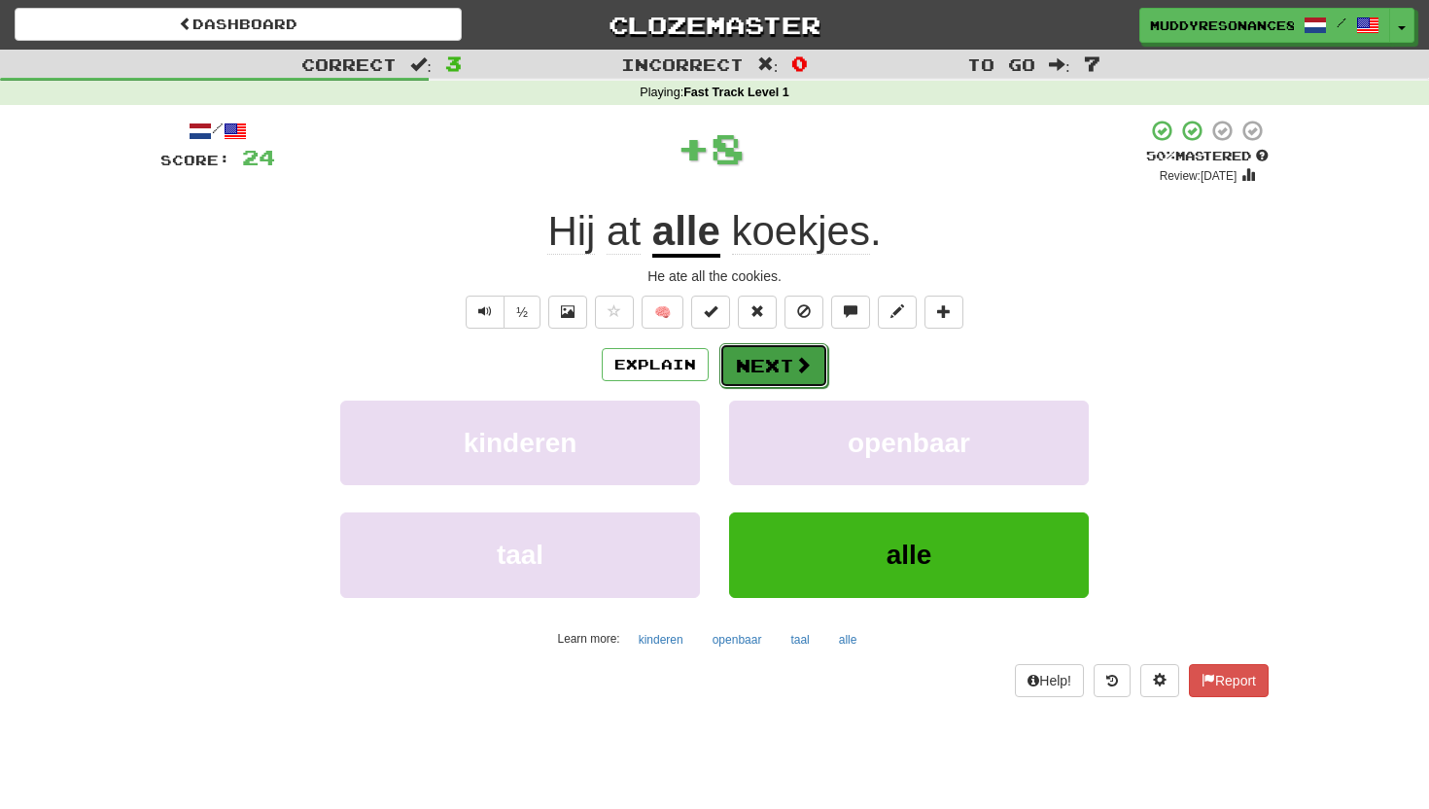
click at [795, 356] on span at bounding box center [802, 364] width 17 height 17
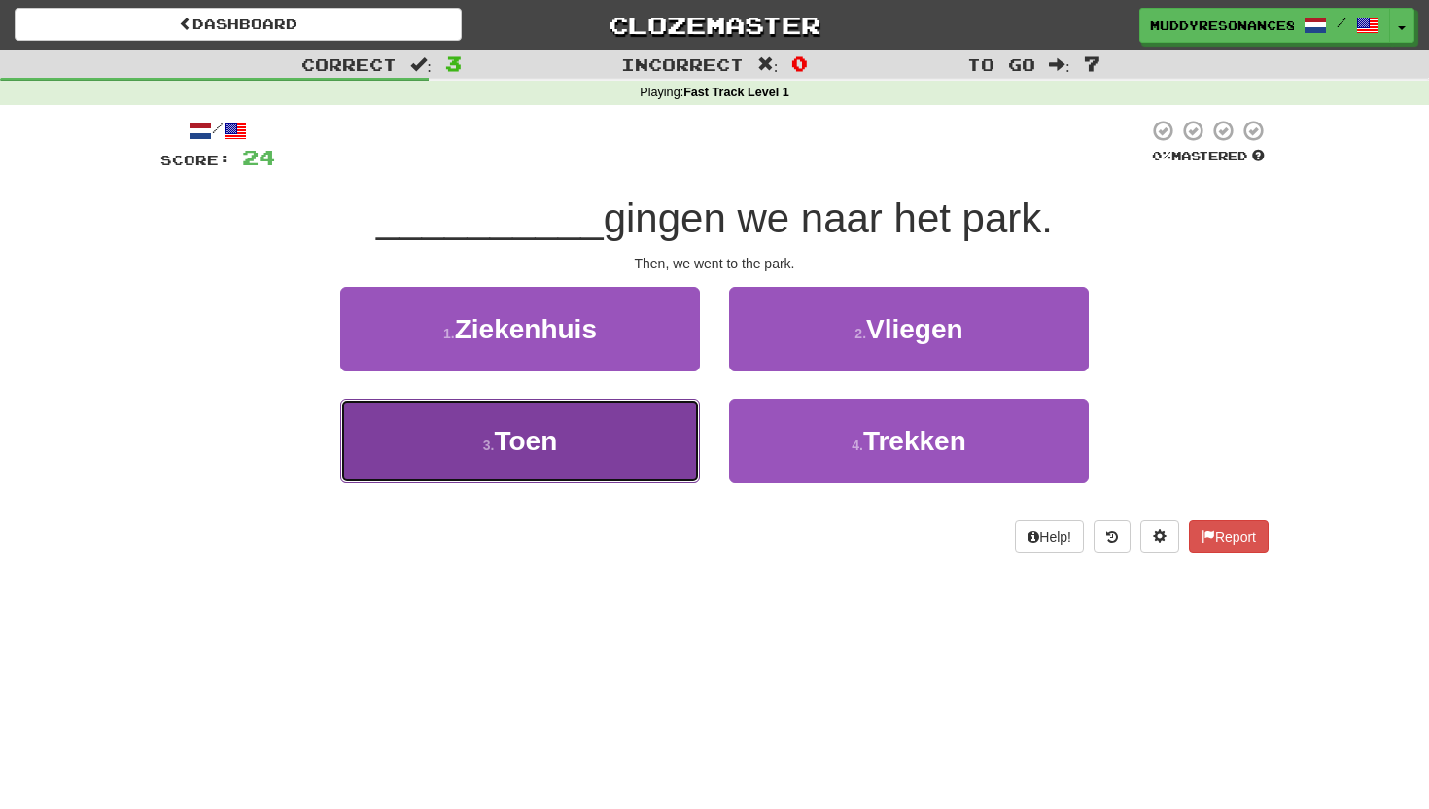
click at [583, 465] on button "3 . Toen" at bounding box center [520, 440] width 360 height 85
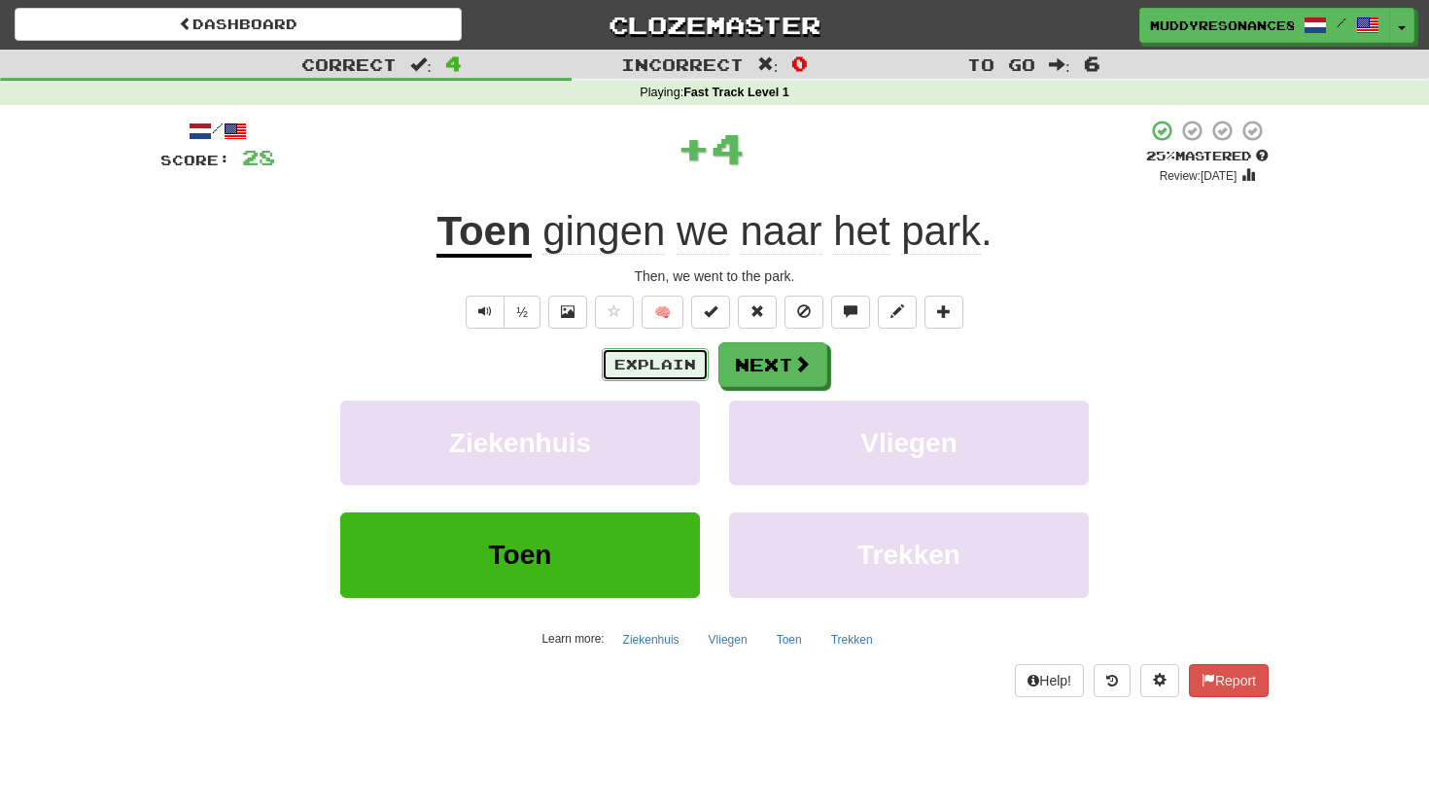
click at [688, 362] on button "Explain" at bounding box center [655, 364] width 107 height 33
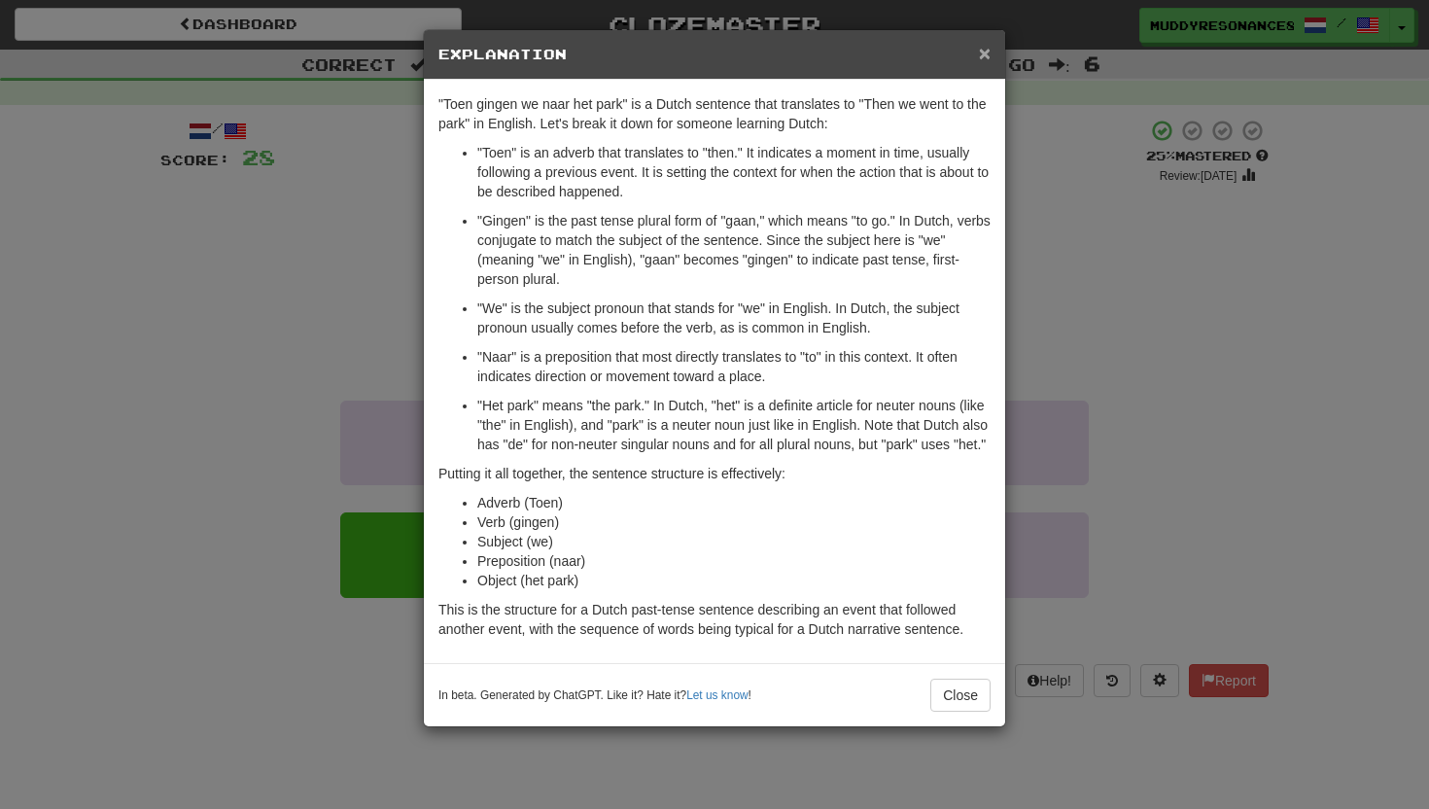
click at [979, 50] on span "×" at bounding box center [985, 53] width 12 height 22
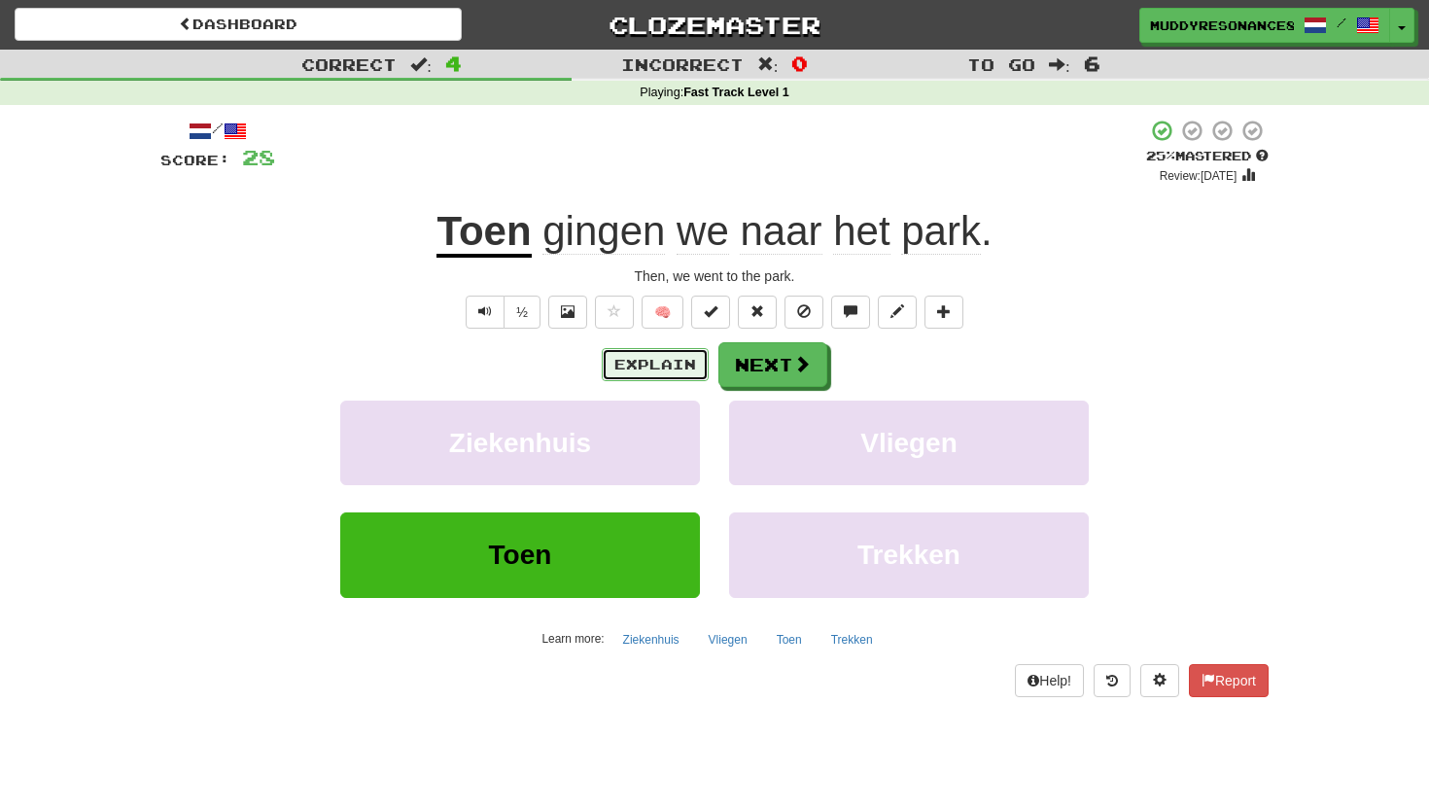
click at [694, 373] on button "Explain" at bounding box center [655, 364] width 107 height 33
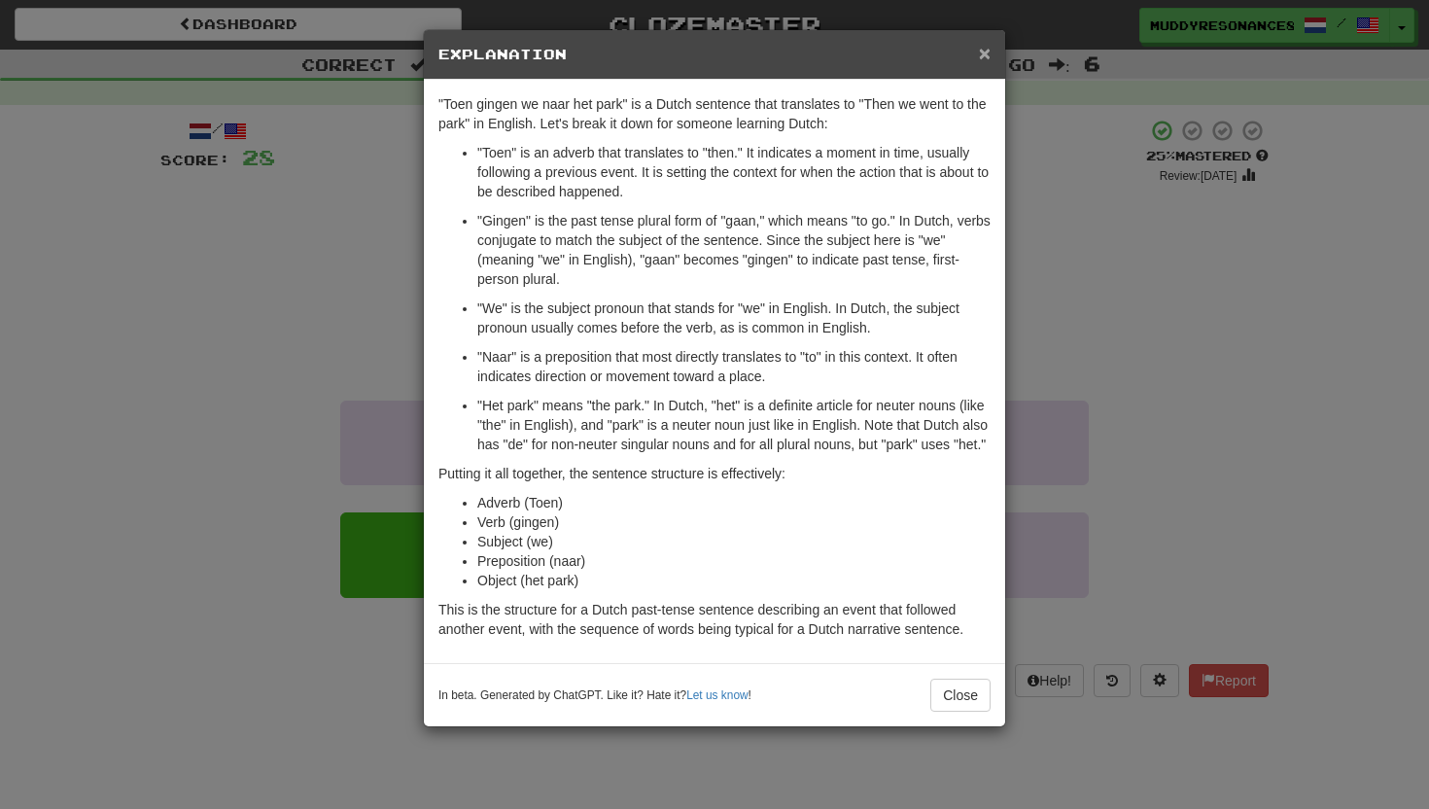
click at [979, 54] on span "×" at bounding box center [985, 53] width 12 height 22
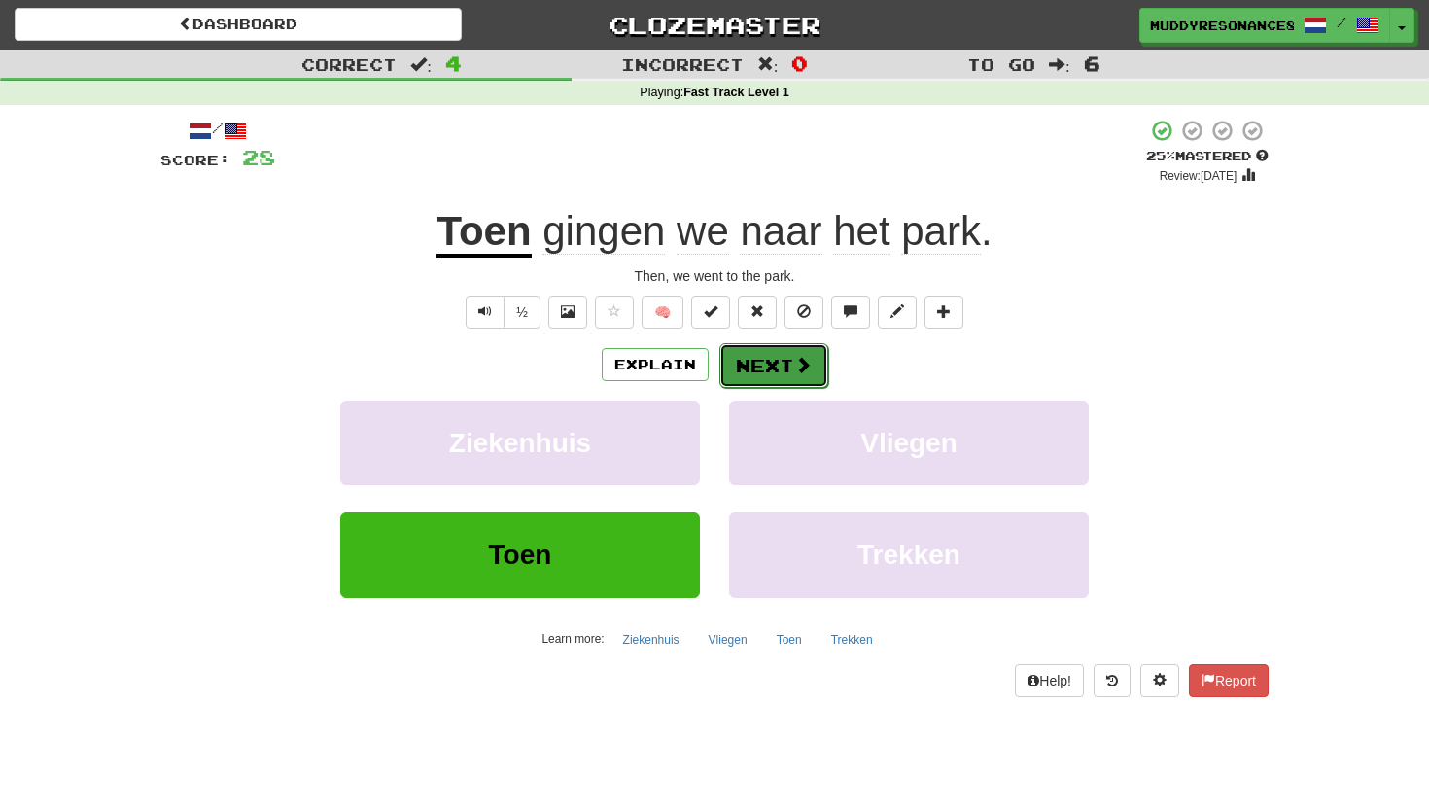
click at [813, 365] on button "Next" at bounding box center [773, 365] width 109 height 45
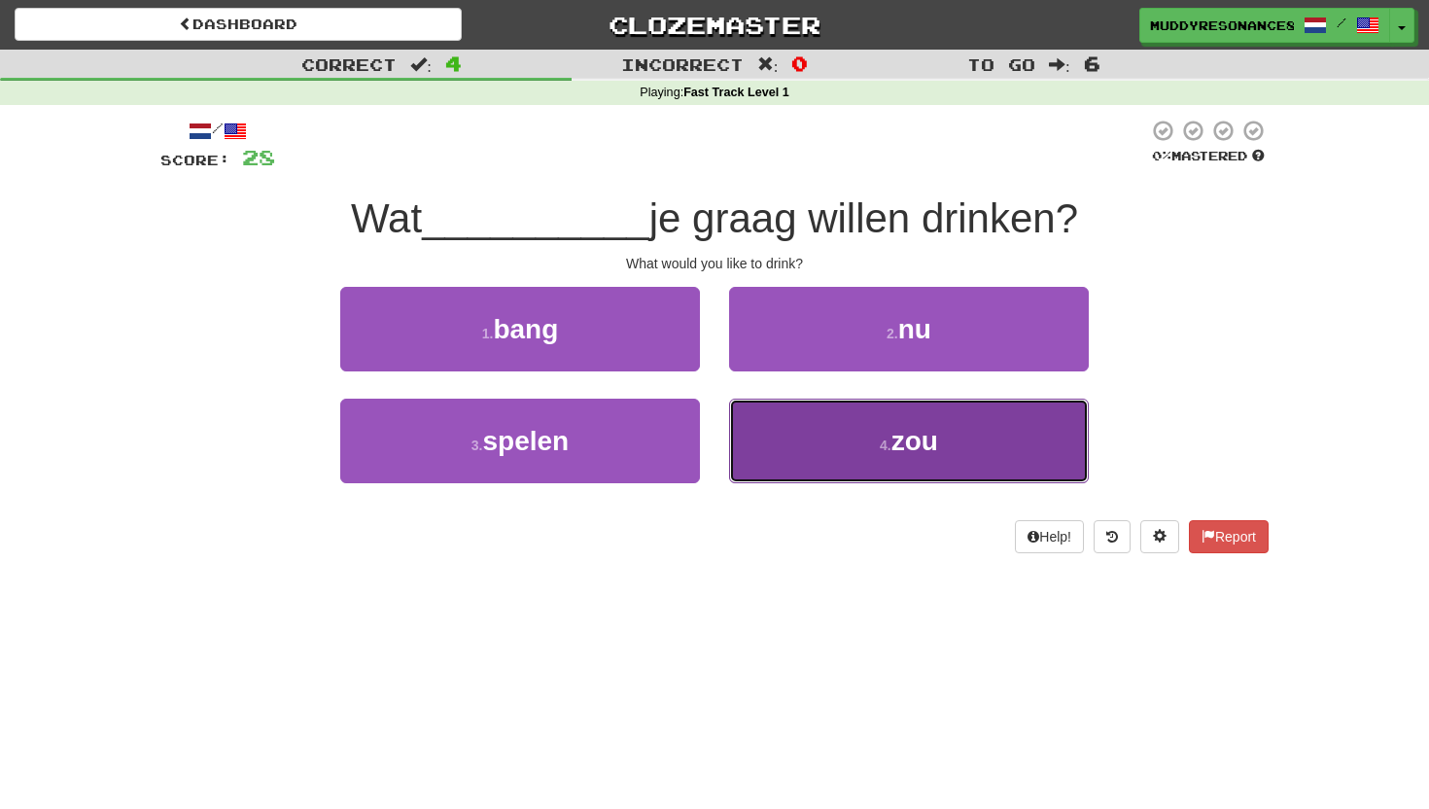
click at [781, 451] on button "4 . zou" at bounding box center [909, 440] width 360 height 85
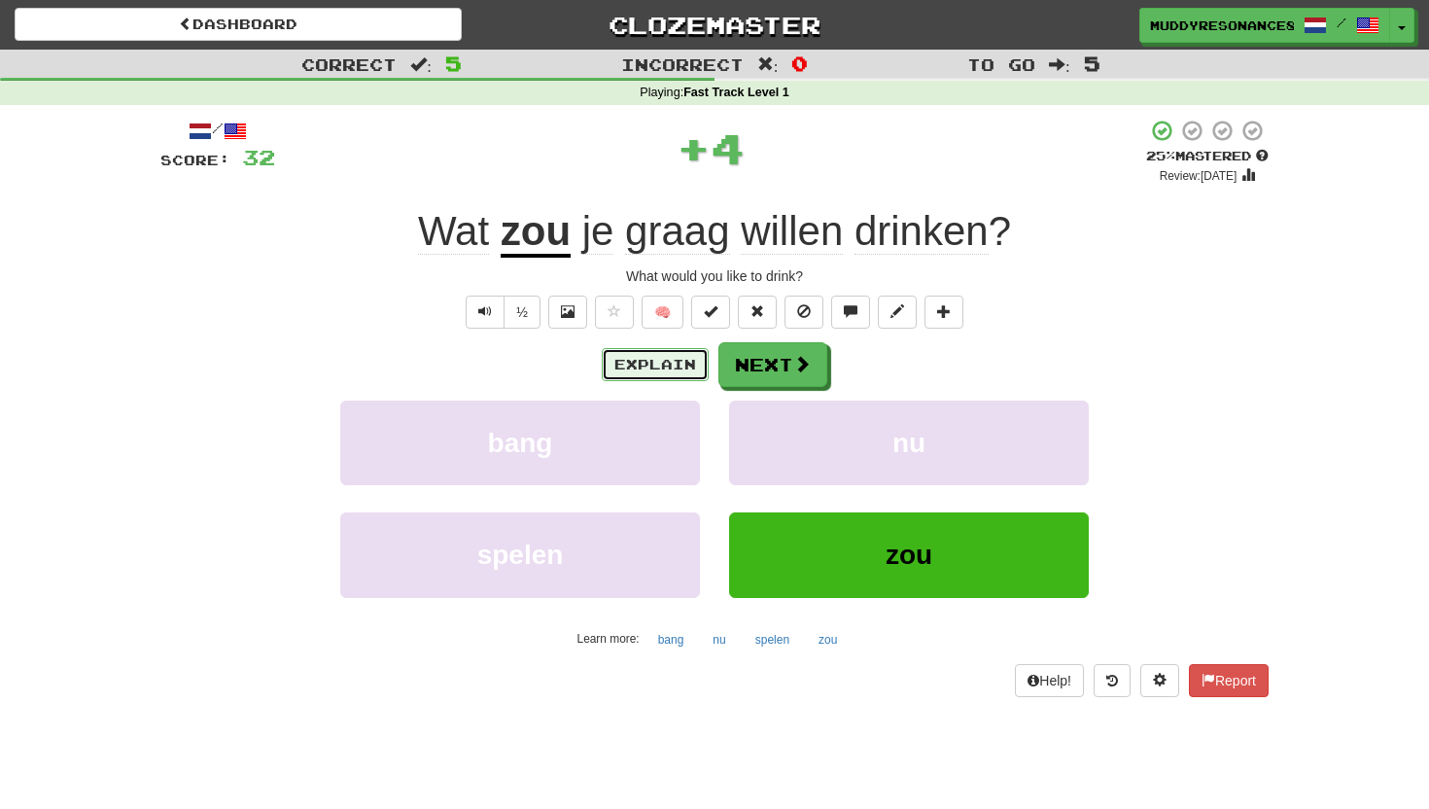
click at [648, 363] on button "Explain" at bounding box center [655, 364] width 107 height 33
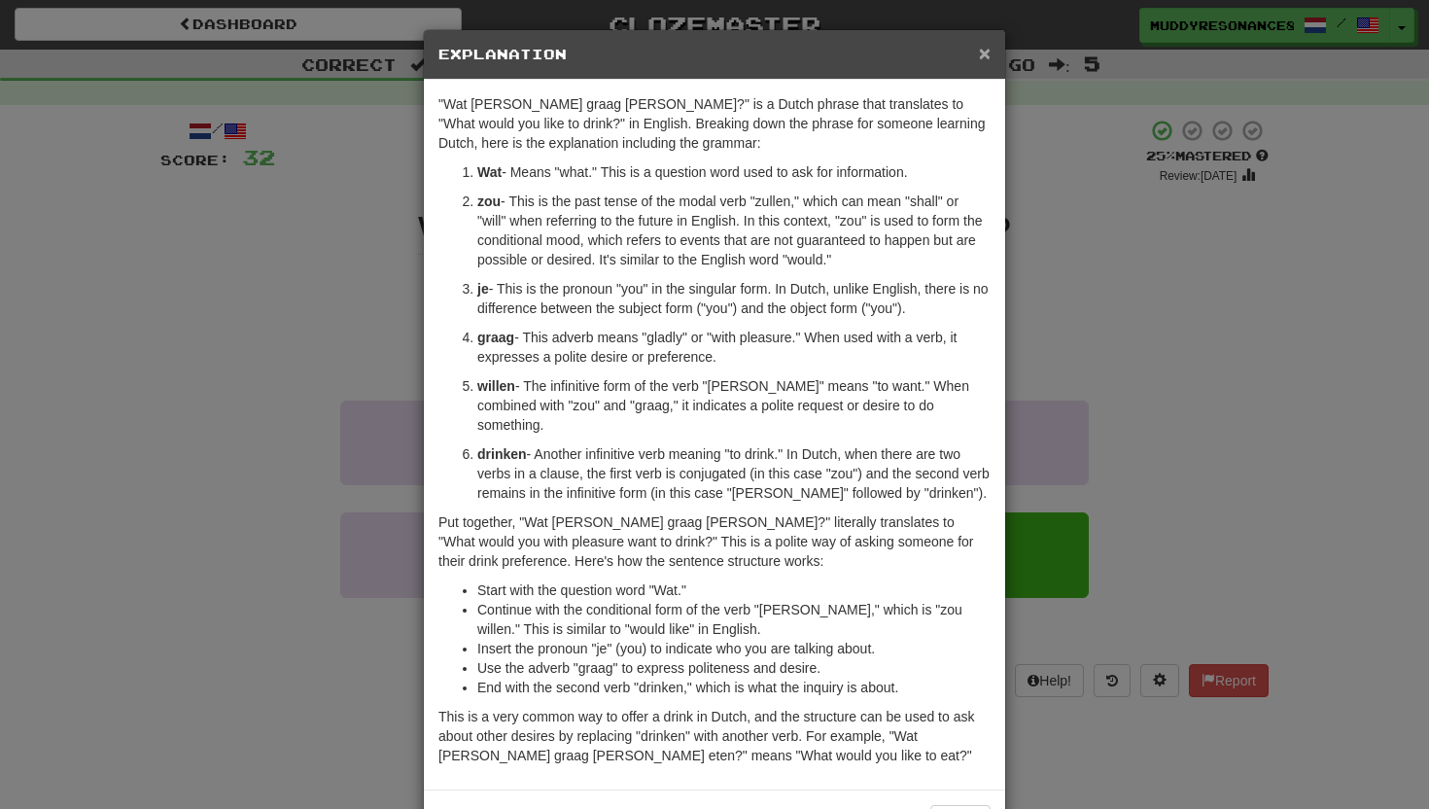
click at [984, 54] on span "×" at bounding box center [985, 53] width 12 height 22
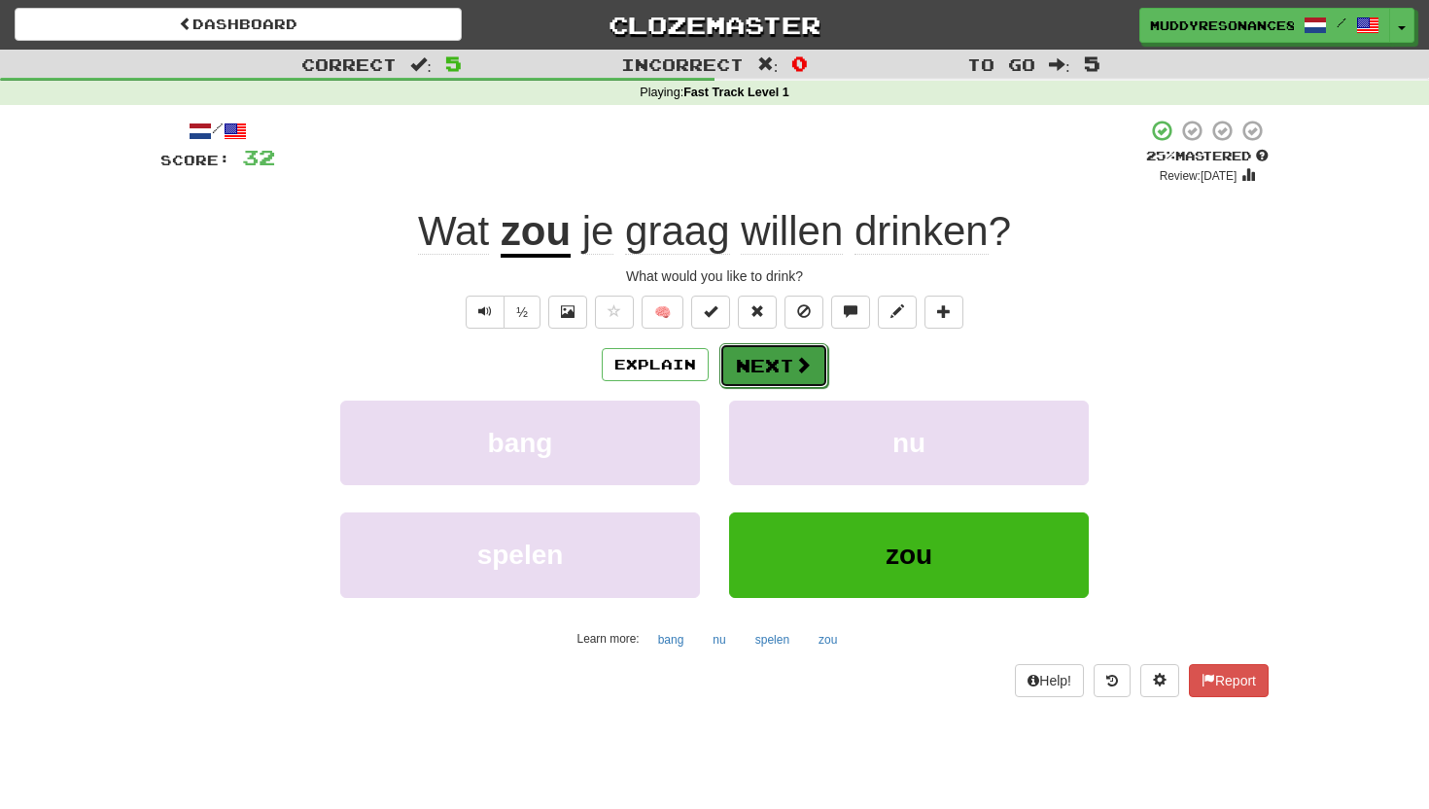
click at [765, 355] on button "Next" at bounding box center [773, 365] width 109 height 45
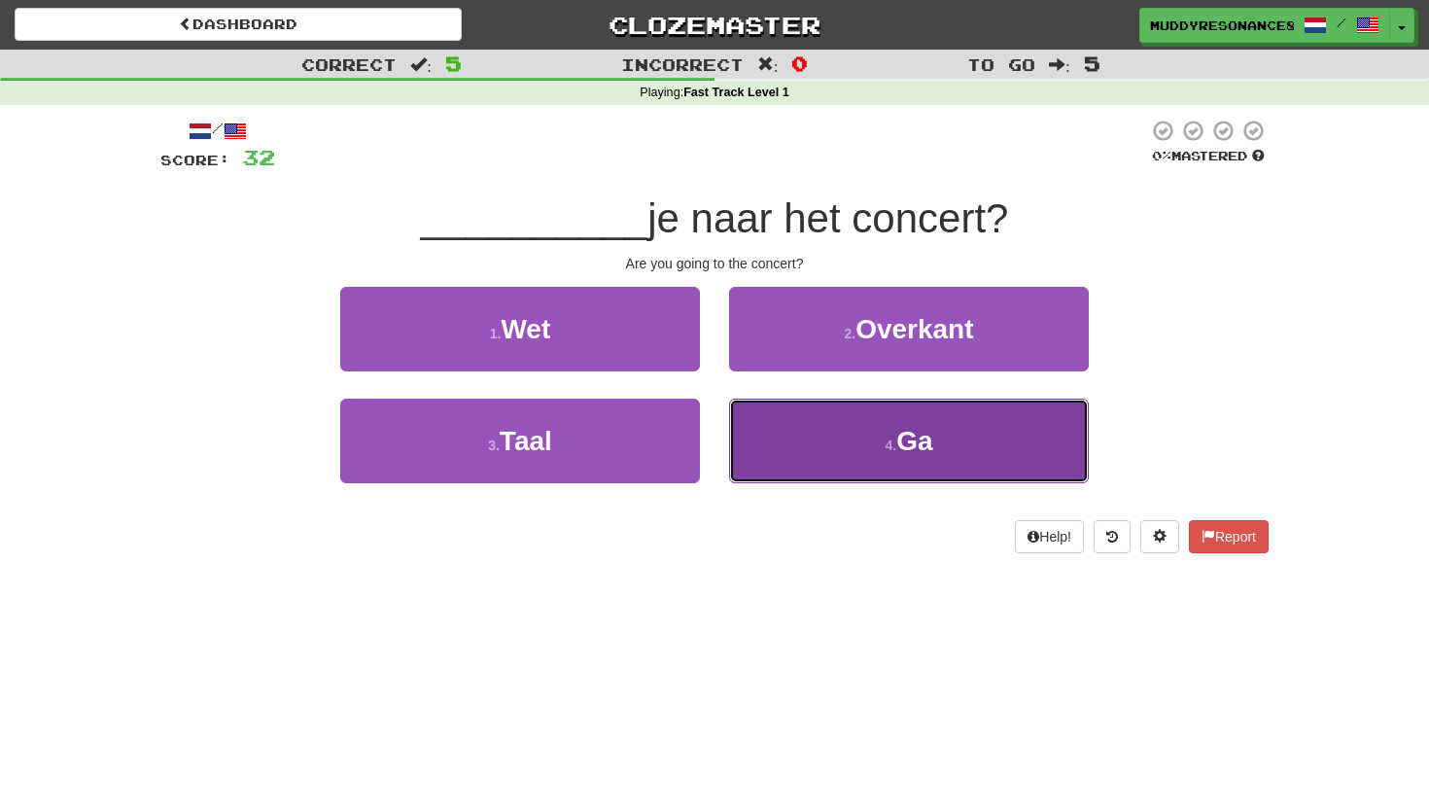
click at [825, 453] on button "4 . Ga" at bounding box center [909, 440] width 360 height 85
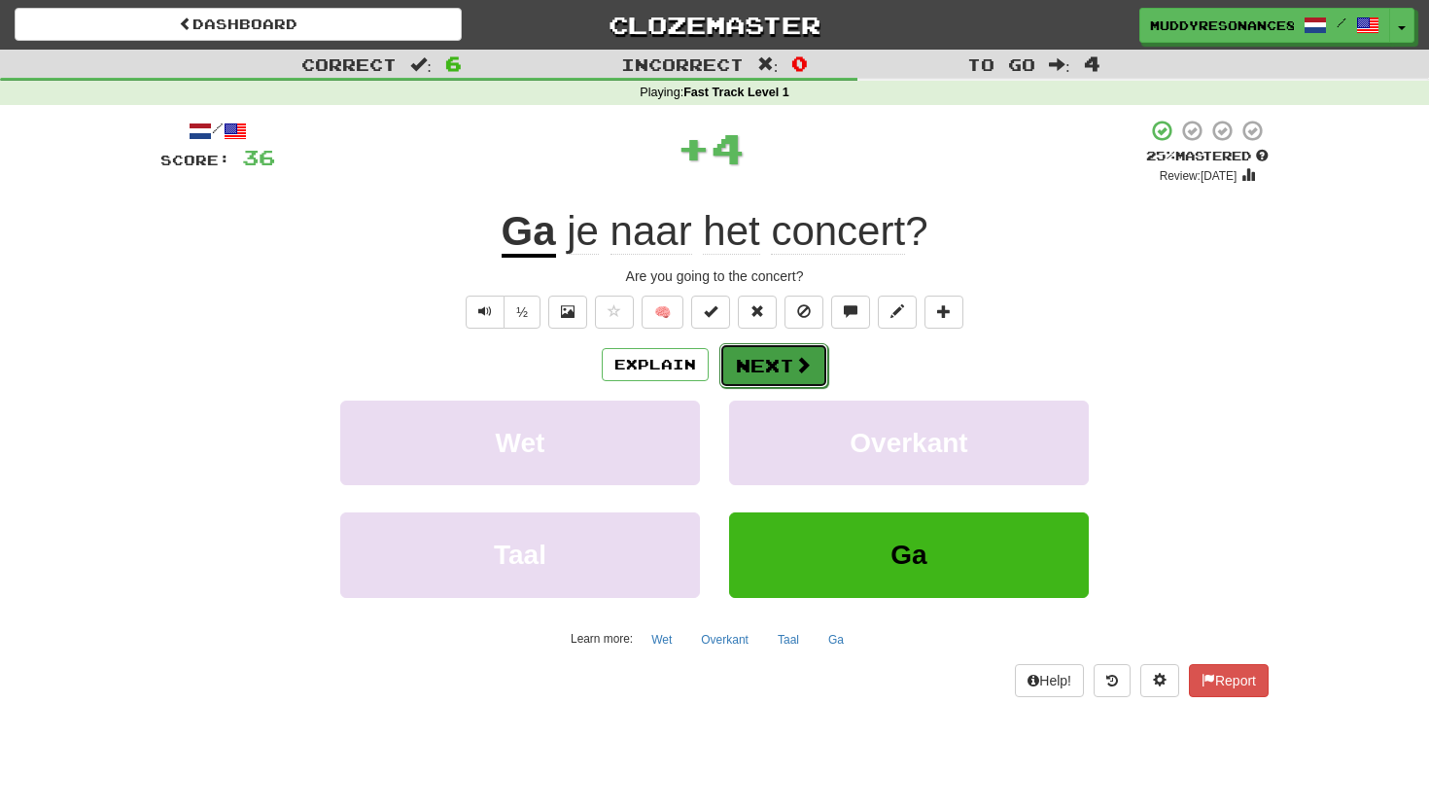
click at [794, 359] on span at bounding box center [802, 364] width 17 height 17
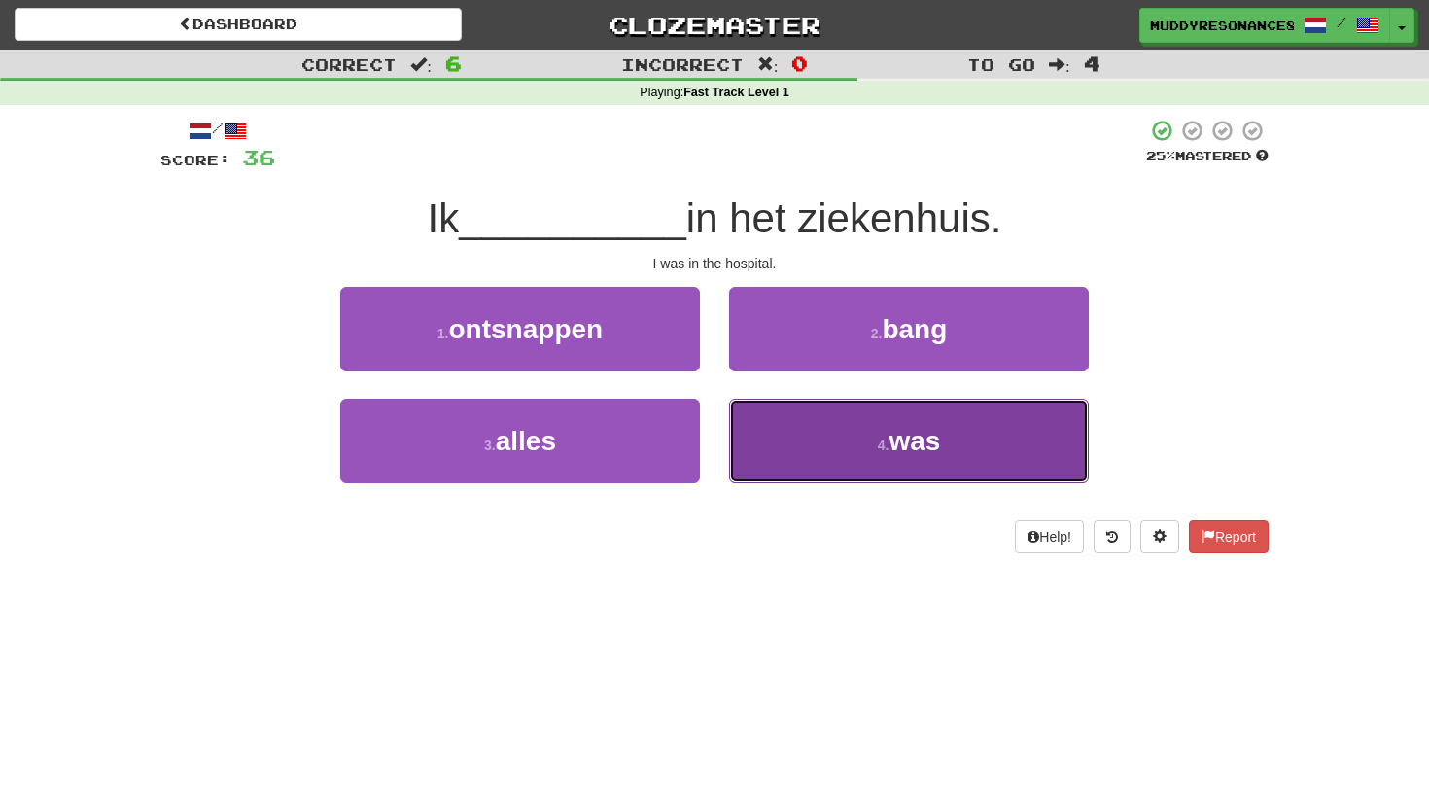
click at [841, 467] on button "4 . was" at bounding box center [909, 440] width 360 height 85
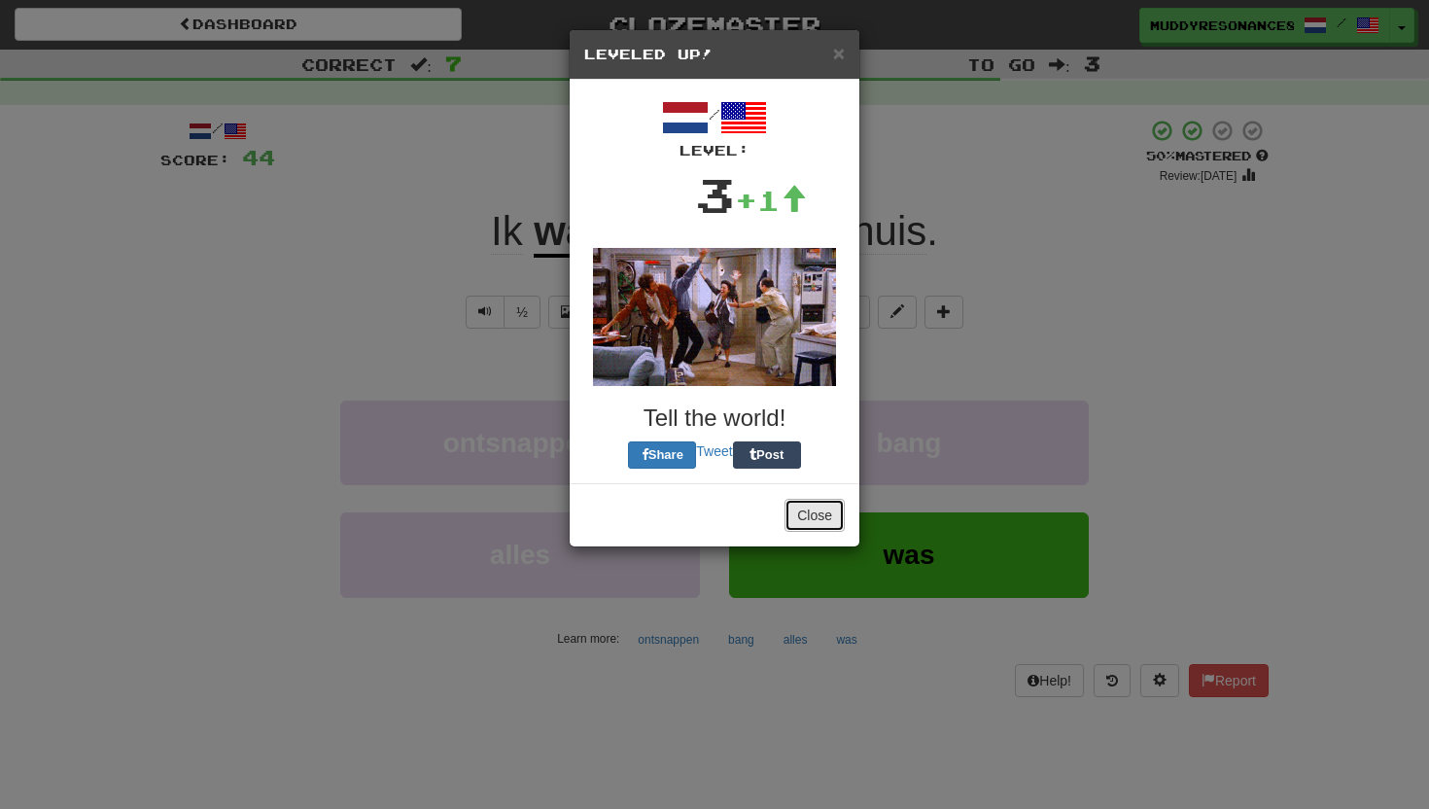
click at [821, 520] on button "Close" at bounding box center [814, 515] width 60 height 33
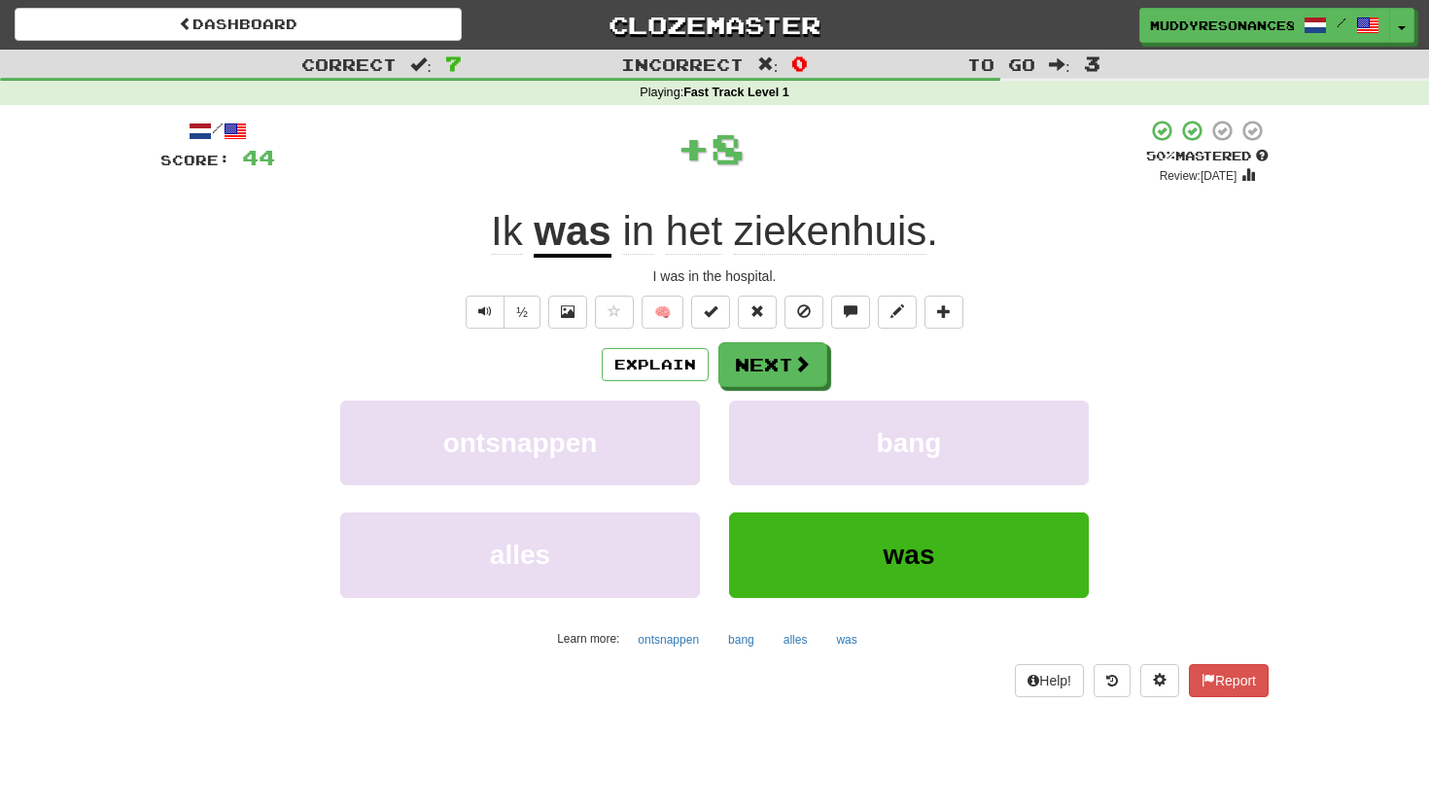
click at [678, 389] on div "Explain Next ontsnappen bang alles was Learn more: ontsnappen bang alles was" at bounding box center [714, 498] width 1108 height 312
click at [678, 366] on button "Explain" at bounding box center [655, 364] width 107 height 33
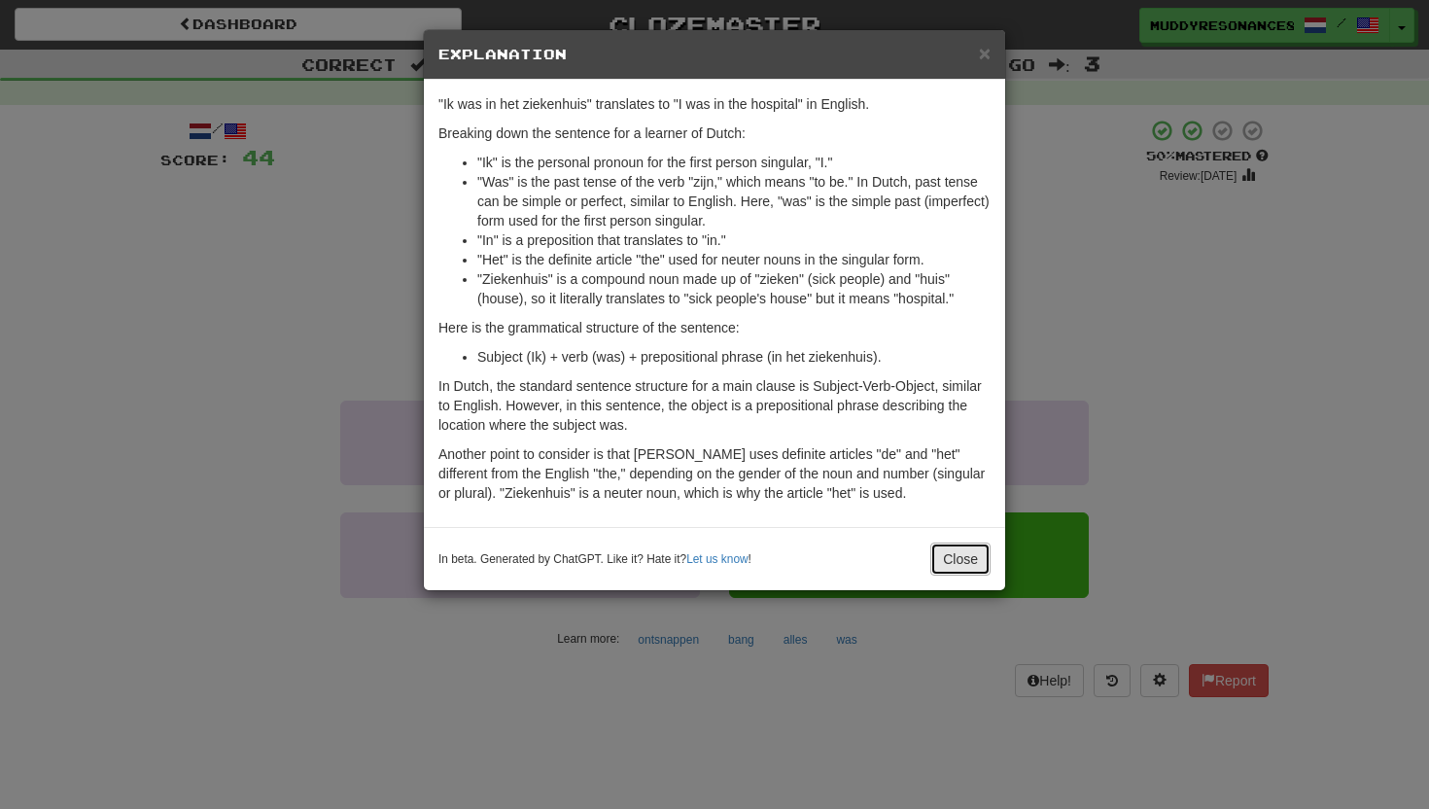
click at [952, 563] on button "Close" at bounding box center [960, 558] width 60 height 33
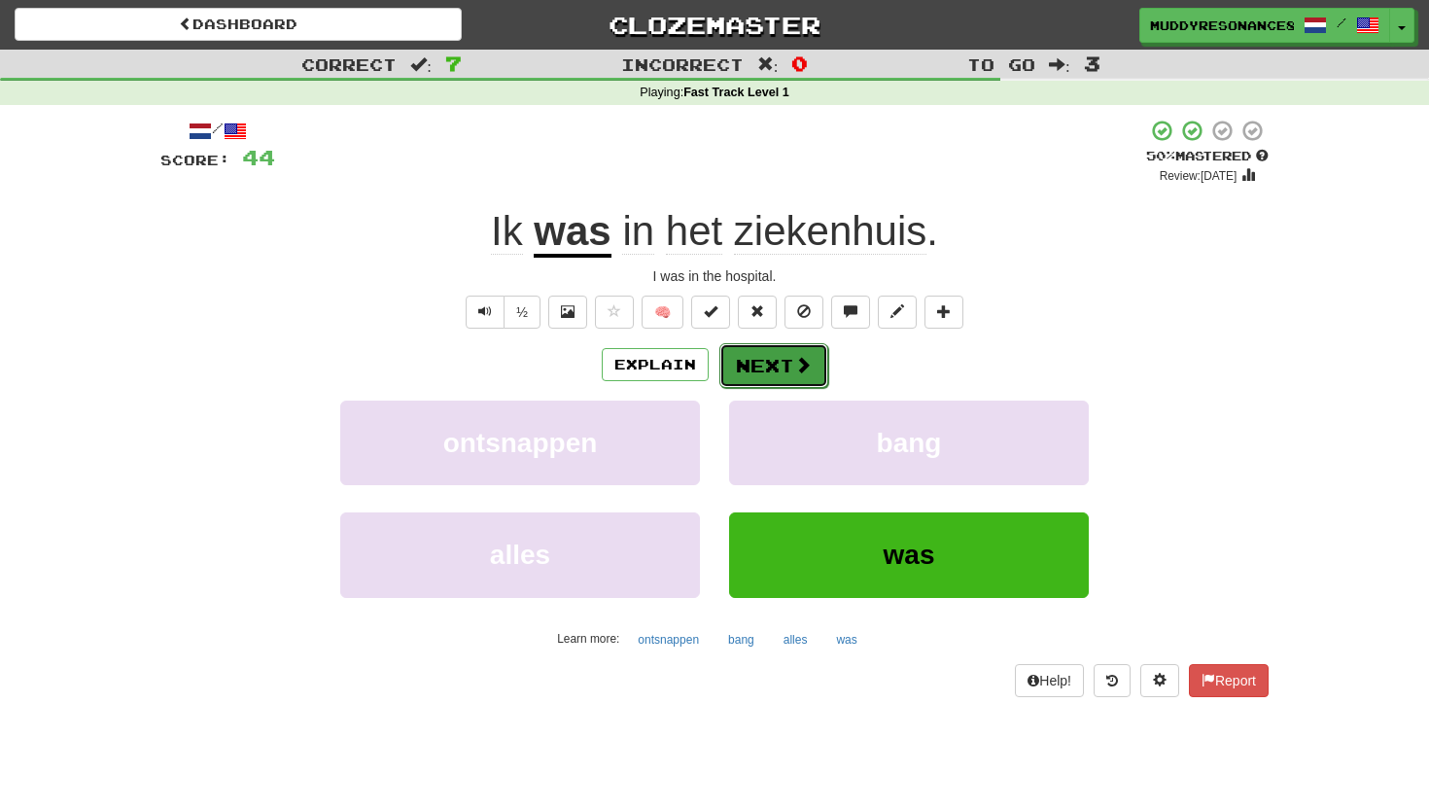
click at [748, 387] on button "Next" at bounding box center [773, 365] width 109 height 45
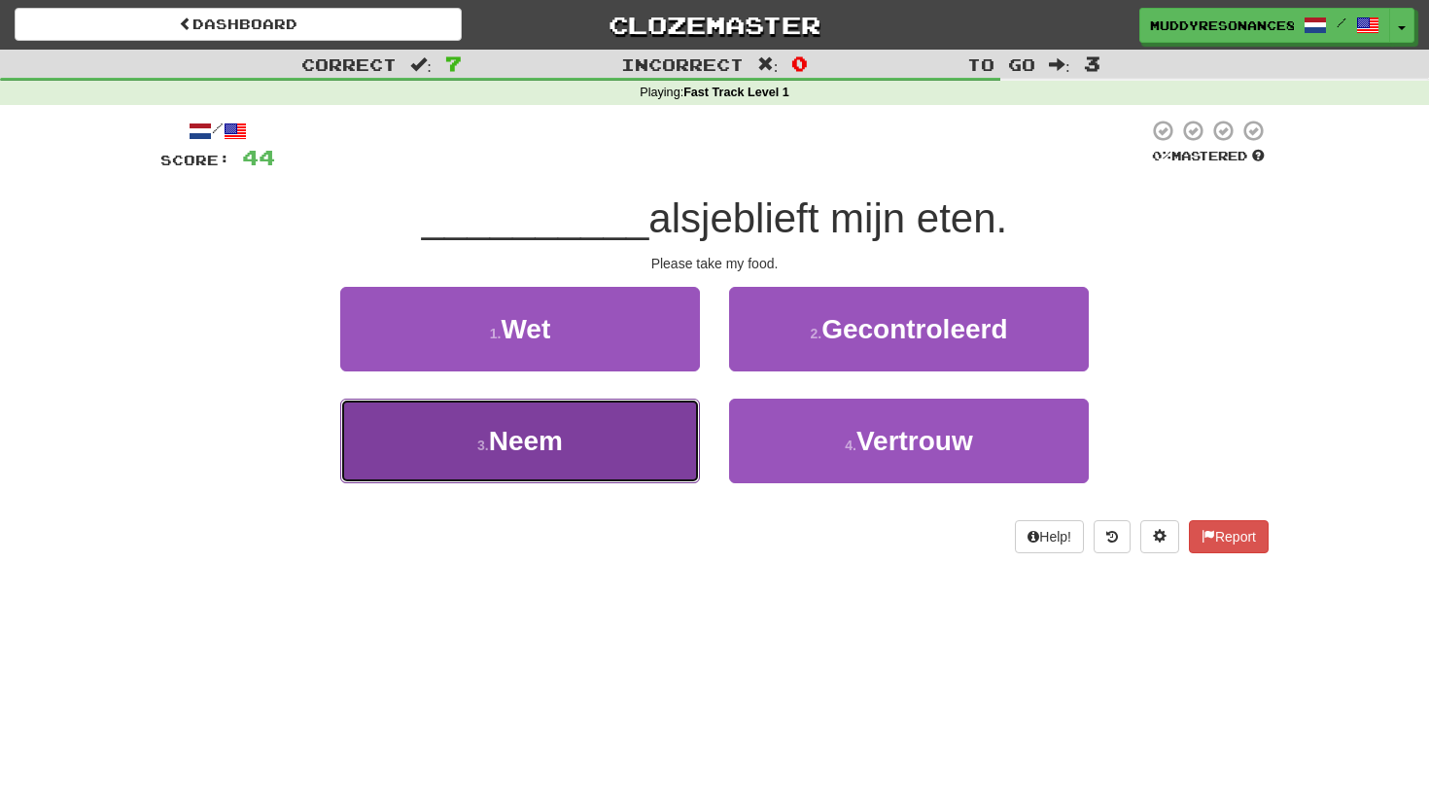
click at [618, 441] on button "3 . Neem" at bounding box center [520, 440] width 360 height 85
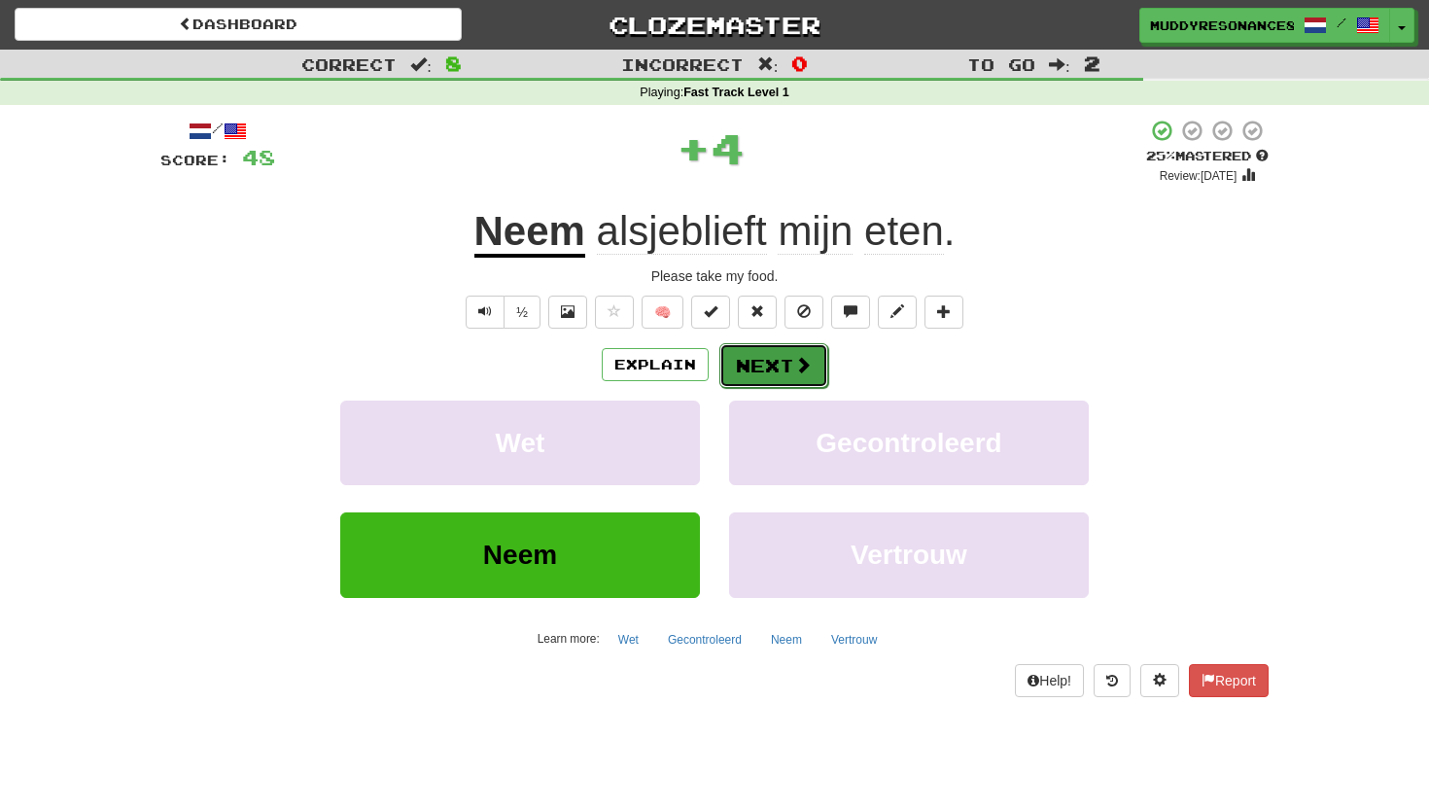
click at [805, 359] on span at bounding box center [802, 364] width 17 height 17
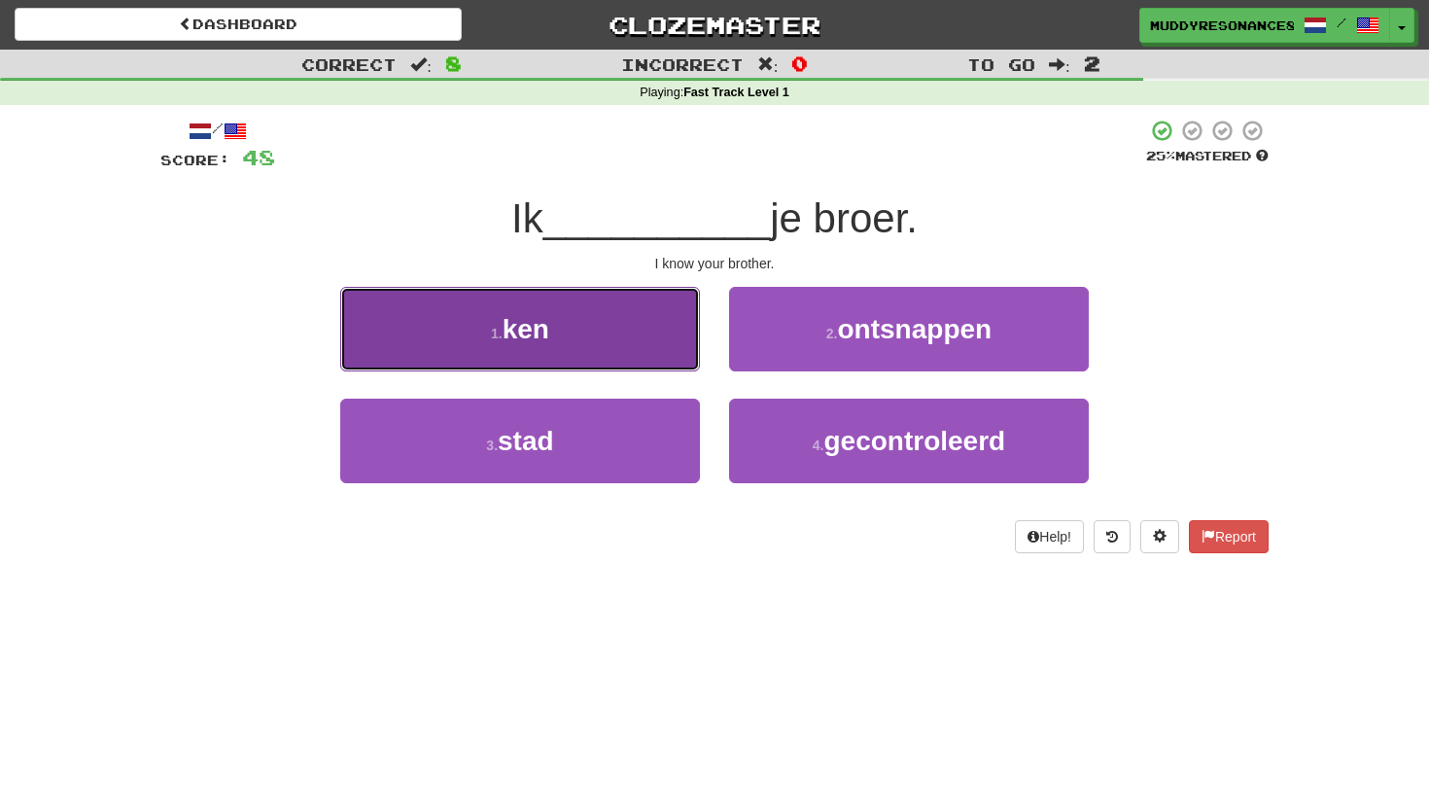
click at [667, 338] on button "1 . ken" at bounding box center [520, 329] width 360 height 85
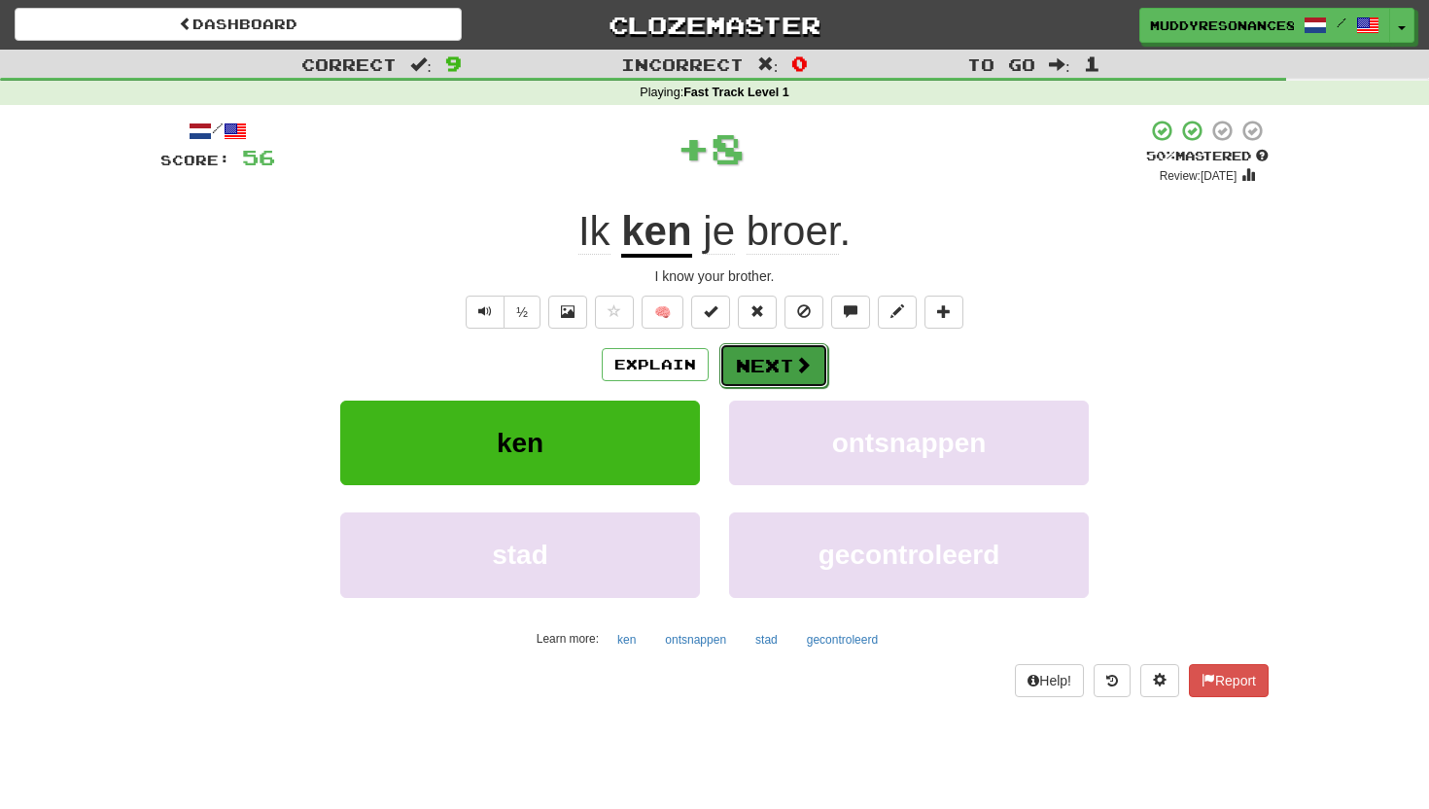
click at [809, 376] on button "Next" at bounding box center [773, 365] width 109 height 45
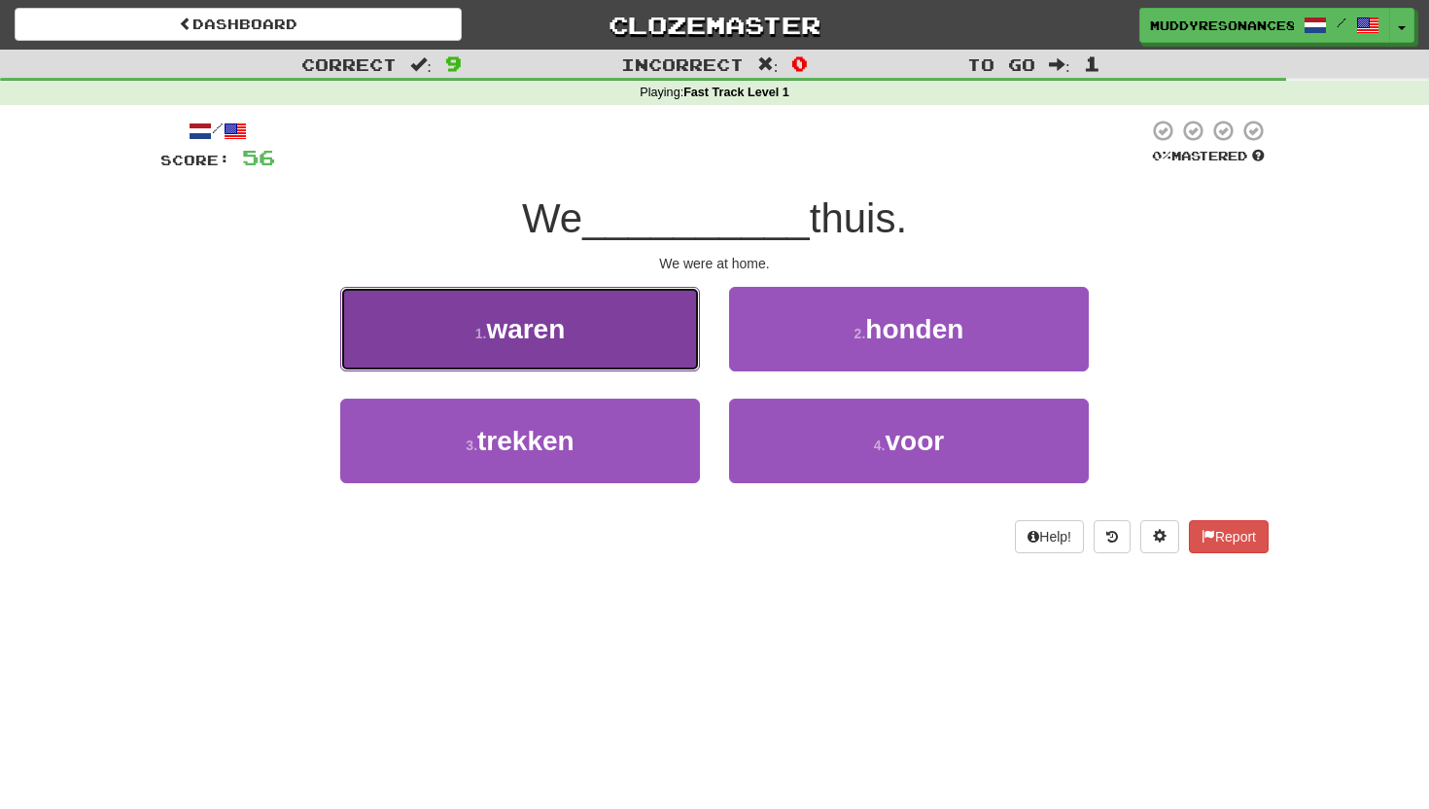
click at [606, 308] on button "1 . waren" at bounding box center [520, 329] width 360 height 85
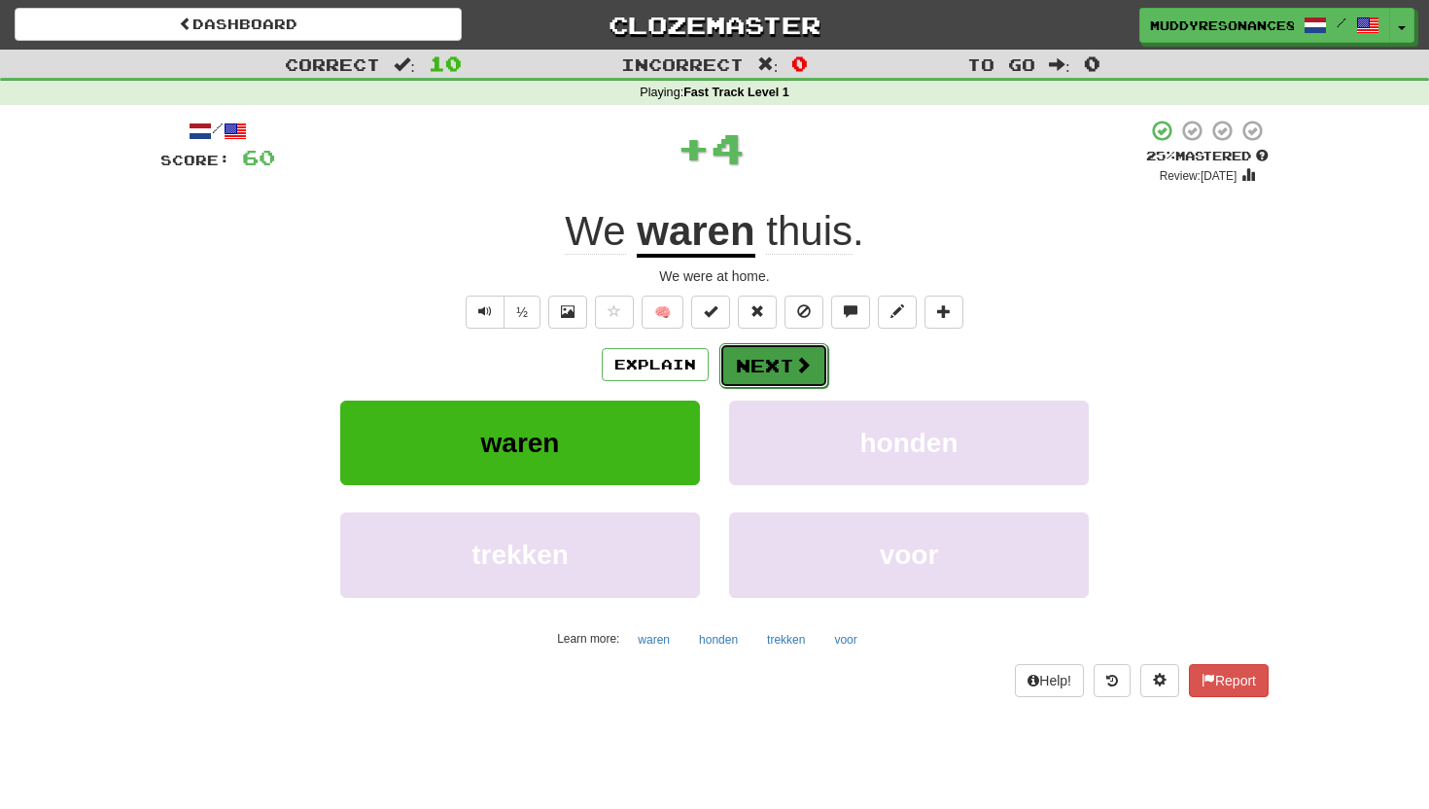
click at [771, 371] on button "Next" at bounding box center [773, 365] width 109 height 45
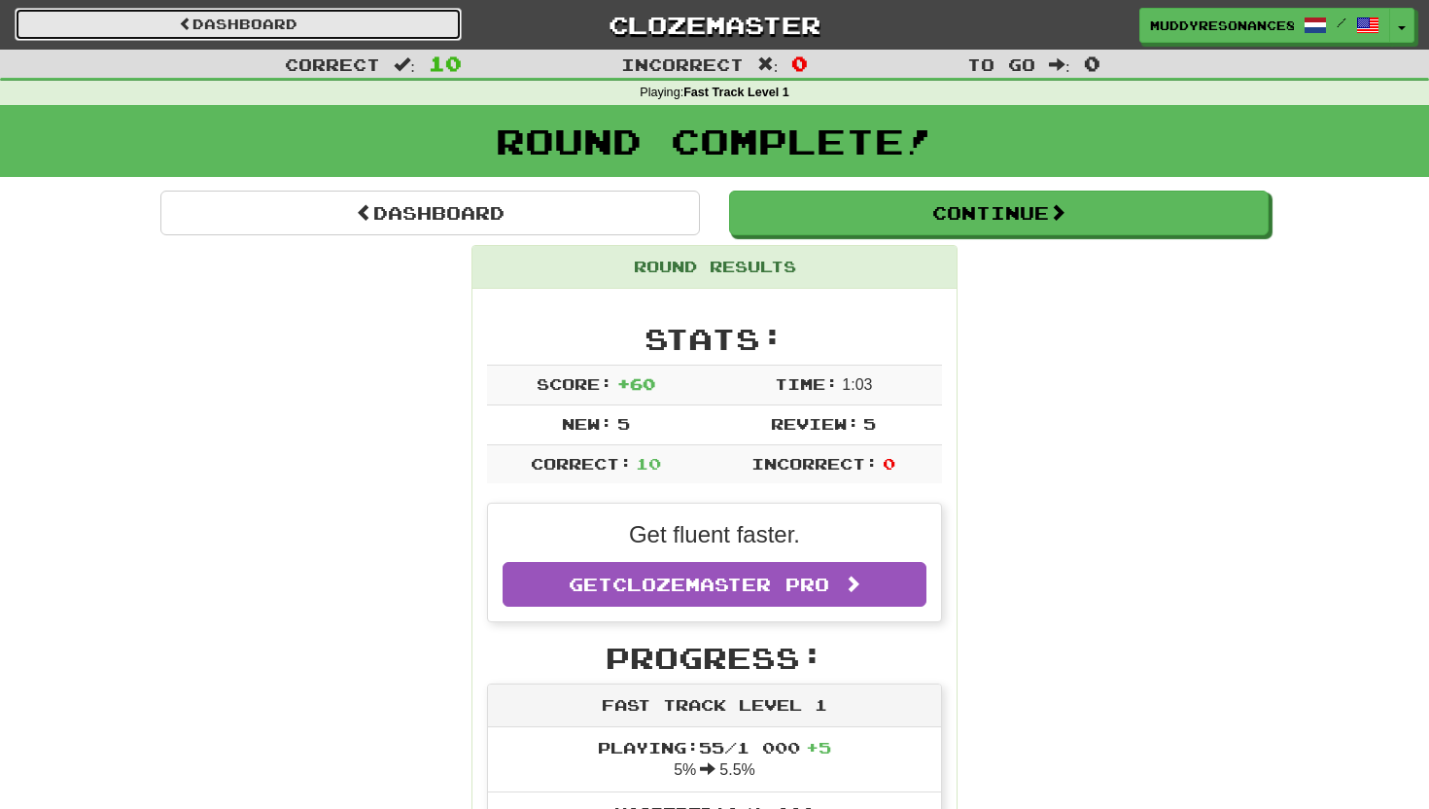
click at [323, 34] on link "Dashboard" at bounding box center [238, 24] width 447 height 33
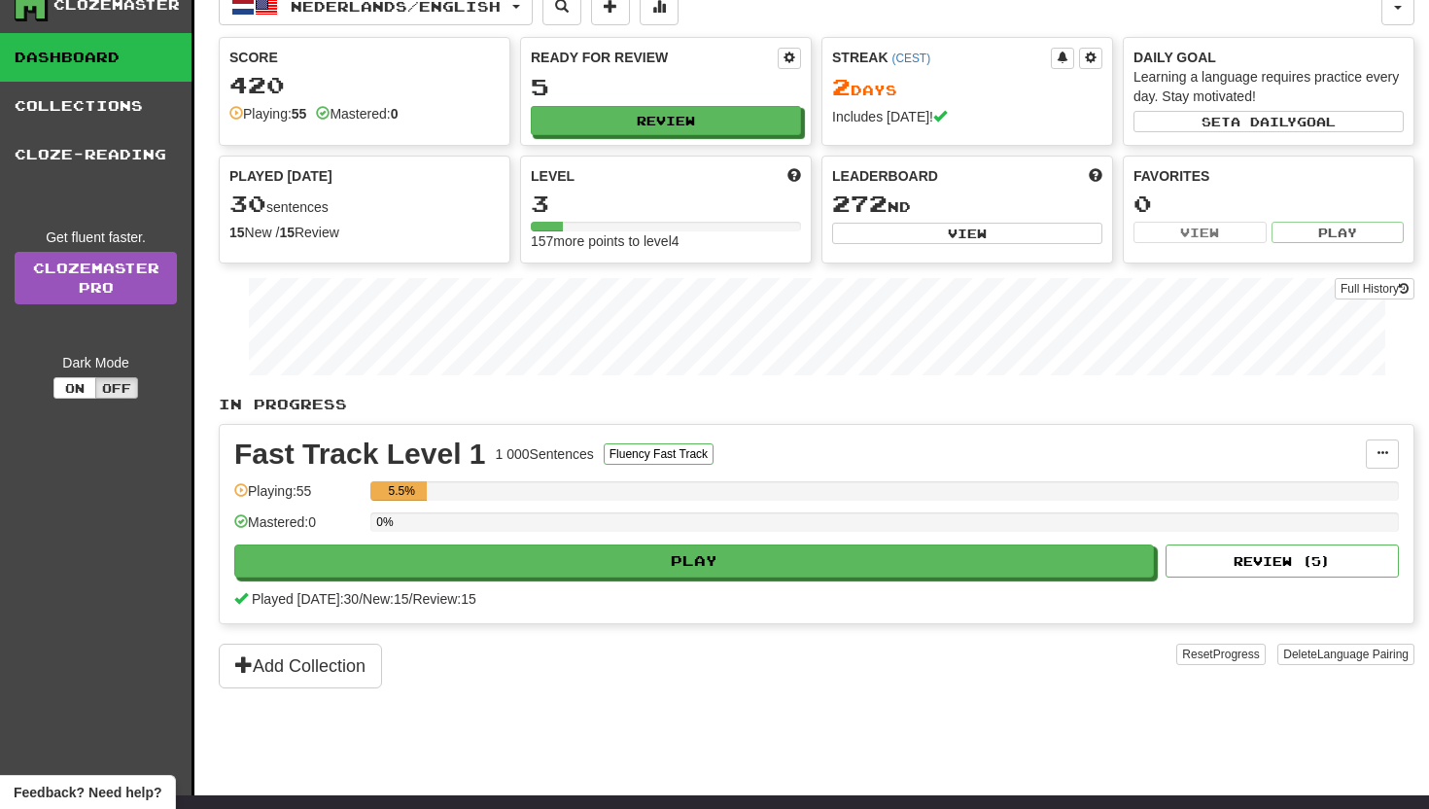
scroll to position [68, 0]
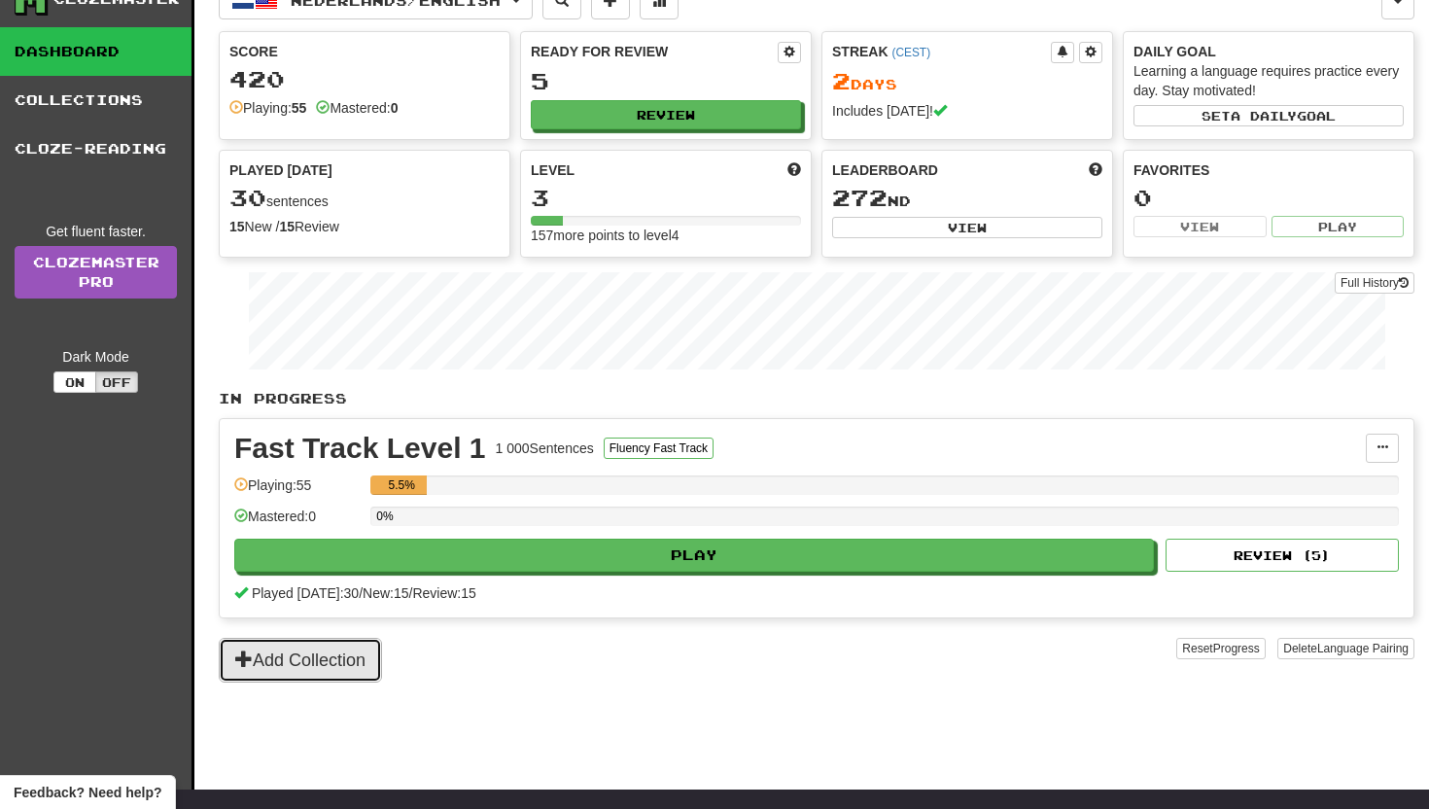
click at [382, 658] on button "Add Collection" at bounding box center [300, 660] width 163 height 45
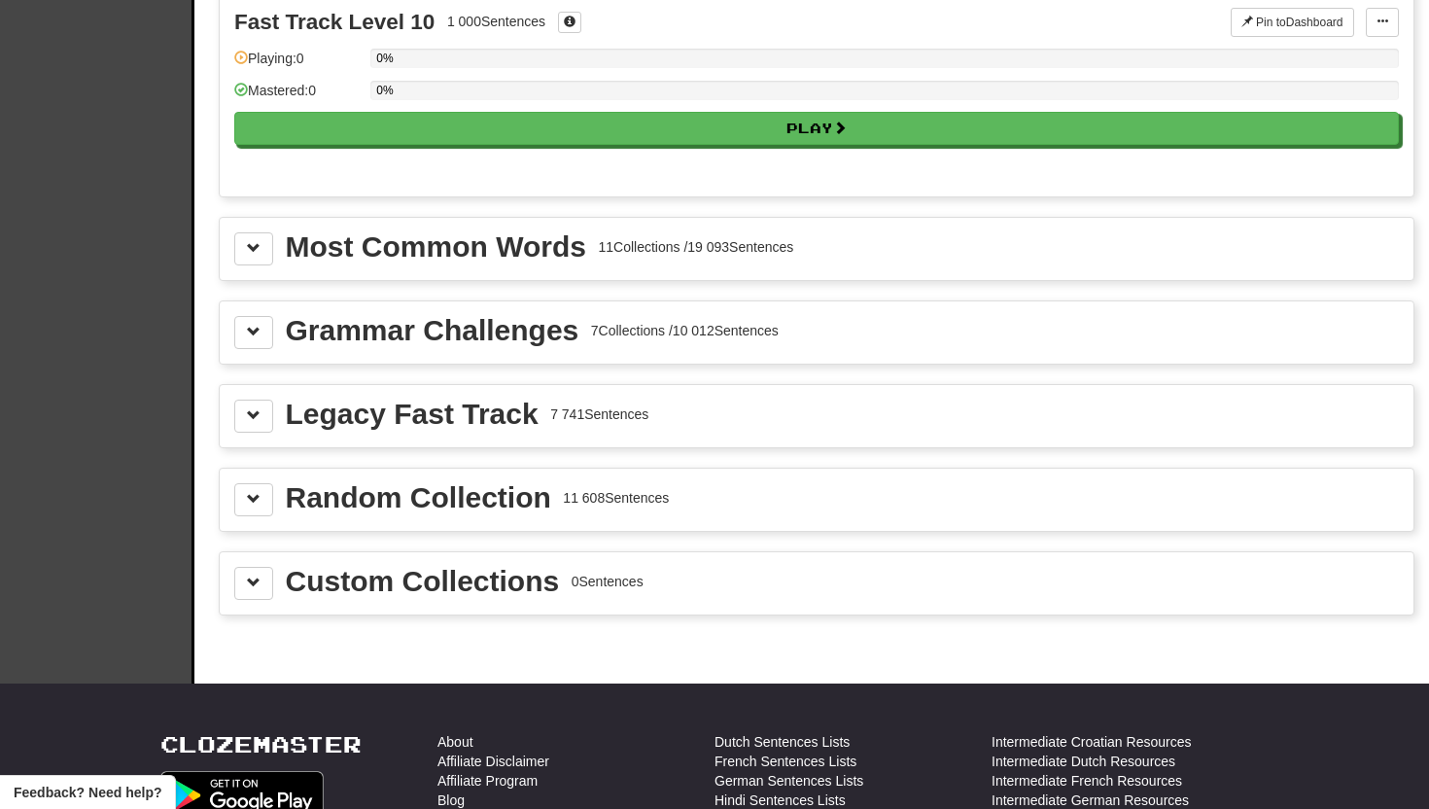
scroll to position [1993, 0]
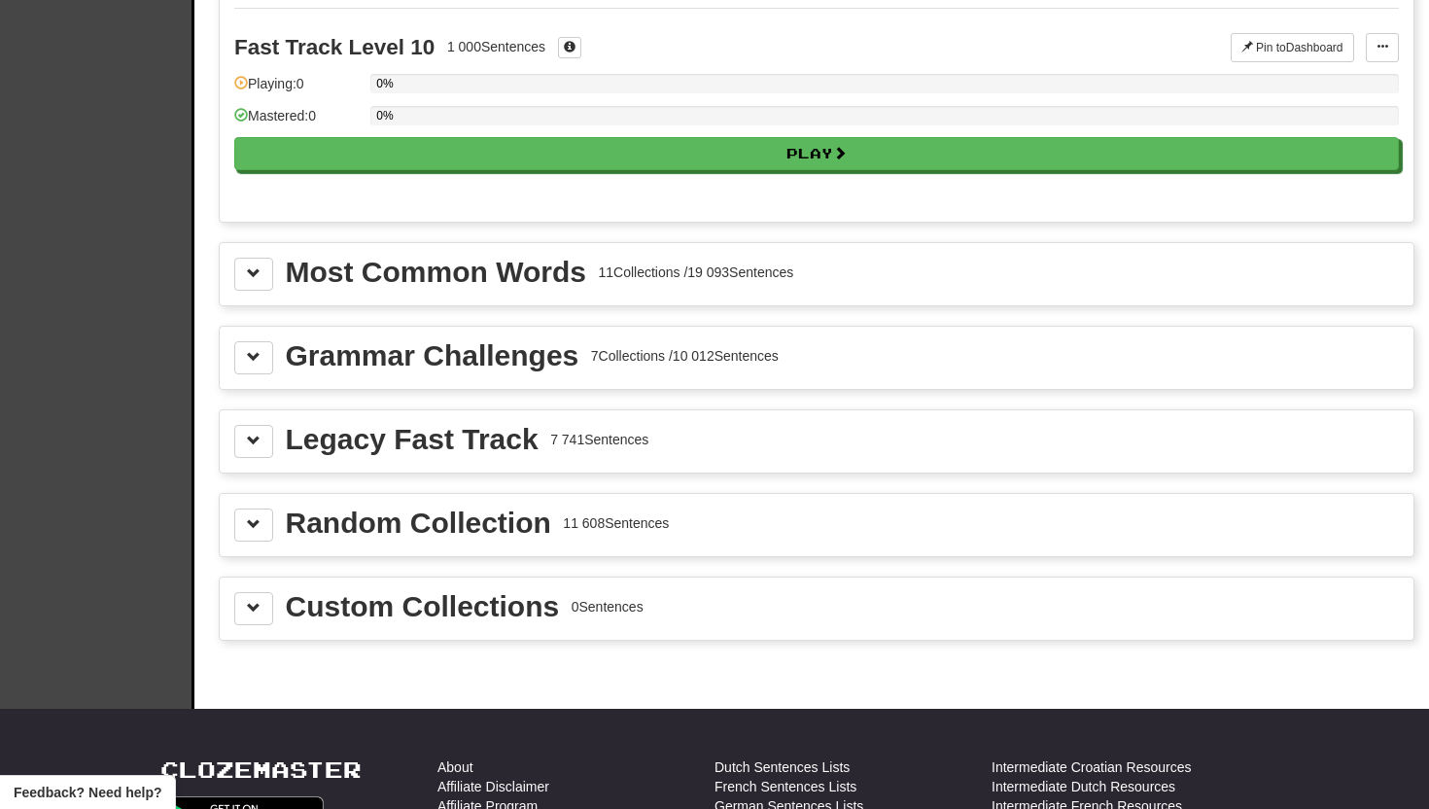
click at [508, 266] on div "Most Common Words" at bounding box center [436, 272] width 300 height 29
click at [265, 267] on button at bounding box center [253, 274] width 39 height 33
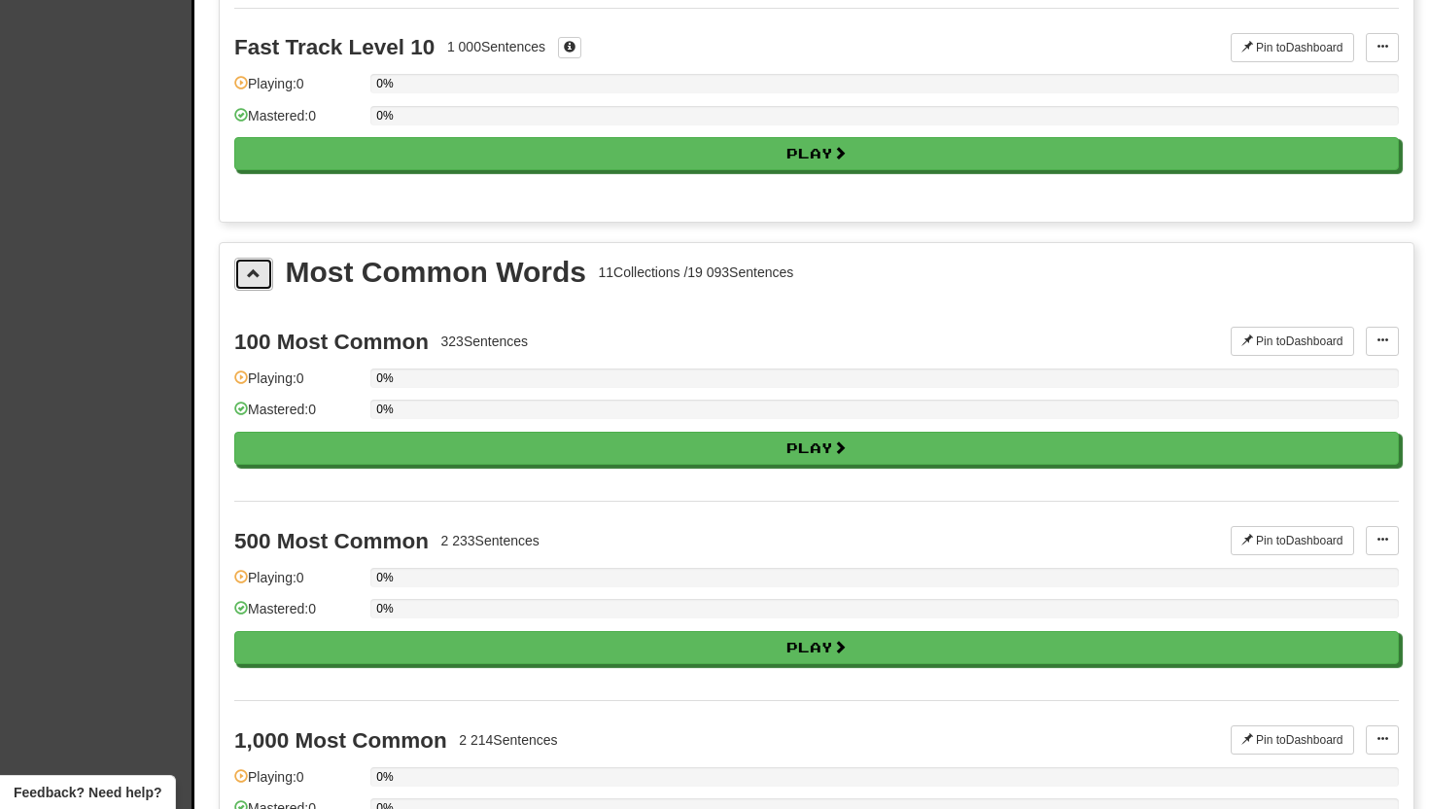
click at [248, 286] on button at bounding box center [253, 274] width 39 height 33
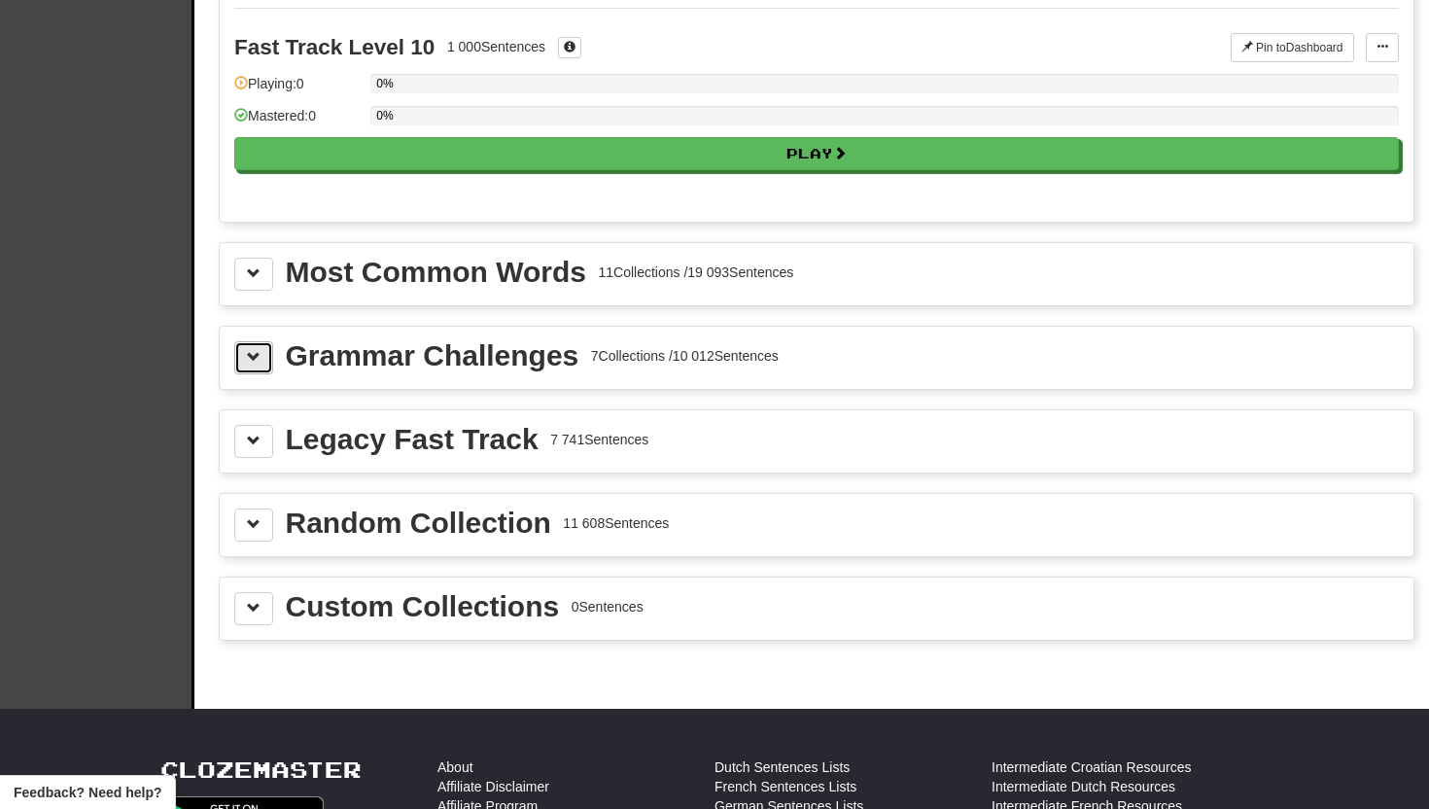
click at [258, 351] on span at bounding box center [254, 357] width 14 height 14
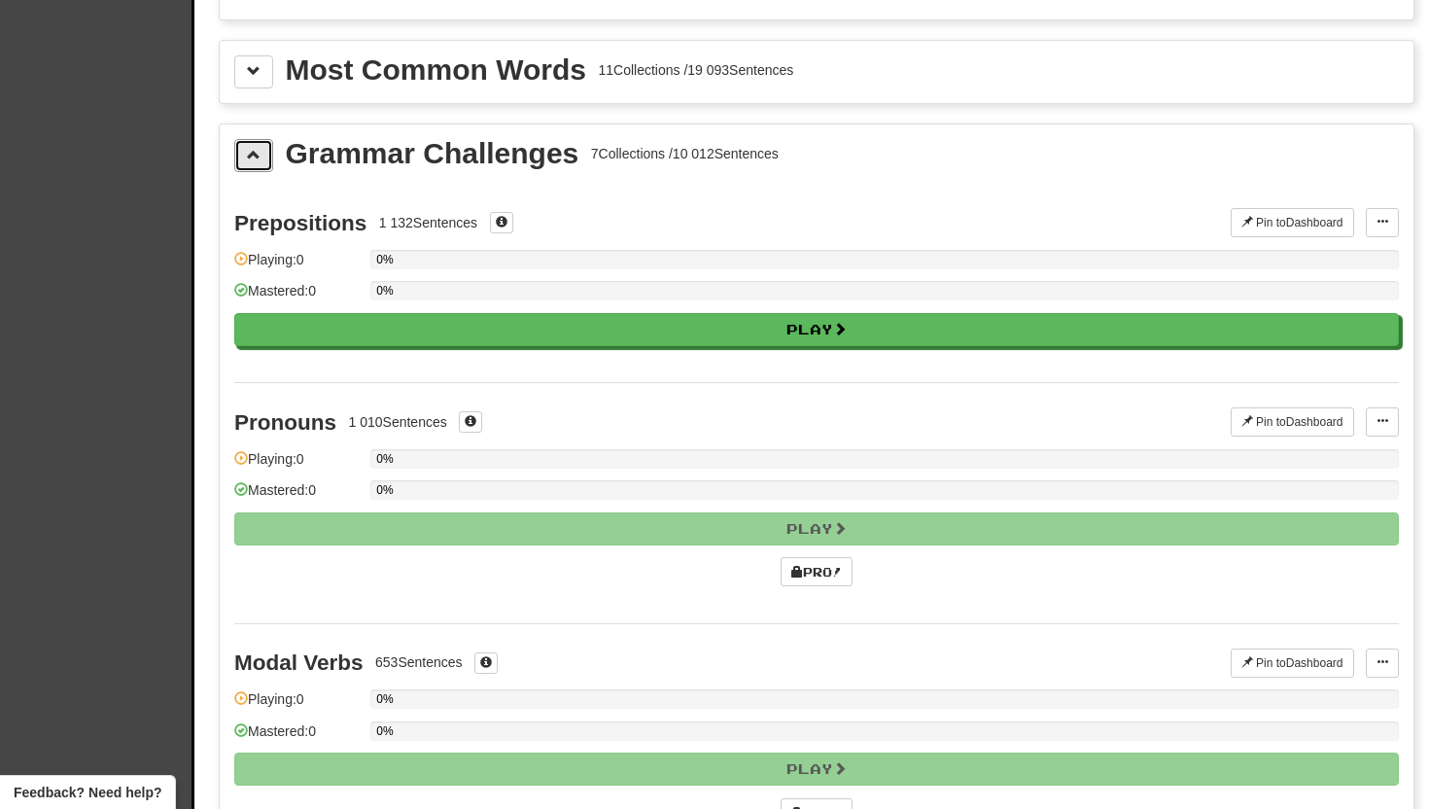
scroll to position [2186, 0]
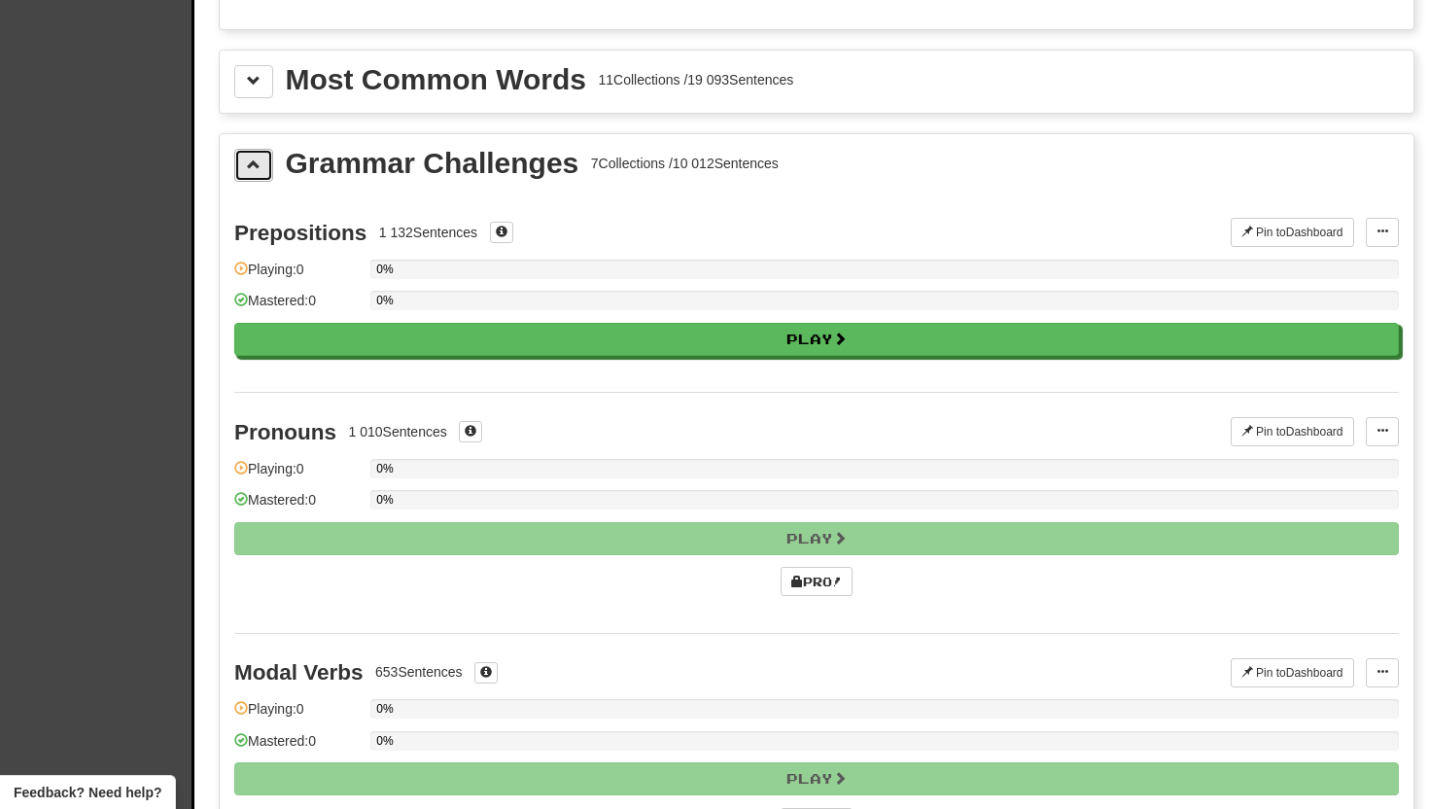
click at [253, 173] on button at bounding box center [253, 165] width 39 height 33
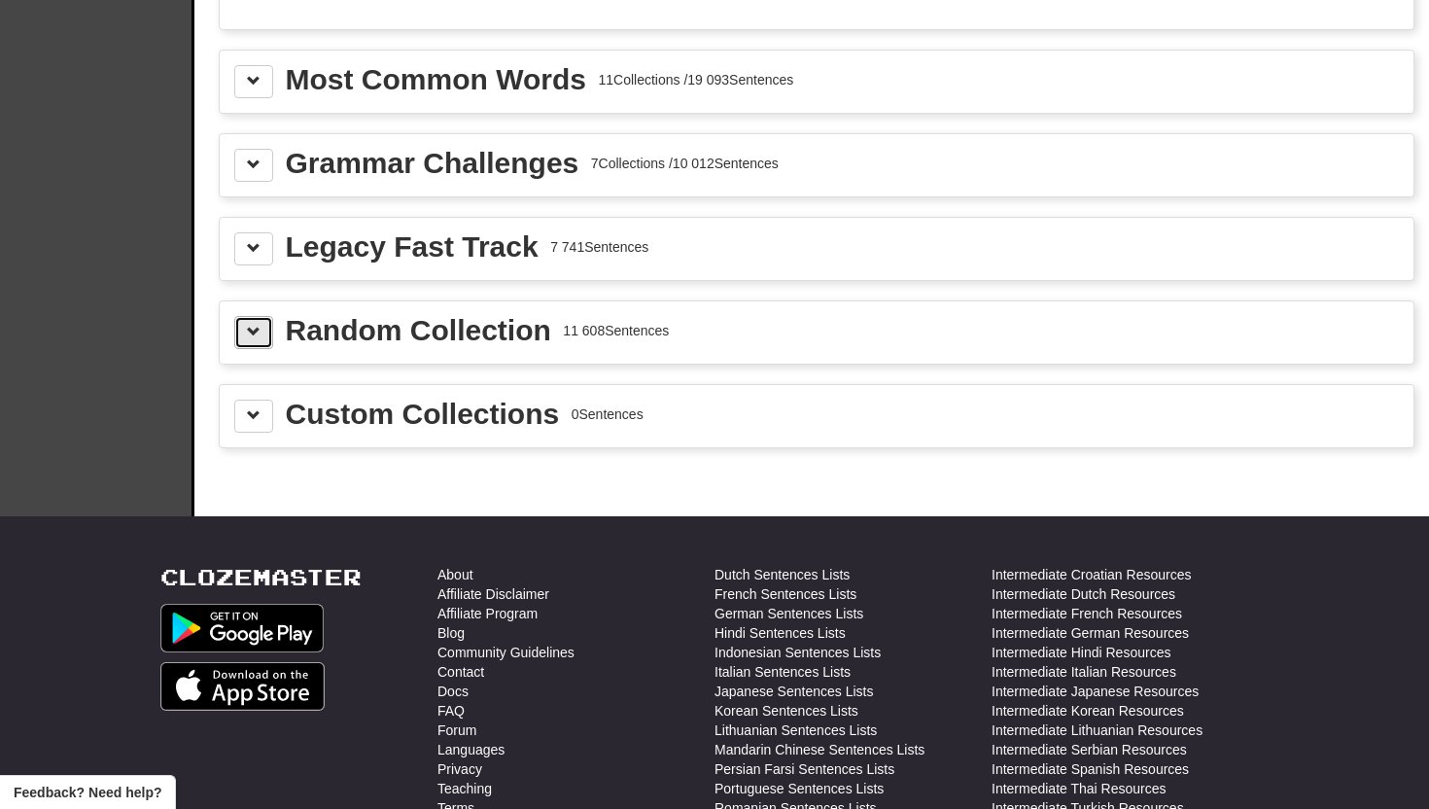
click at [268, 337] on button at bounding box center [253, 332] width 39 height 33
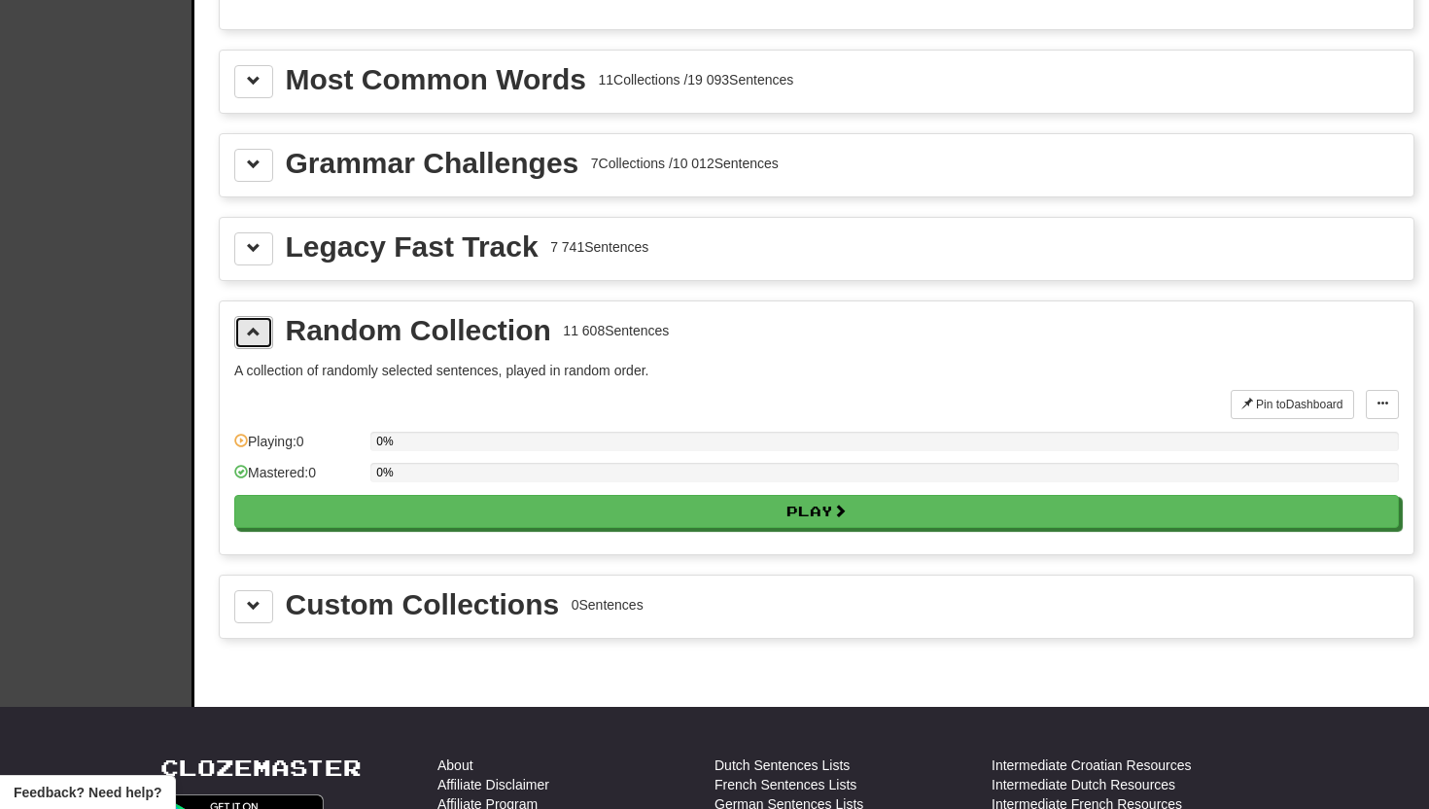
click at [267, 336] on button at bounding box center [253, 332] width 39 height 33
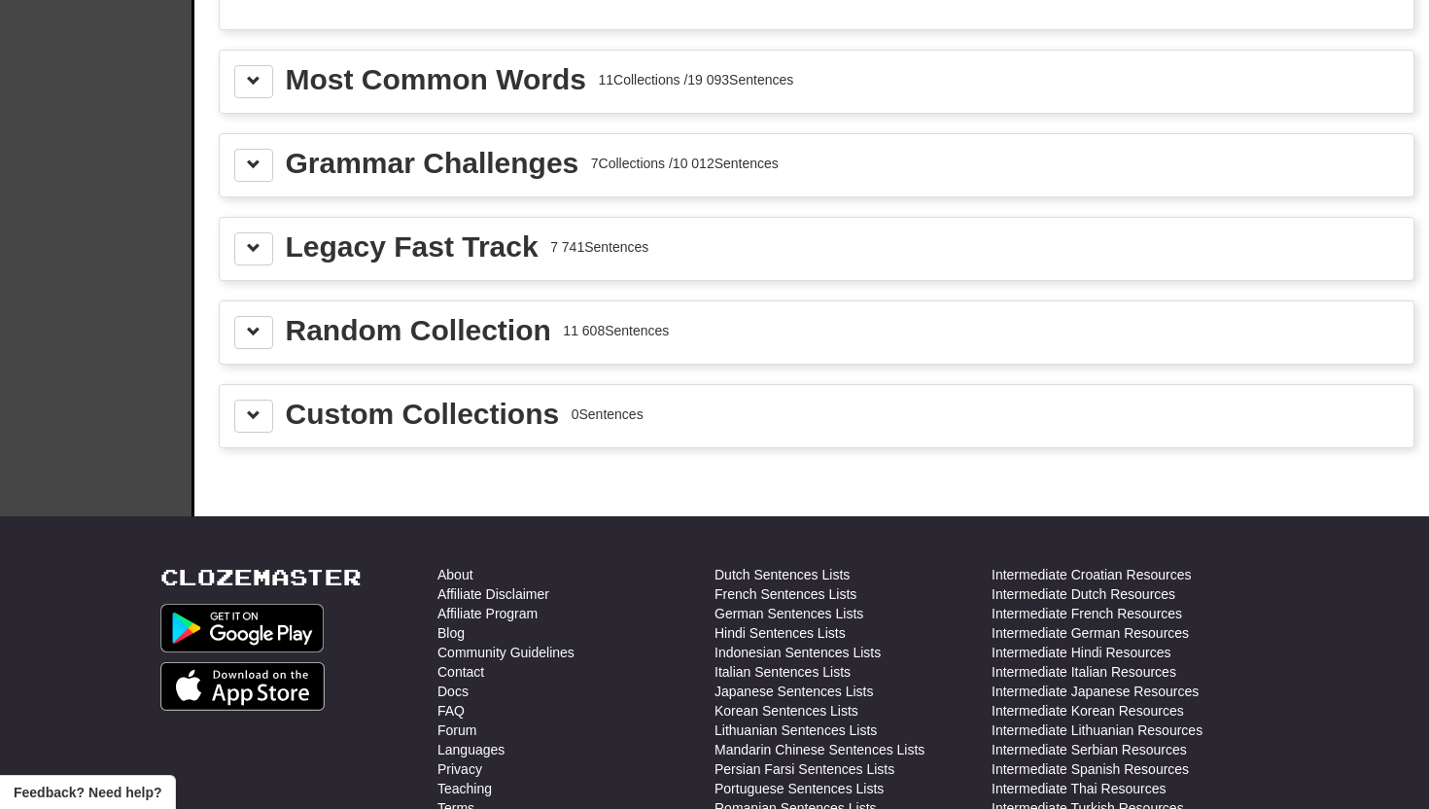
click at [275, 263] on div "Legacy Fast Track 7 741 Sentences" at bounding box center [816, 248] width 1164 height 33
click at [268, 243] on button at bounding box center [253, 248] width 39 height 33
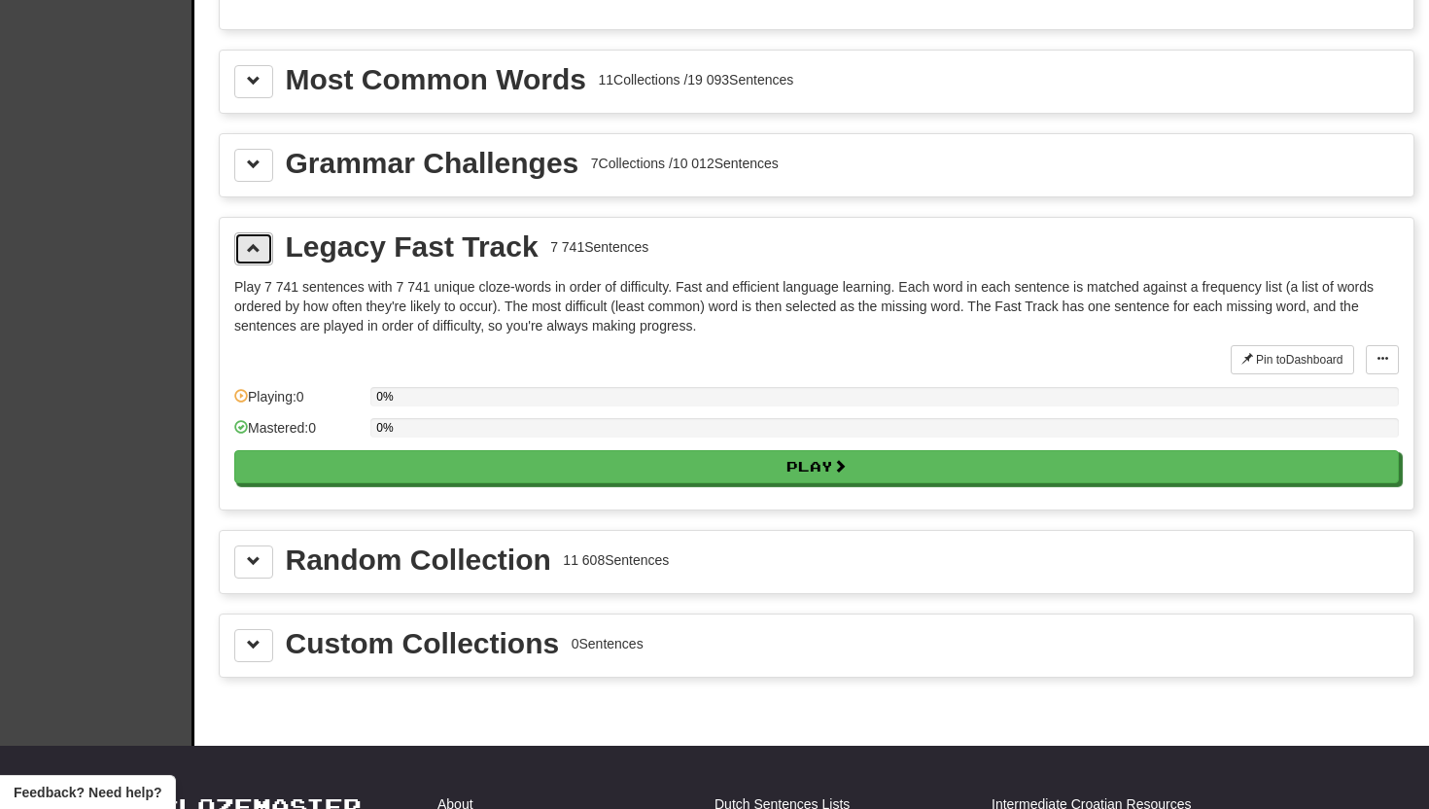
click at [269, 242] on button at bounding box center [253, 248] width 39 height 33
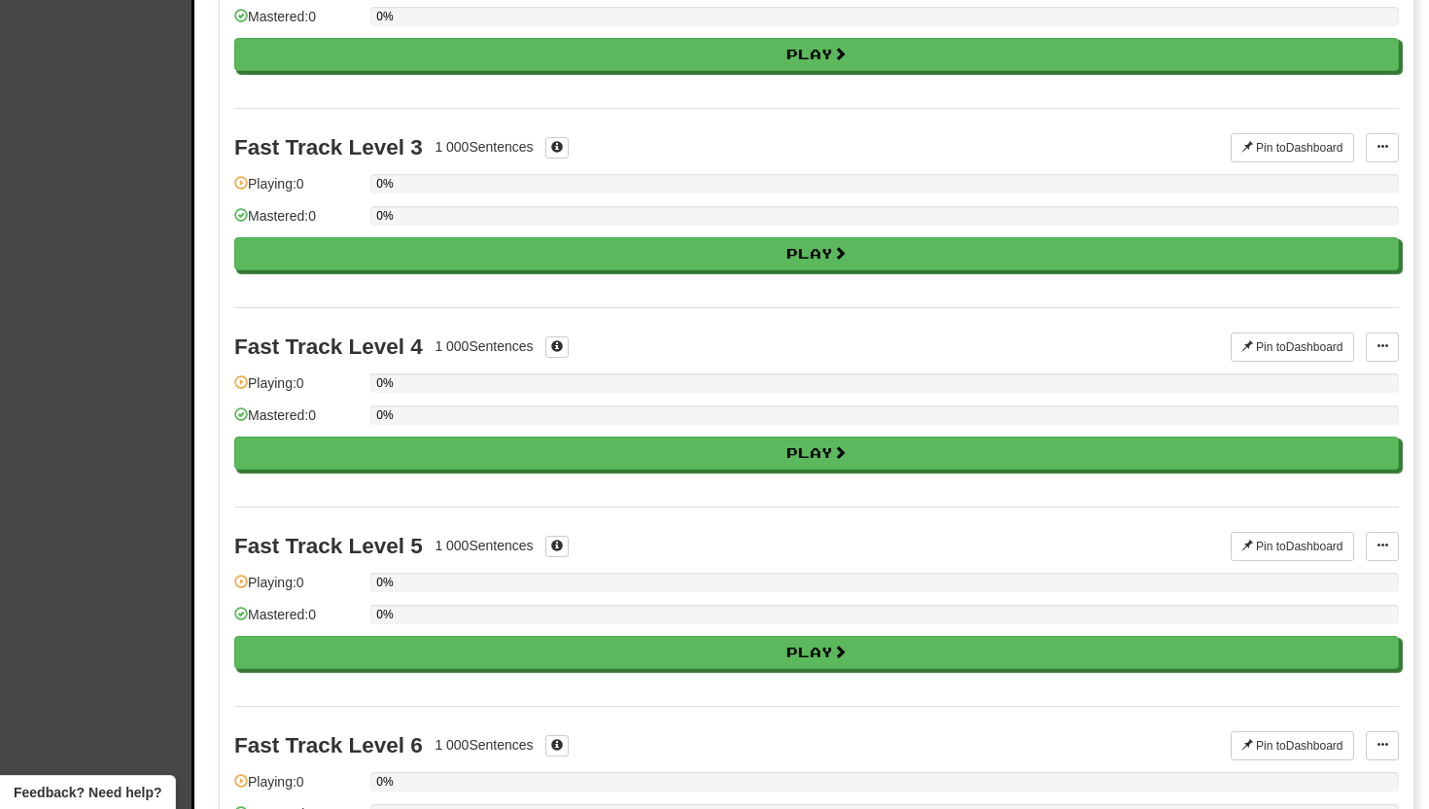
scroll to position [0, 0]
